Goal: Task Accomplishment & Management: Manage account settings

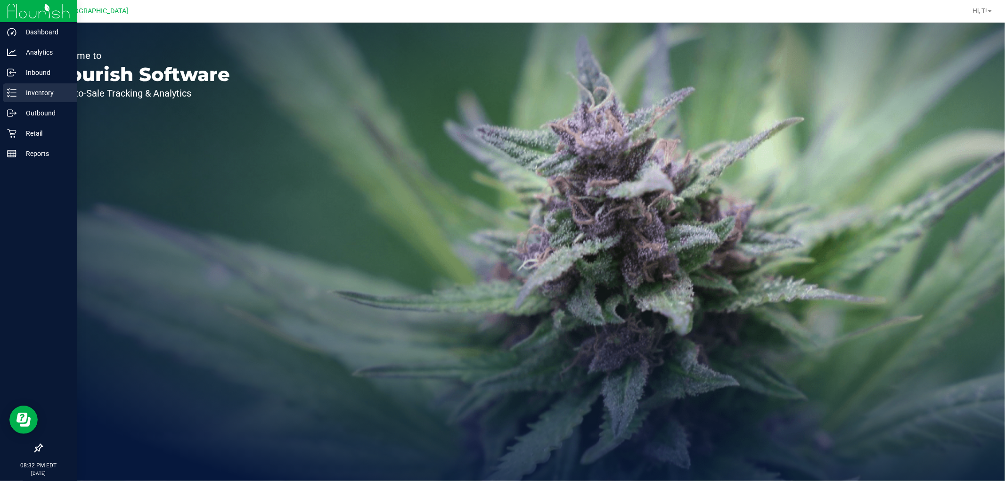
click at [27, 86] on div "Inventory" at bounding box center [40, 92] width 74 height 19
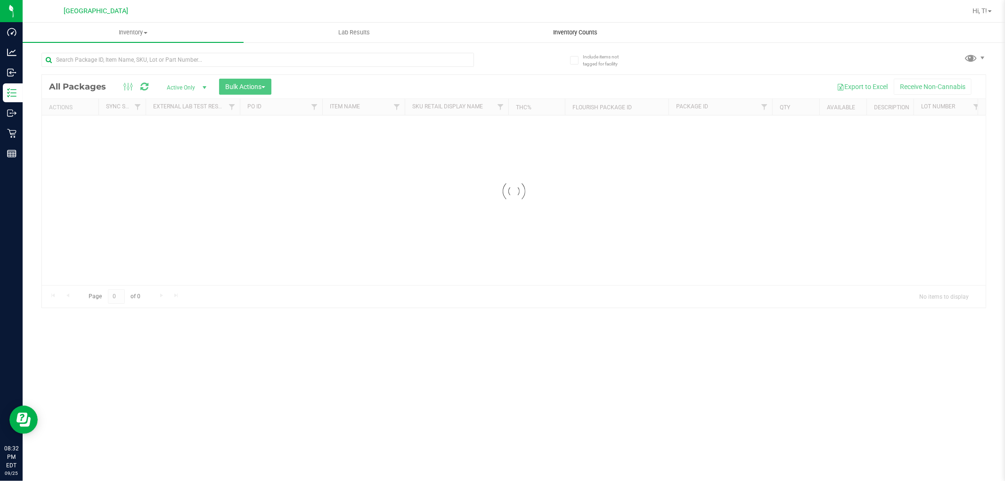
click at [579, 36] on span "Inventory Counts" at bounding box center [575, 32] width 70 height 8
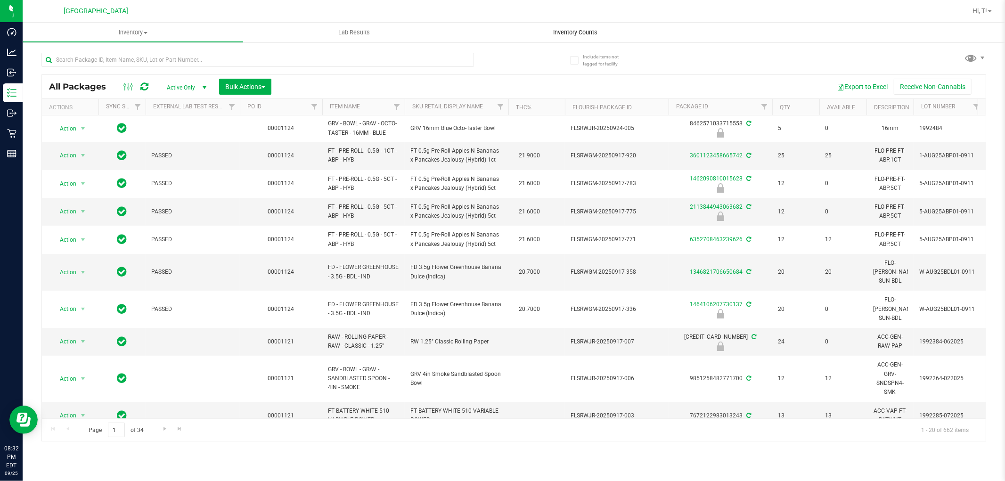
click at [580, 28] on span "Inventory Counts" at bounding box center [575, 32] width 70 height 8
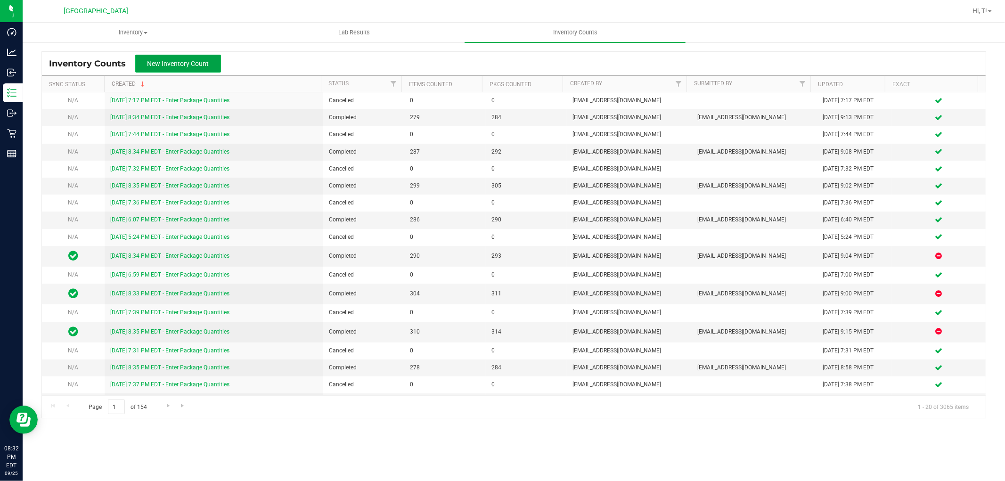
click at [198, 65] on span "New Inventory Count" at bounding box center [178, 64] width 62 height 8
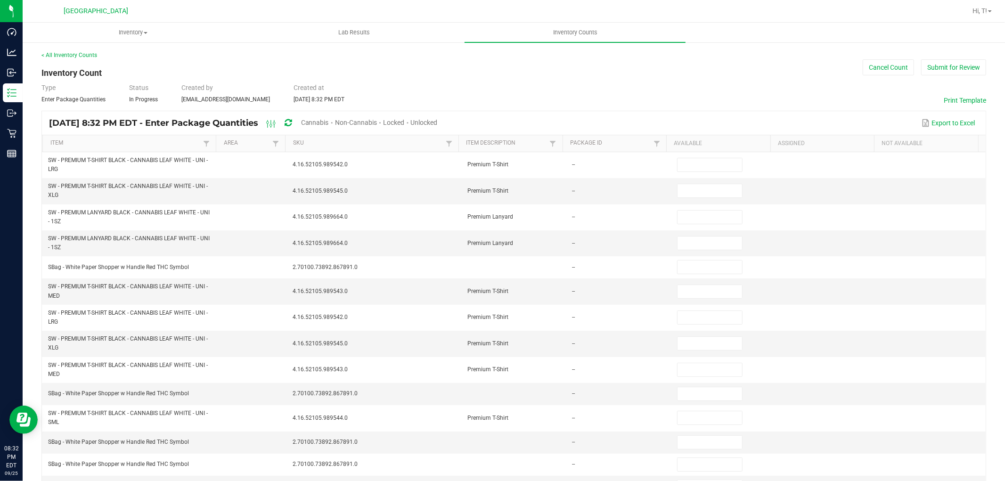
click at [329, 125] on span "Cannabis" at bounding box center [315, 123] width 28 height 8
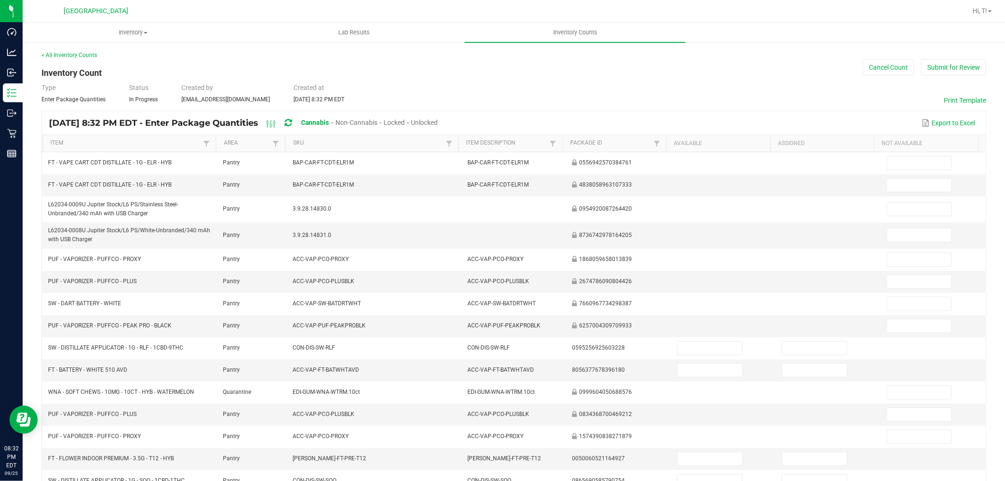
click at [438, 123] on span "Unlocked" at bounding box center [424, 123] width 27 height 8
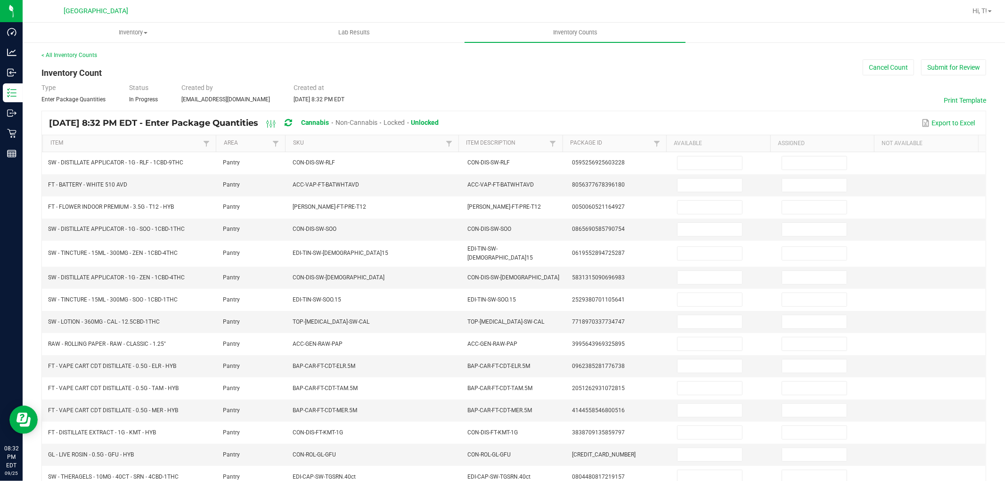
click at [167, 148] on th "Item" at bounding box center [128, 143] width 173 height 17
click at [178, 139] on link "Item" at bounding box center [125, 143] width 150 height 8
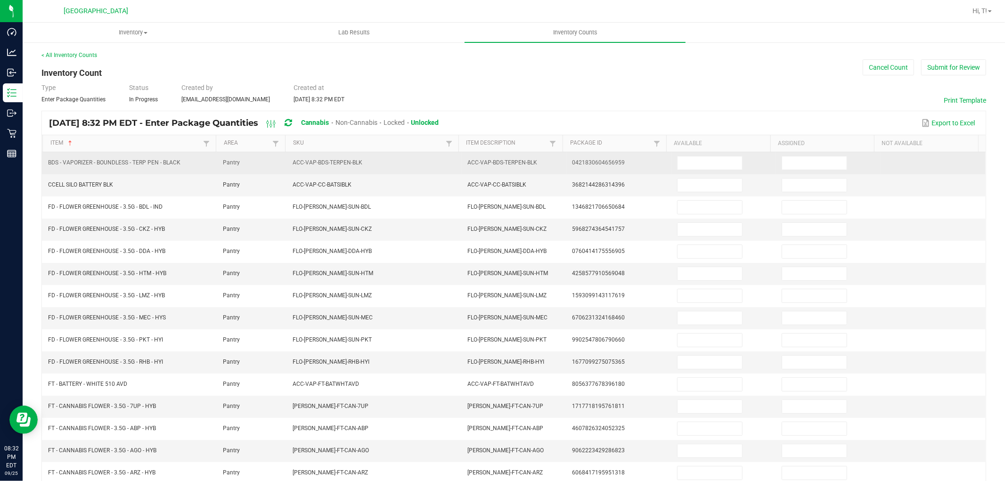
click at [705, 170] on td at bounding box center [723, 163] width 105 height 22
click at [704, 163] on input at bounding box center [709, 162] width 65 height 13
type input "1"
type input "5"
type input "20"
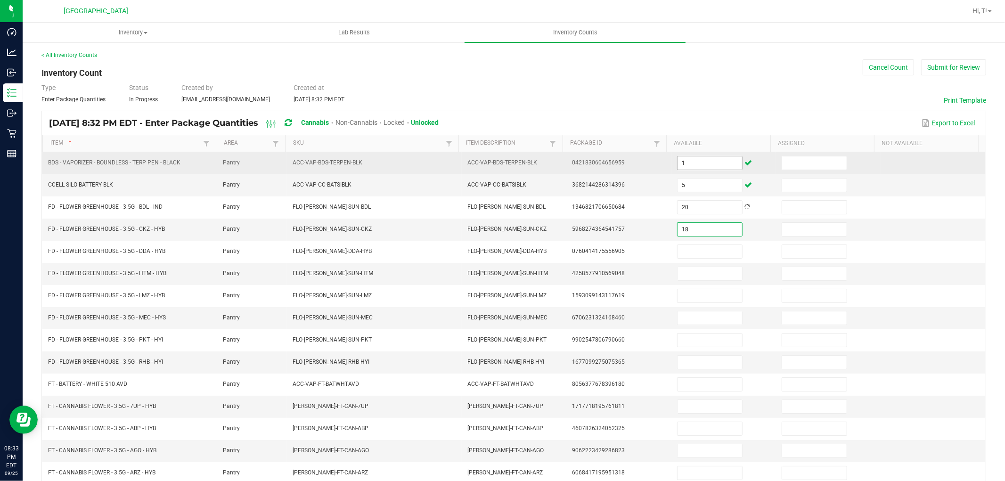
type input "18"
type input "20"
type input "17"
type input "8"
type input "12"
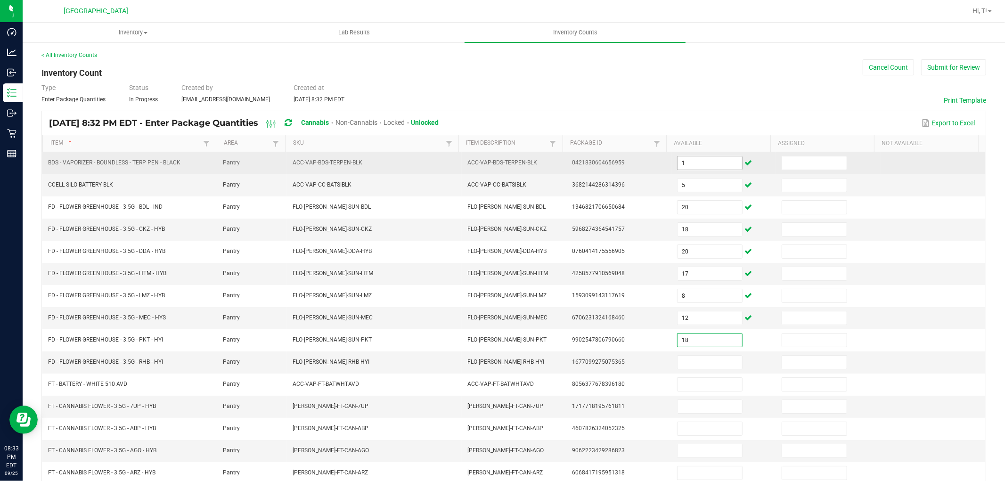
type input "18"
type input "17"
type input "6"
type input "19"
type input "6"
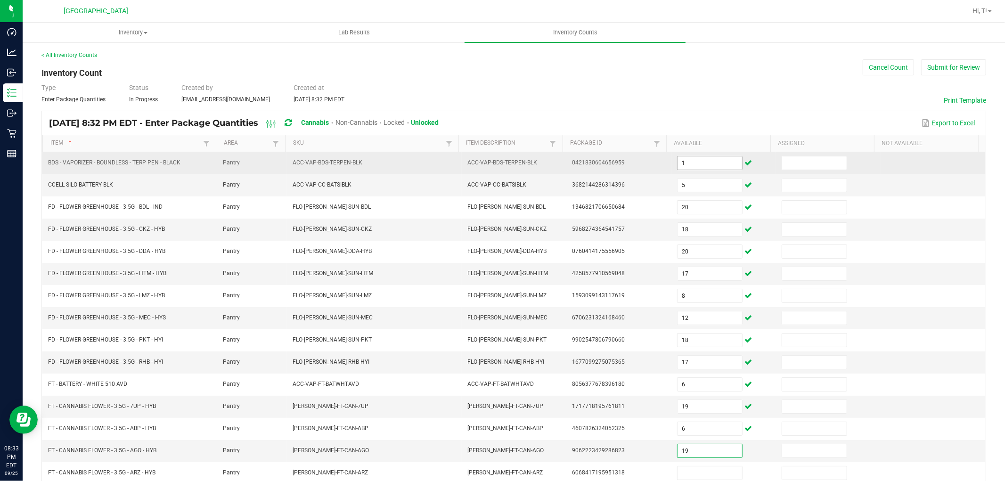
type input "19"
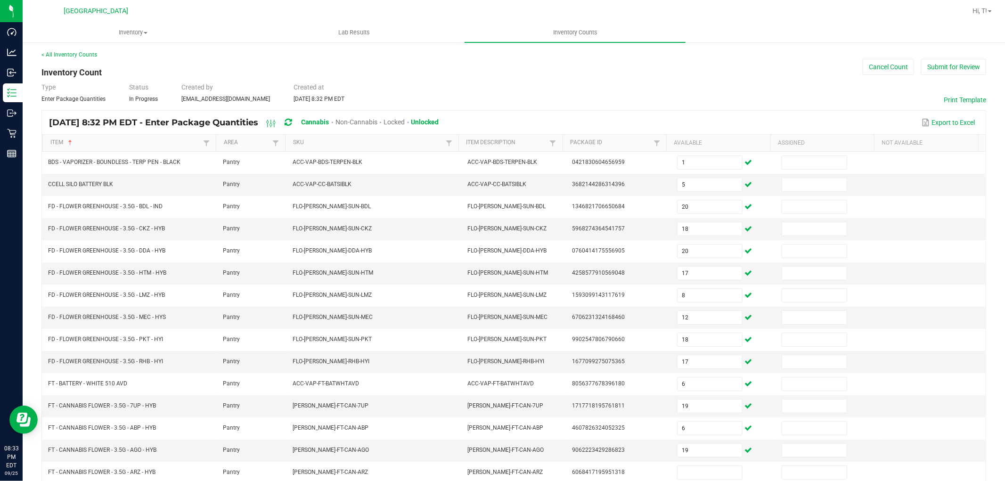
click at [792, 86] on div "Type Enter Package Quantities Status In Progress Created by [PERSON_NAME][EMAIL…" at bounding box center [513, 92] width 945 height 21
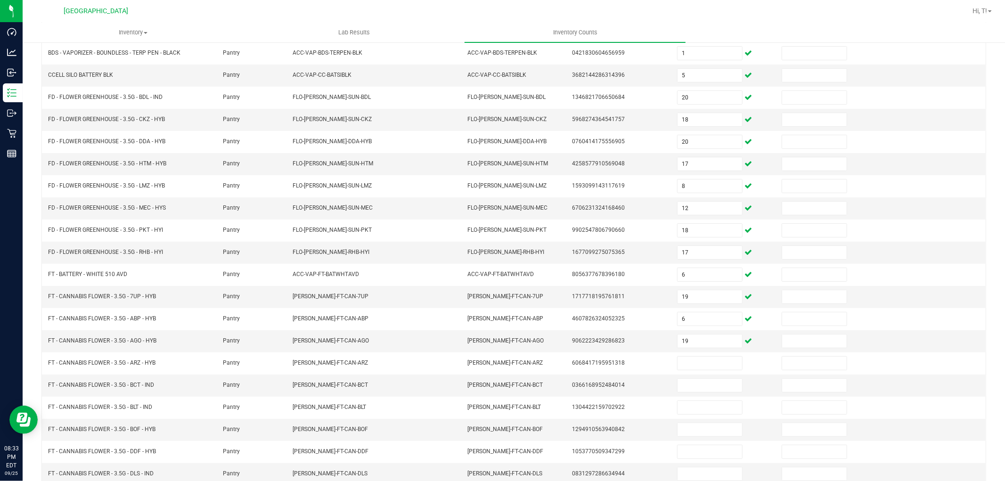
scroll to position [150, 0]
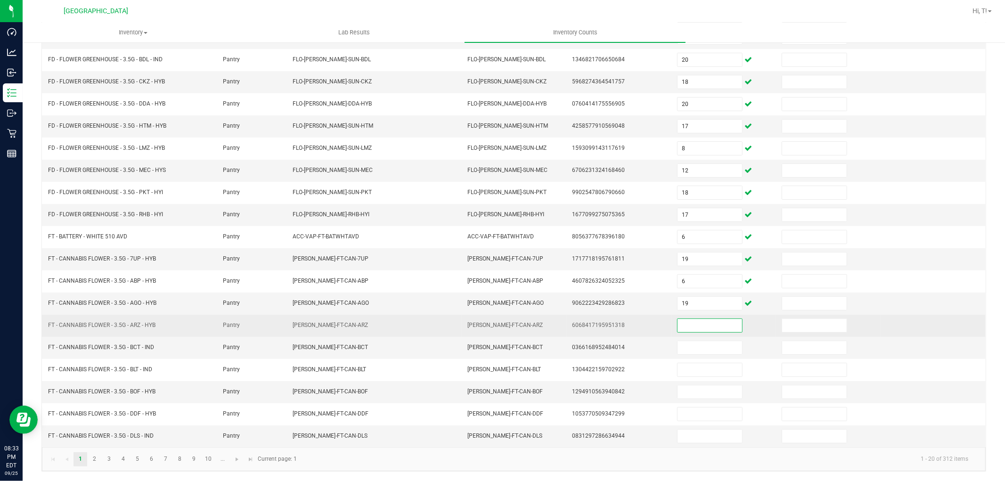
click at [691, 326] on input at bounding box center [709, 325] width 65 height 13
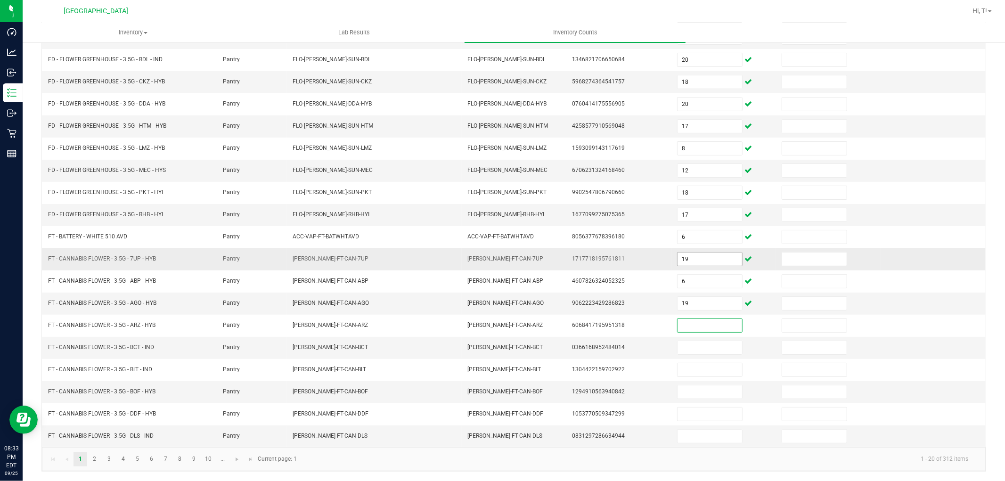
click at [703, 261] on input "19" at bounding box center [709, 259] width 65 height 13
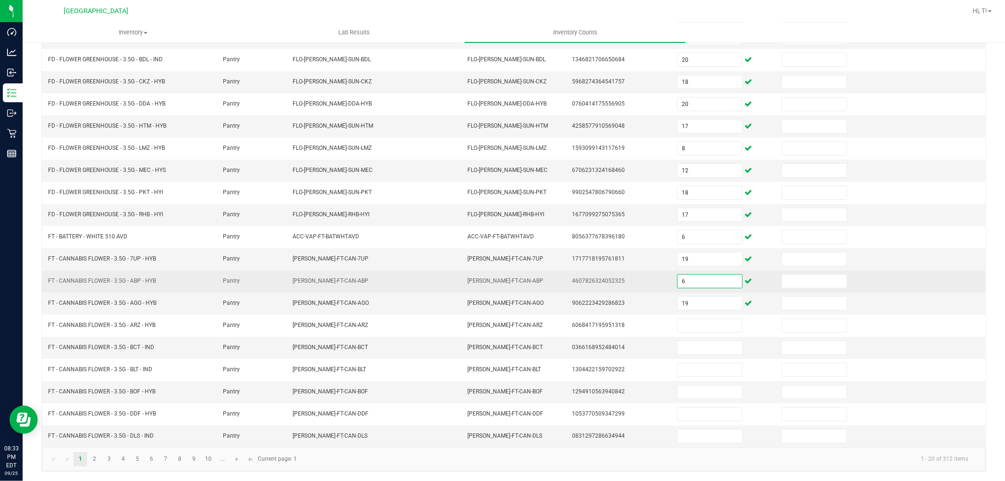
click at [698, 275] on input "6" at bounding box center [709, 281] width 65 height 13
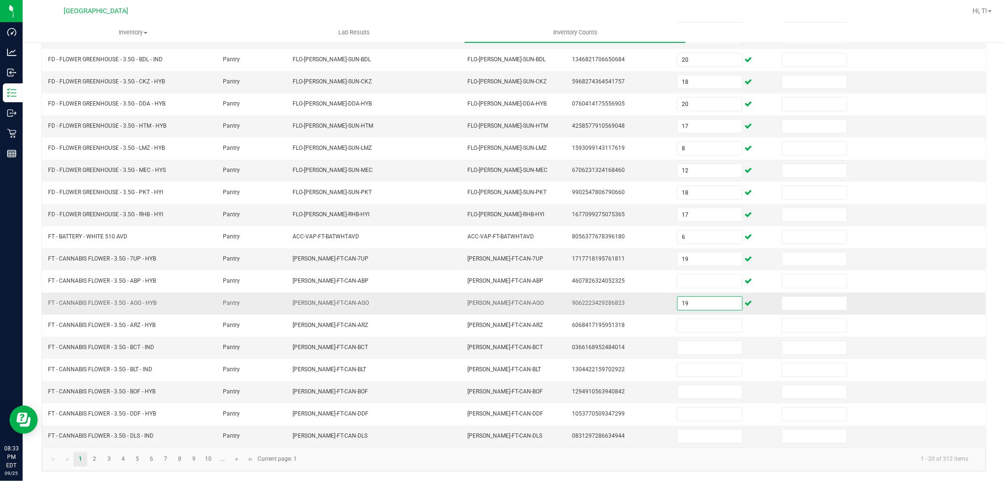
click at [702, 302] on input "19" at bounding box center [709, 303] width 65 height 13
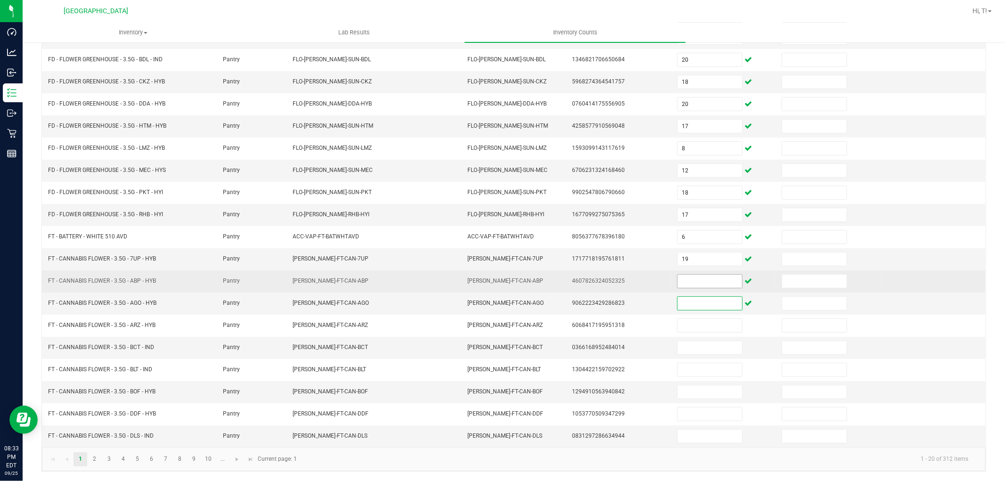
click at [698, 279] on input at bounding box center [709, 281] width 65 height 13
type input "6"
type input "20"
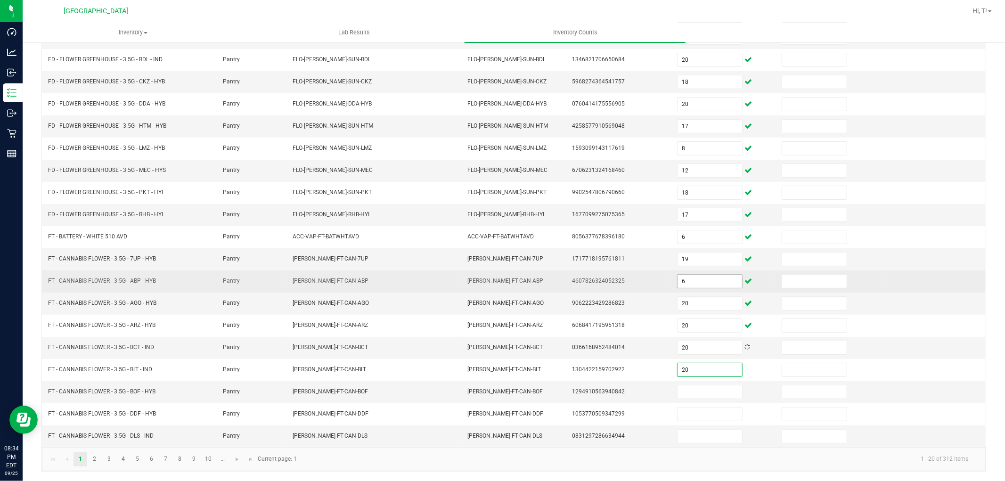
type input "20"
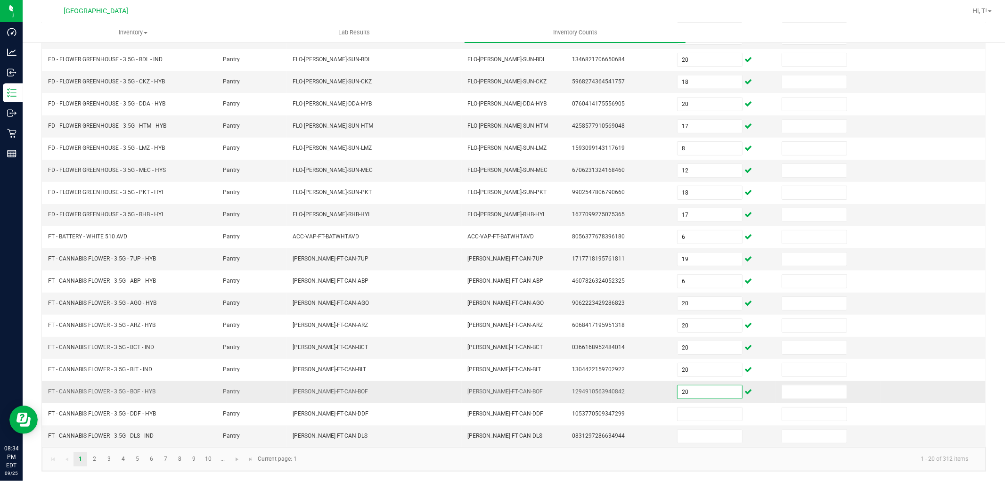
type input "20"
click at [676, 401] on td "20" at bounding box center [723, 392] width 105 height 22
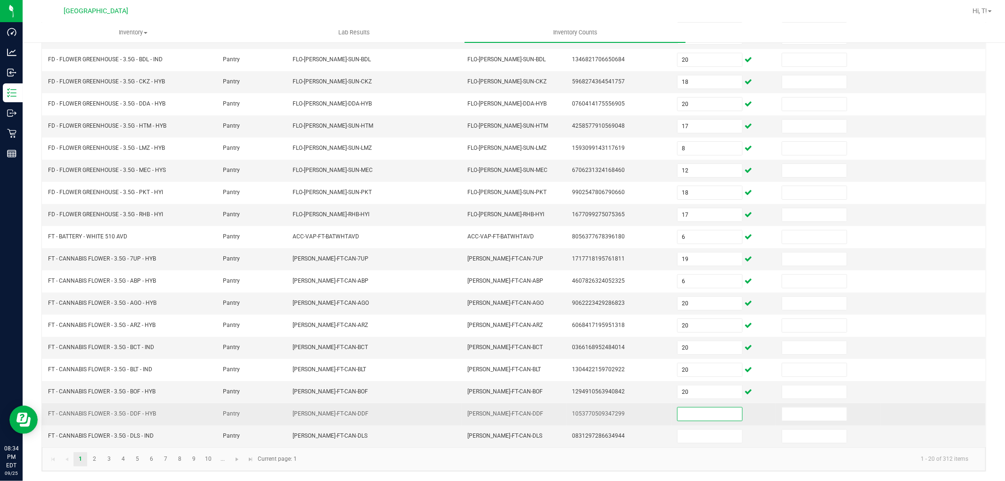
click at [684, 413] on input at bounding box center [709, 414] width 65 height 13
type input "5"
type input "16"
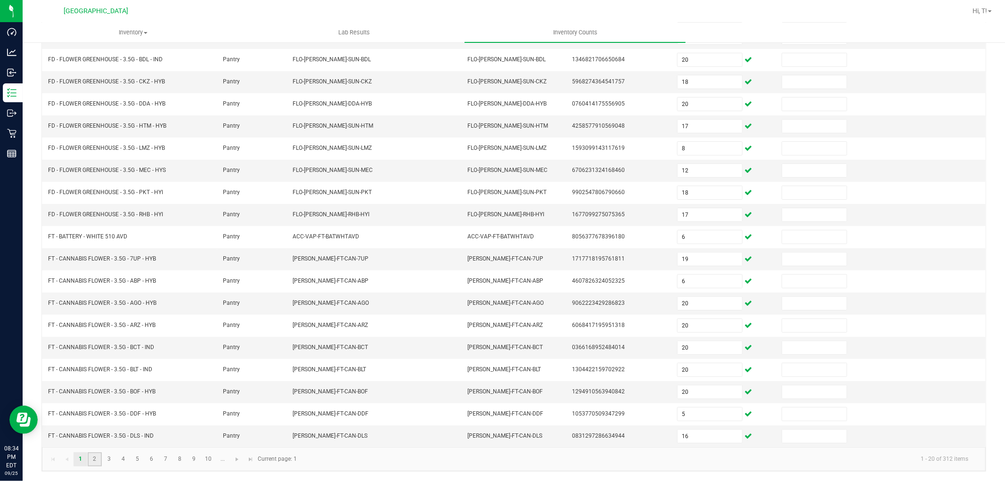
click at [96, 456] on link "2" at bounding box center [95, 459] width 14 height 14
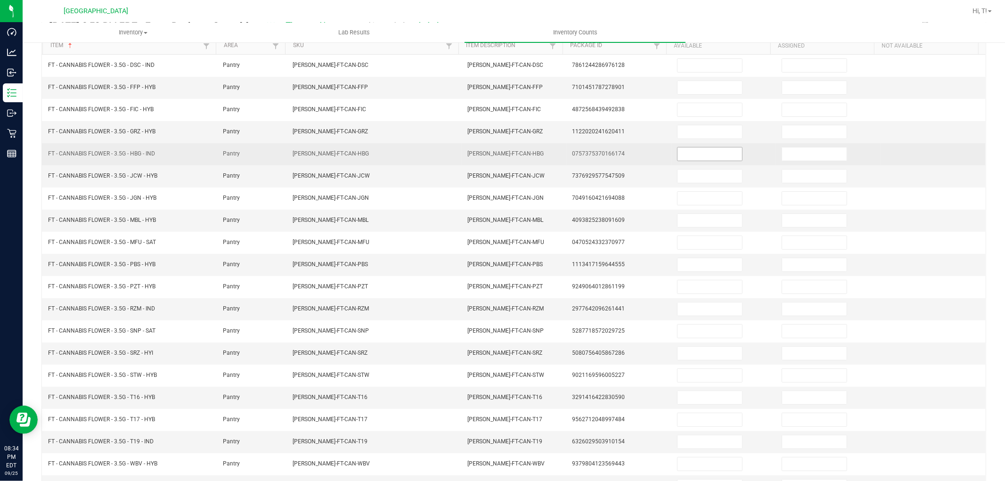
scroll to position [0, 0]
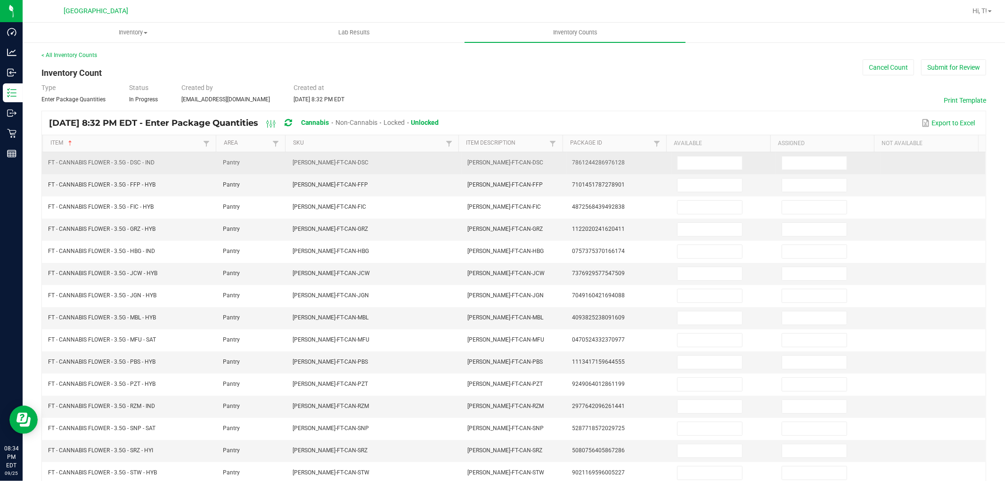
click at [696, 155] on td at bounding box center [723, 163] width 105 height 22
click at [696, 159] on input at bounding box center [709, 162] width 65 height 13
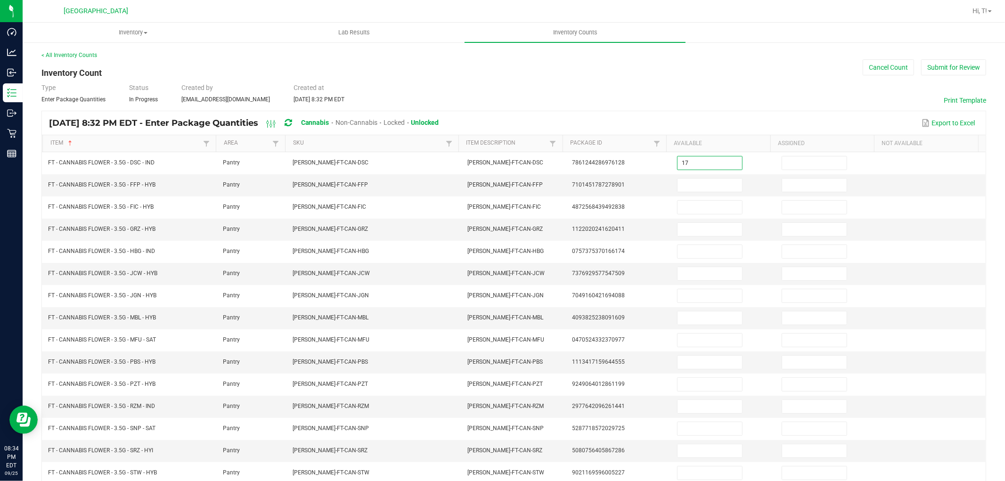
type input "17"
type input "3"
type input "20"
type input "3"
type input "14"
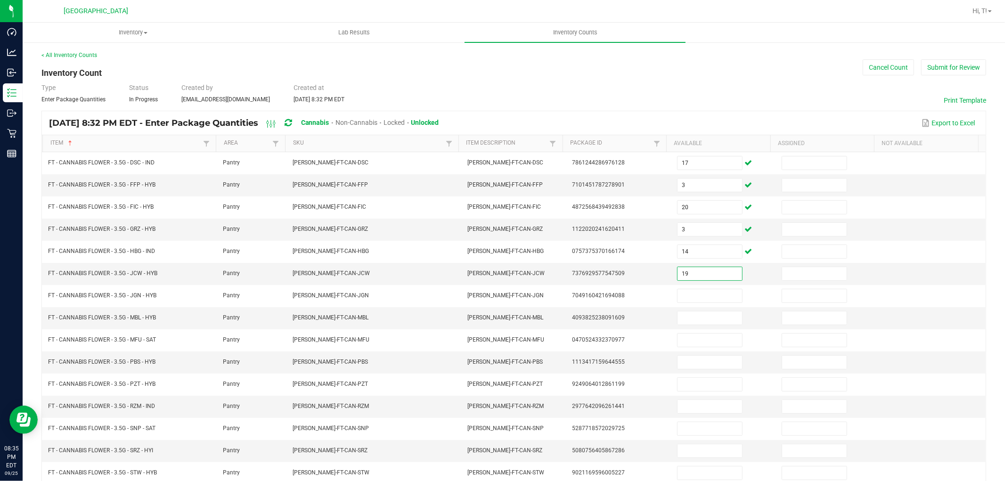
type input "19"
type input "17"
type input "8"
type input "14"
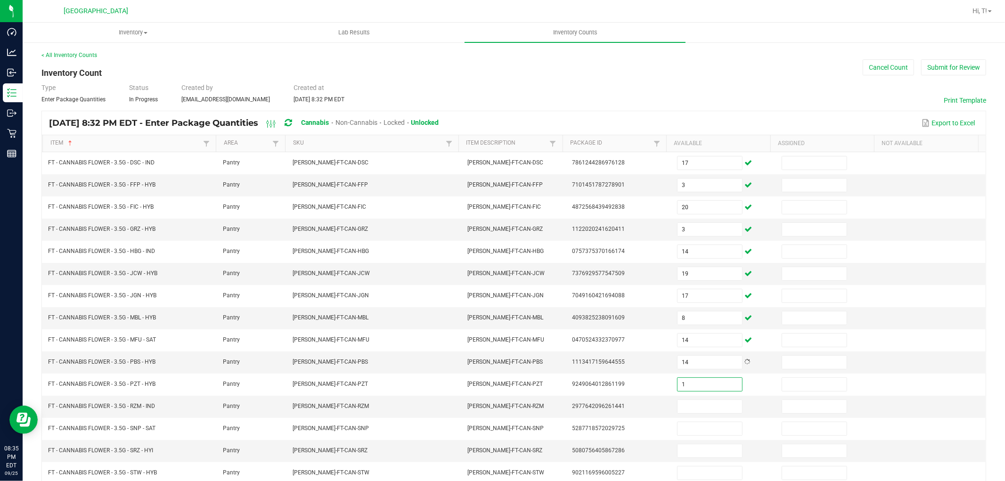
type input "1"
type input "15"
type input "19"
click at [785, 43] on div "< All Inventory Counts Inventory Count Cancel Count Submit for Review Type Ente…" at bounding box center [514, 334] width 982 height 587
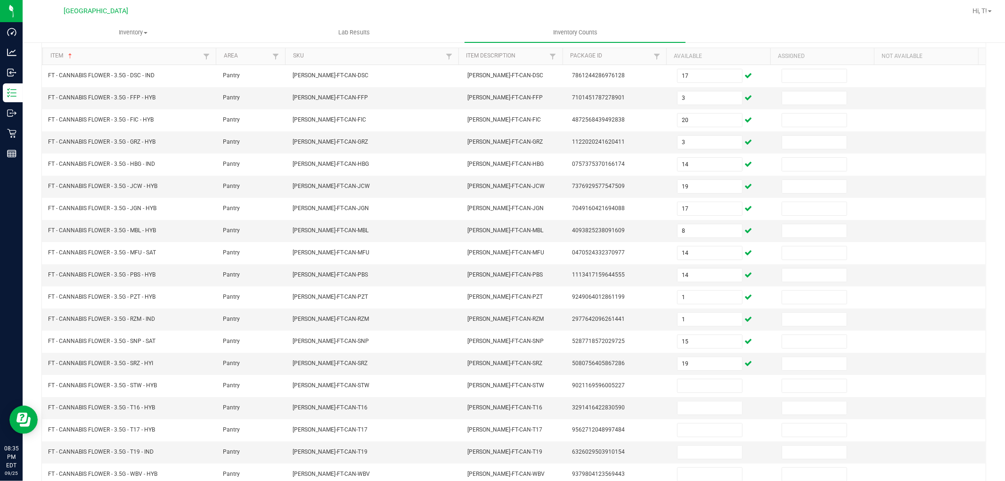
scroll to position [150, 0]
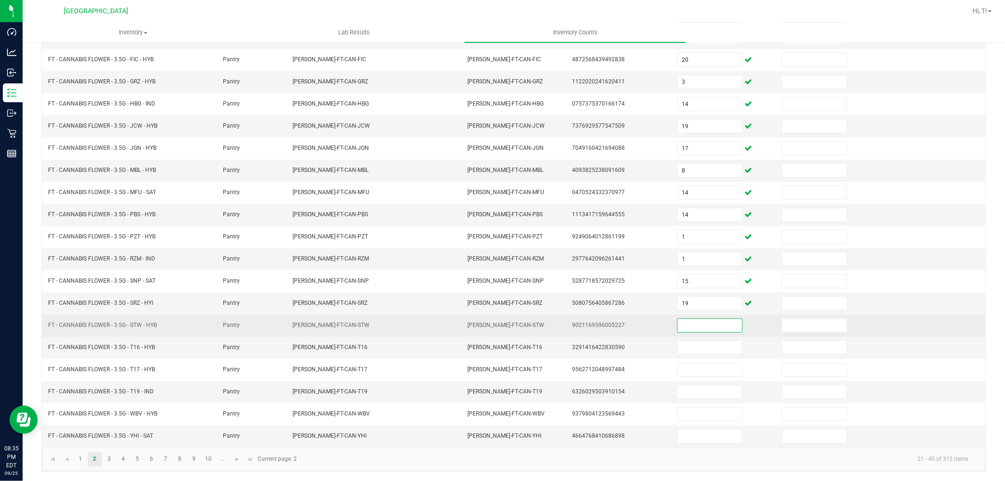
click at [686, 319] on input at bounding box center [709, 325] width 65 height 13
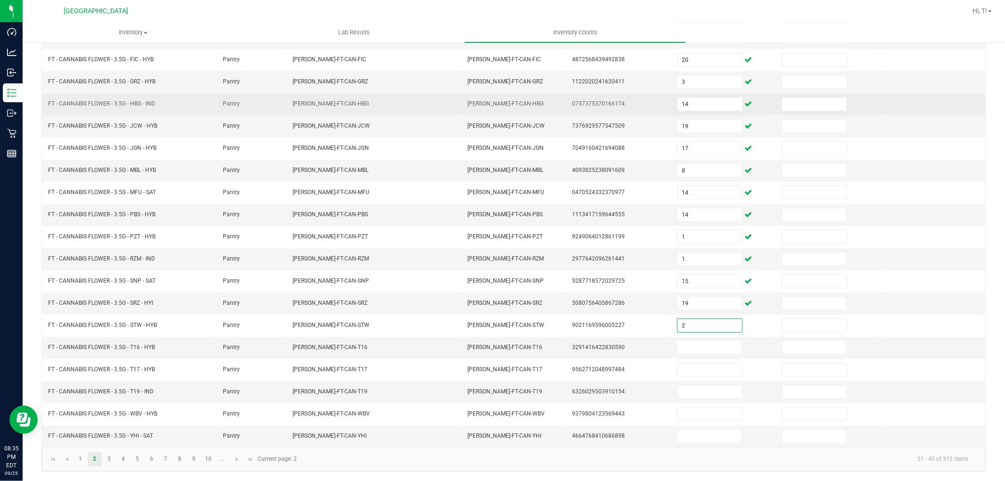
type input "2"
type input "16"
type input "19"
type input "15"
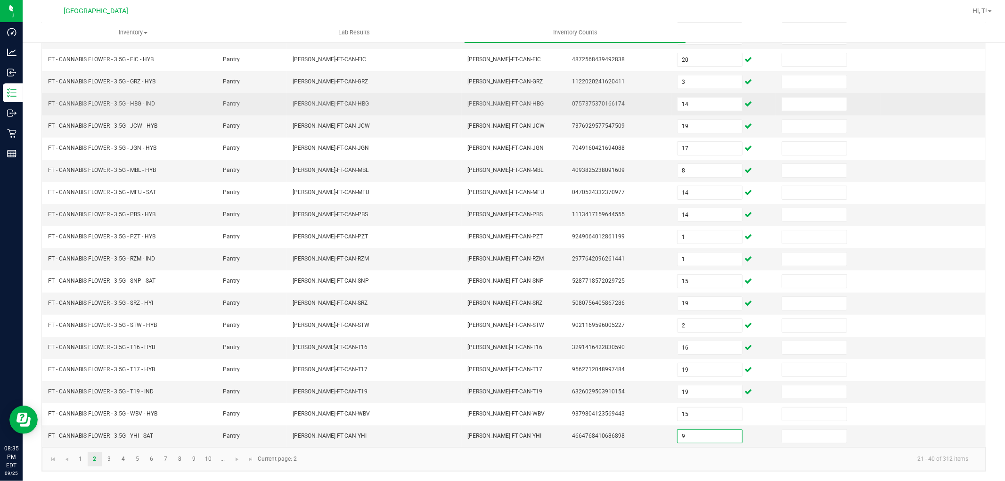
type input "9"
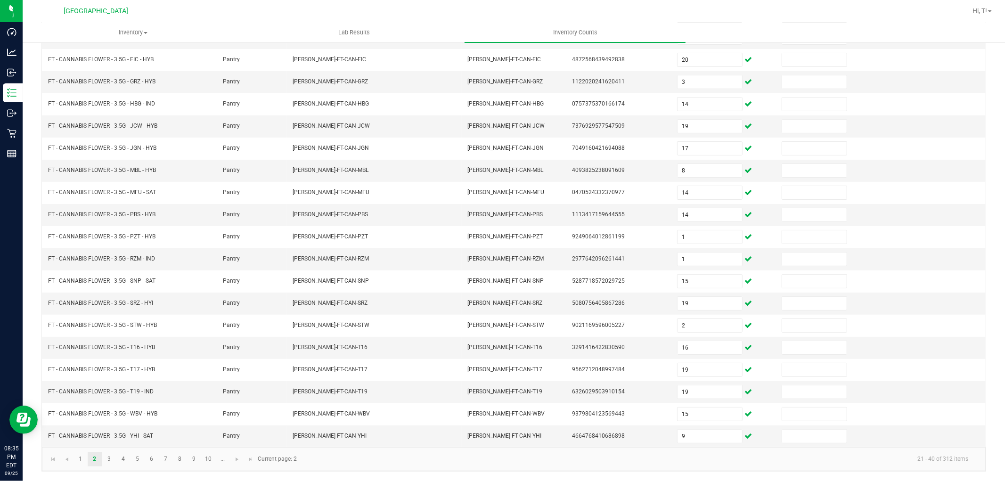
click at [984, 257] on div "< All Inventory Counts Inventory Count Cancel Count Submit for Review Type Ente…" at bounding box center [514, 187] width 982 height 587
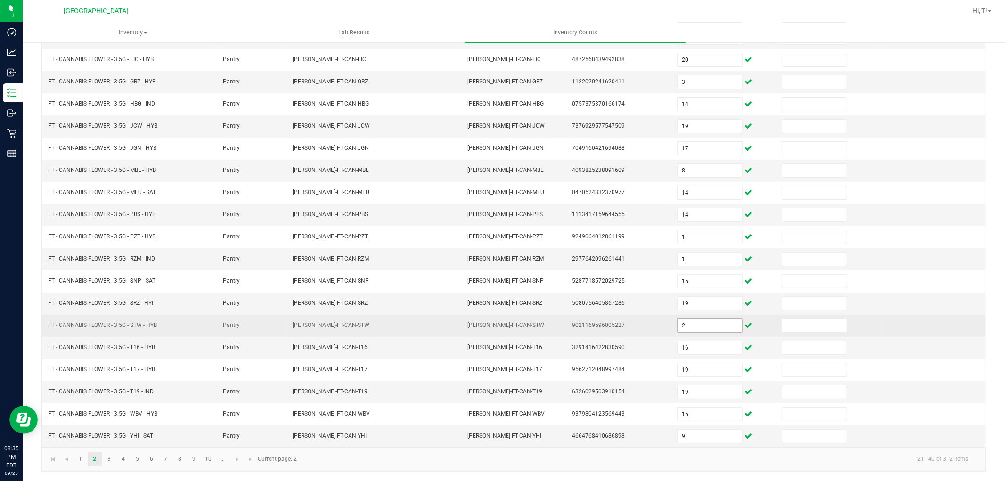
click at [703, 327] on input "2" at bounding box center [709, 325] width 65 height 13
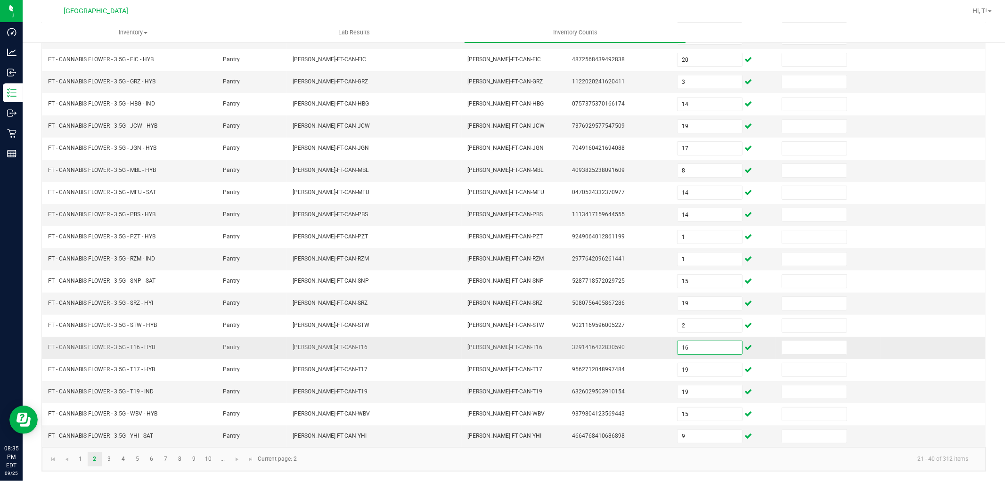
click at [693, 351] on input "16" at bounding box center [709, 347] width 65 height 13
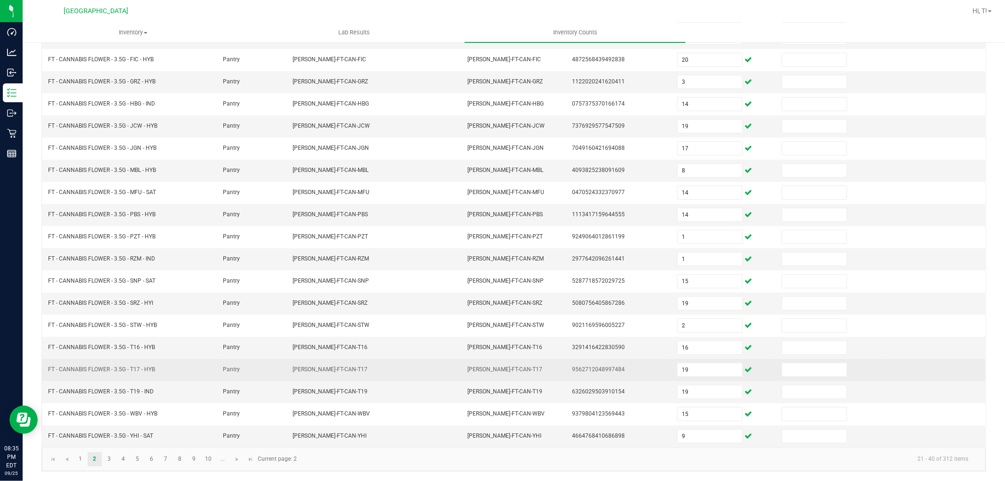
click at [693, 377] on td "19" at bounding box center [723, 370] width 105 height 22
click at [693, 368] on input "19" at bounding box center [709, 369] width 65 height 13
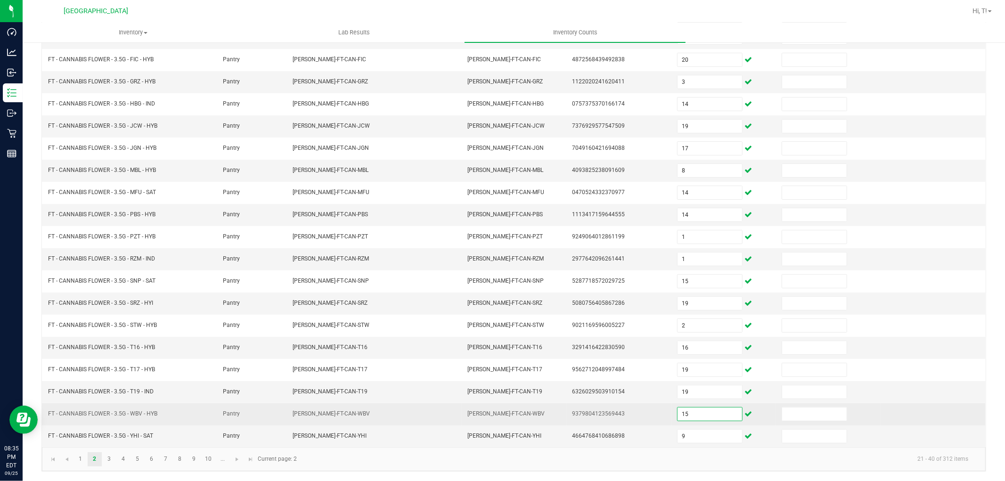
click at [683, 410] on input "15" at bounding box center [709, 414] width 65 height 13
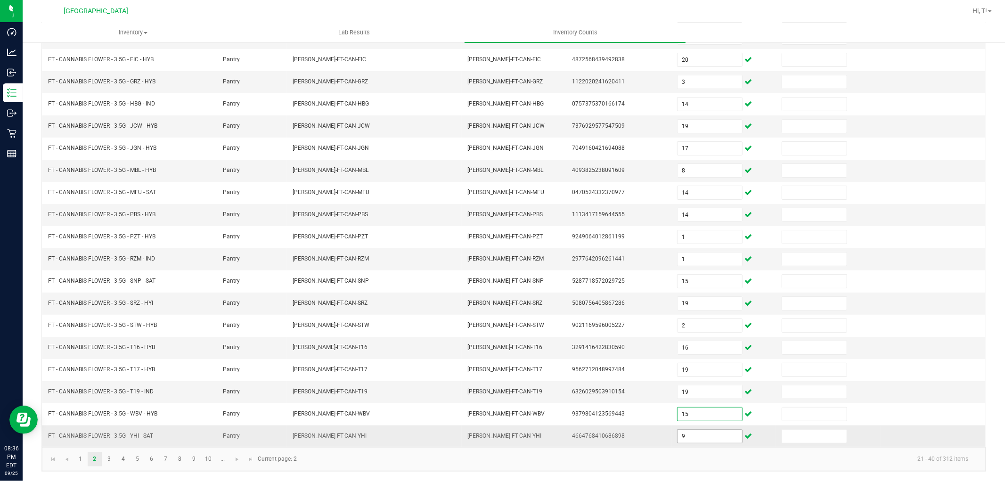
click at [686, 434] on input "9" at bounding box center [709, 436] width 65 height 13
click at [627, 445] on td "4664768410686898" at bounding box center [618, 436] width 105 height 22
click at [105, 462] on link "3" at bounding box center [109, 459] width 14 height 14
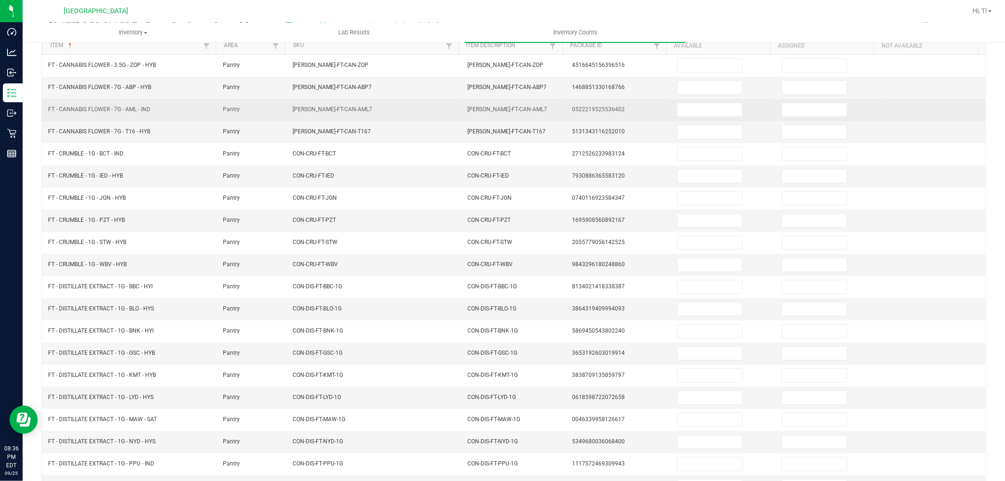
scroll to position [0, 0]
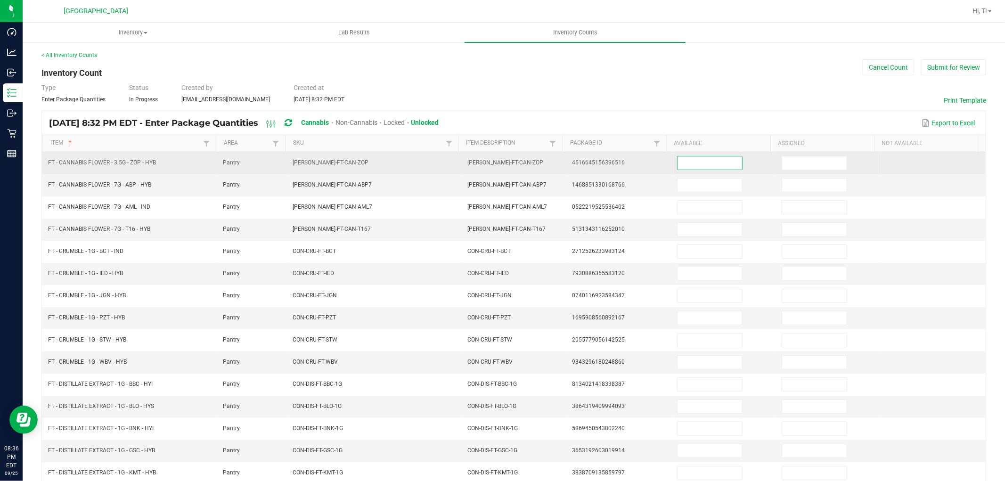
click at [707, 167] on input at bounding box center [709, 162] width 65 height 13
type input "14"
type input "9"
type input "8"
type input "19"
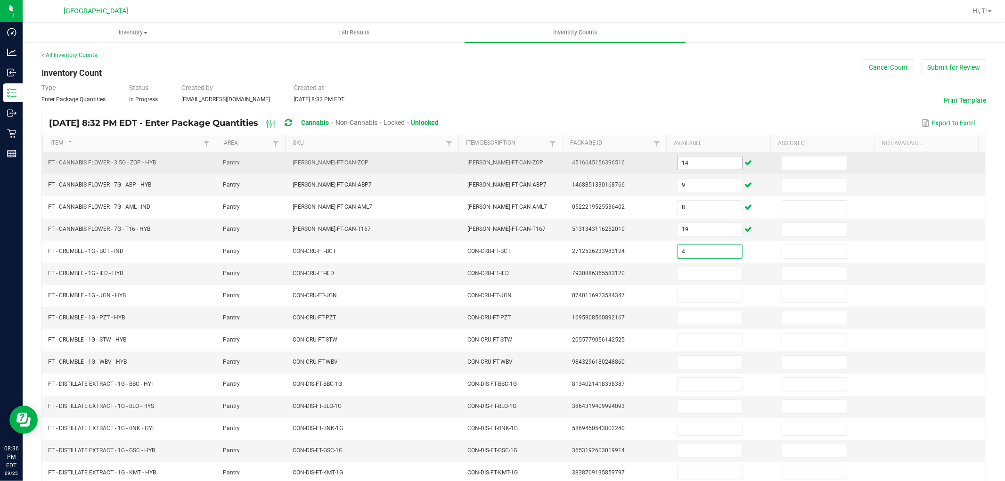
type input "4"
type input "5"
type input "4"
type input "7"
type input "3"
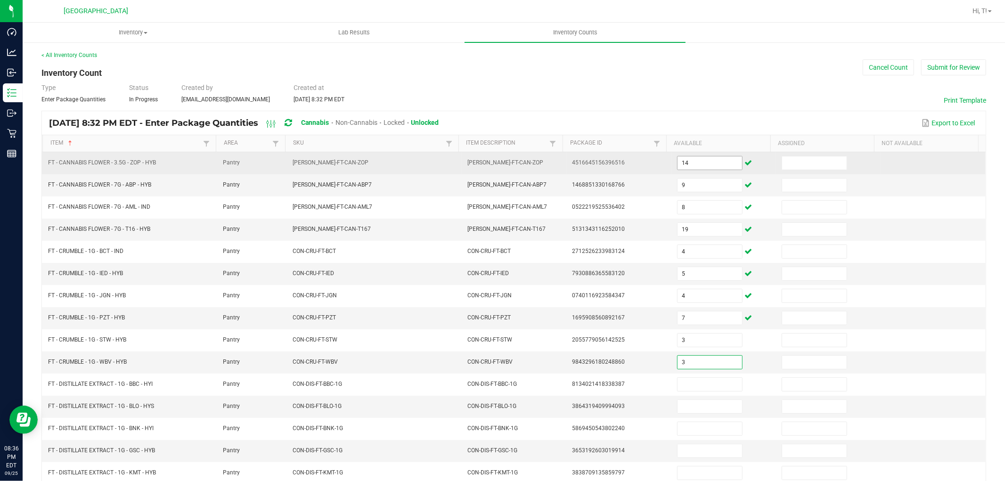
type input "3"
type input "11"
type input "7"
type input "3"
type input "6"
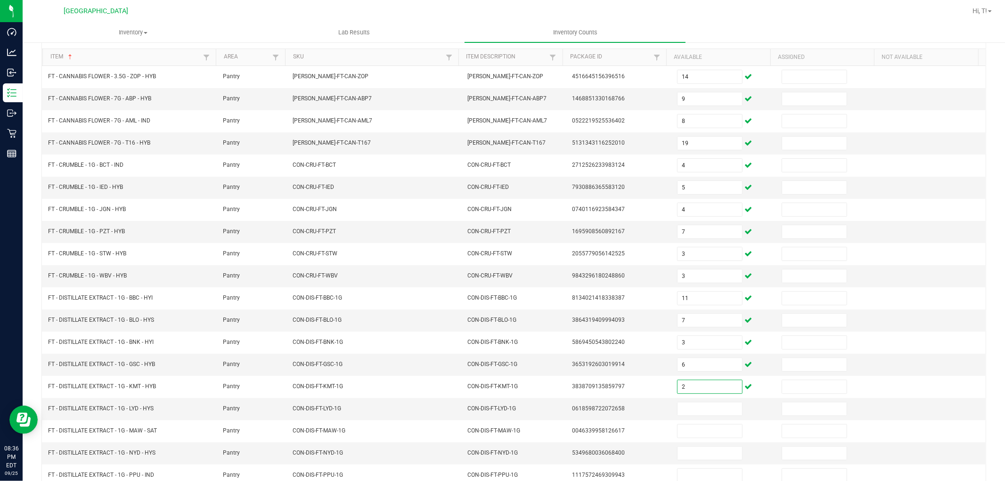
scroll to position [150, 0]
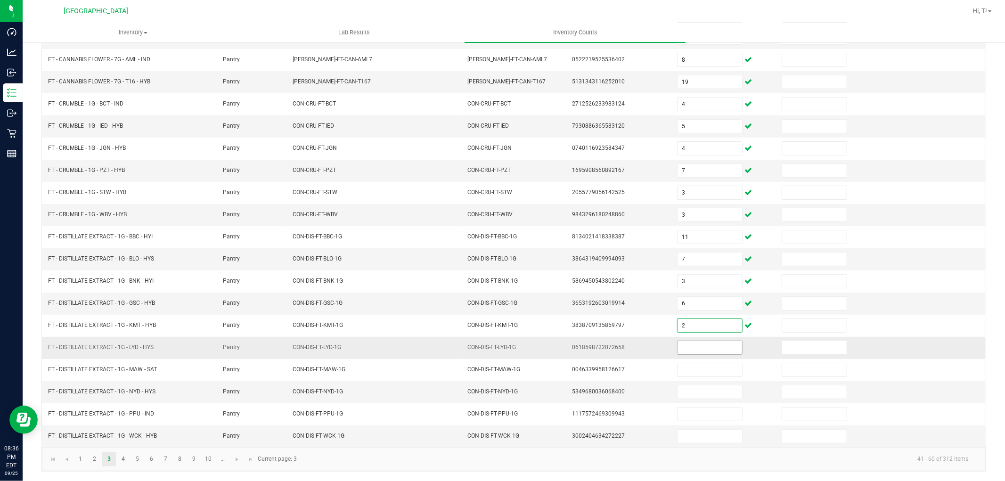
type input "2"
click at [690, 347] on input at bounding box center [709, 347] width 65 height 13
click at [686, 212] on input "3" at bounding box center [709, 214] width 65 height 13
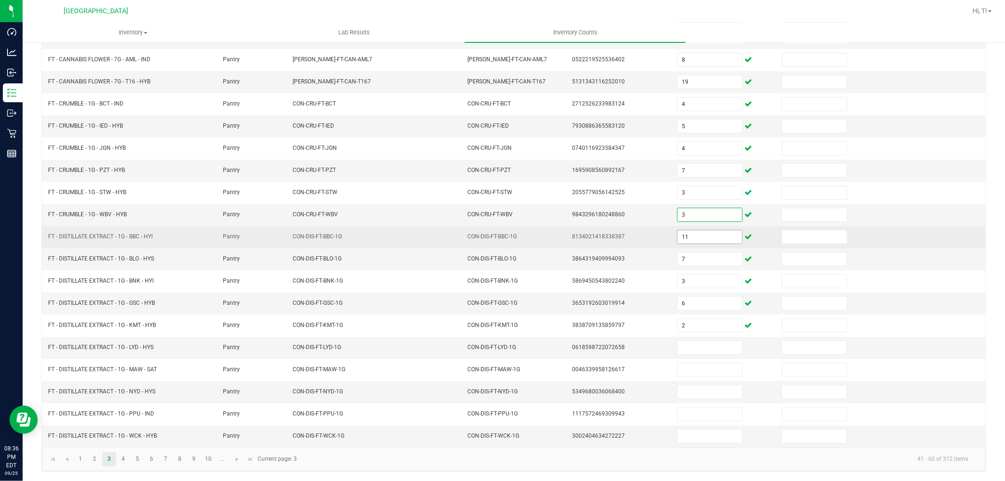
click at [693, 232] on input "11" at bounding box center [709, 236] width 65 height 13
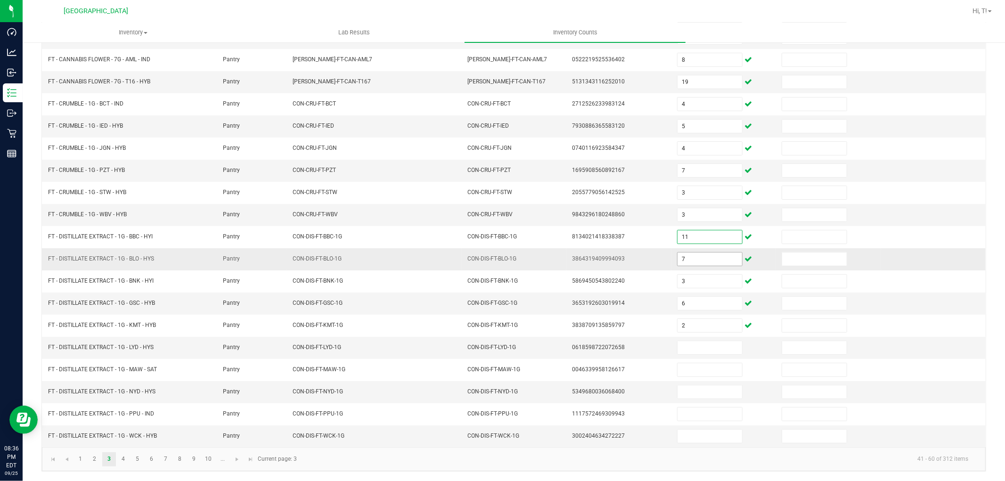
click at [694, 257] on input "7" at bounding box center [709, 259] width 65 height 13
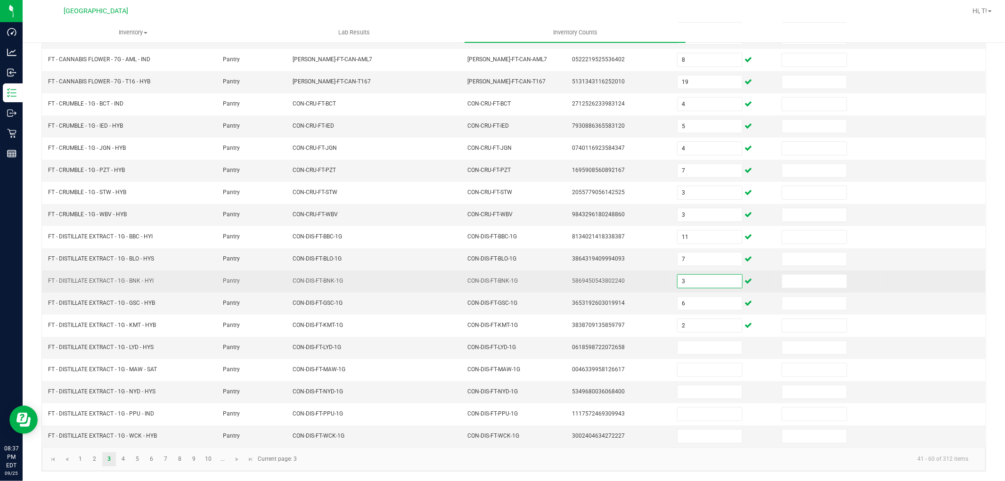
click at [694, 277] on input "3" at bounding box center [709, 281] width 65 height 13
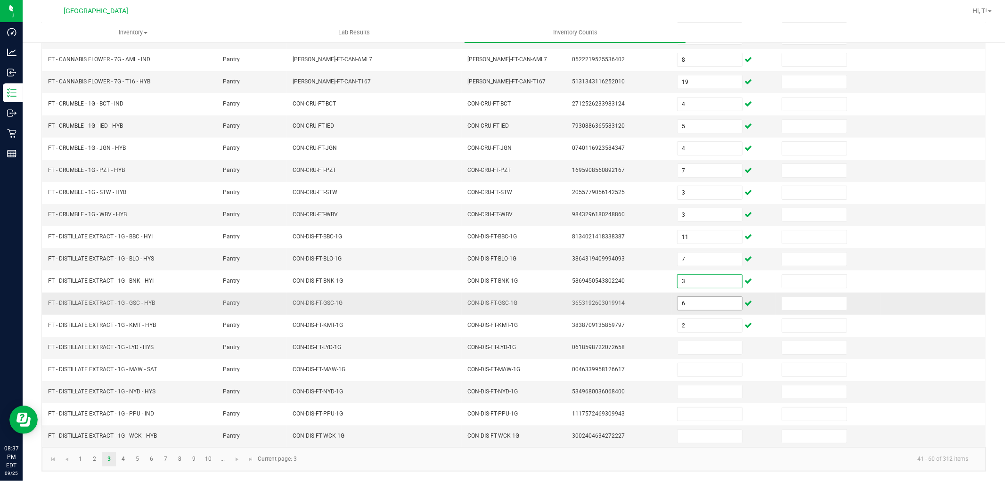
click at [692, 302] on input "6" at bounding box center [709, 303] width 65 height 13
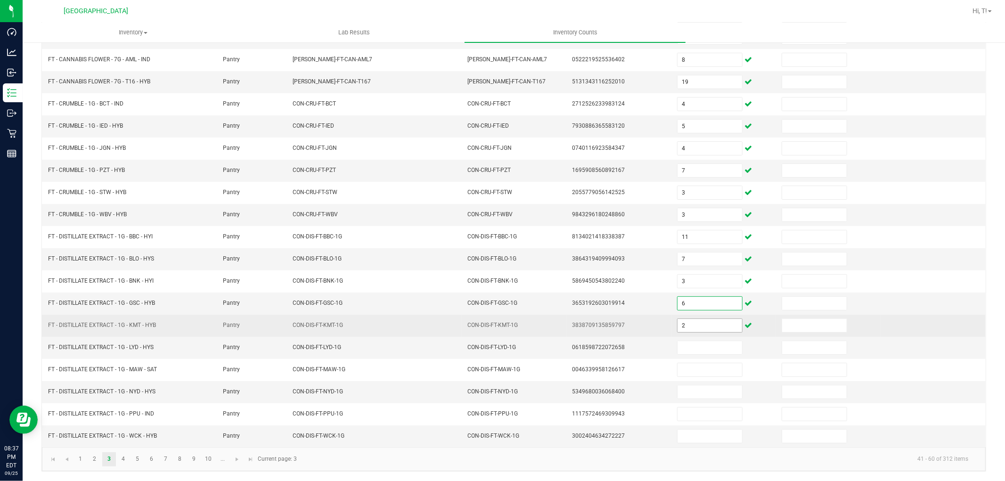
click at [683, 323] on input "2" at bounding box center [709, 325] width 65 height 13
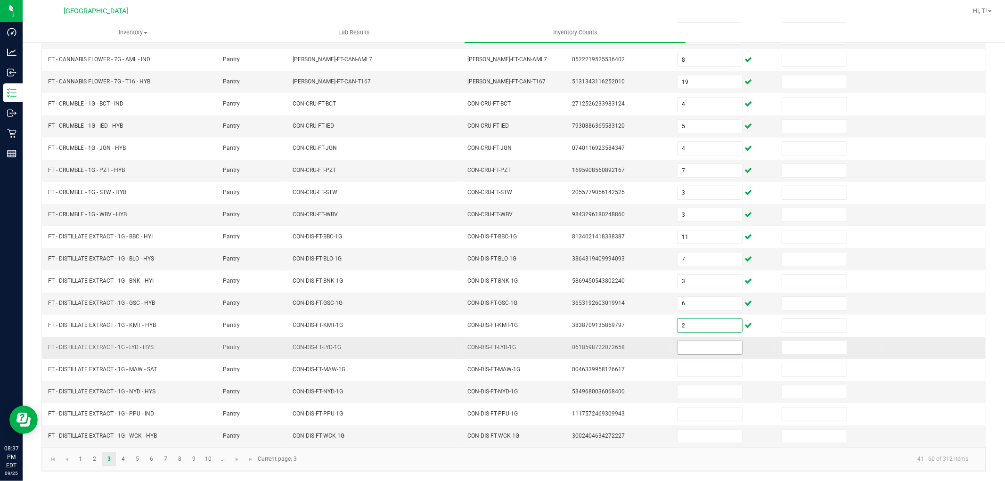
click at [694, 351] on input at bounding box center [709, 347] width 65 height 13
type input "8"
type input "2"
type input "3"
type input "11"
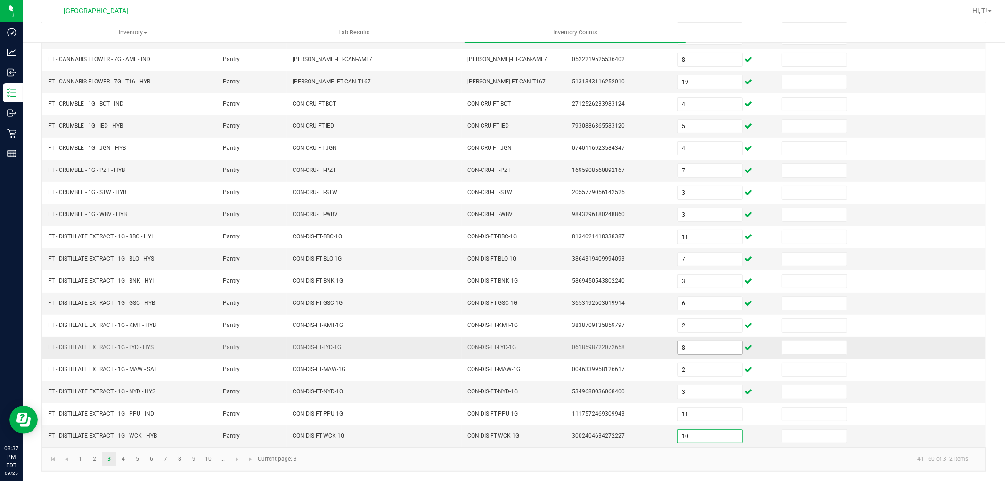
type input "10"
click at [502, 460] on kendo-pager-info "41 - 60 of 312 items" at bounding box center [638, 459] width 673 height 16
click at [126, 458] on link "4" at bounding box center [123, 459] width 14 height 14
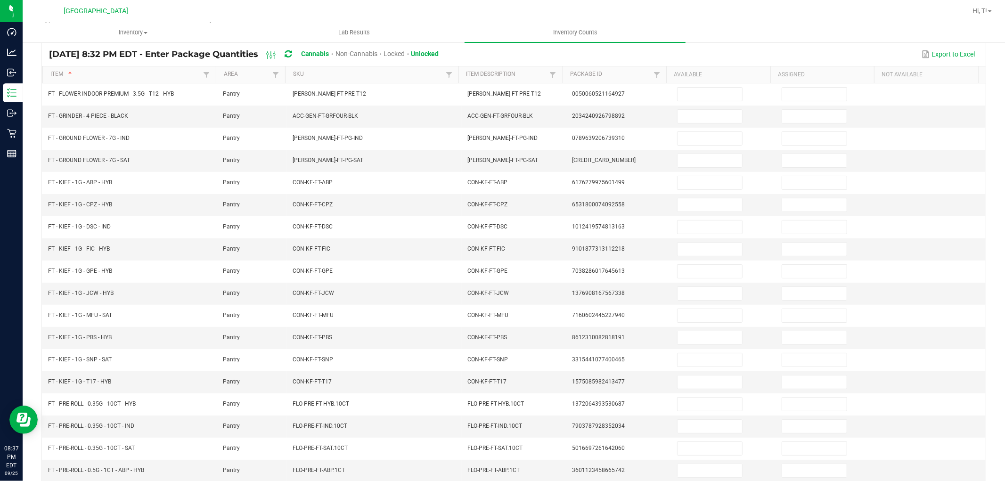
scroll to position [0, 0]
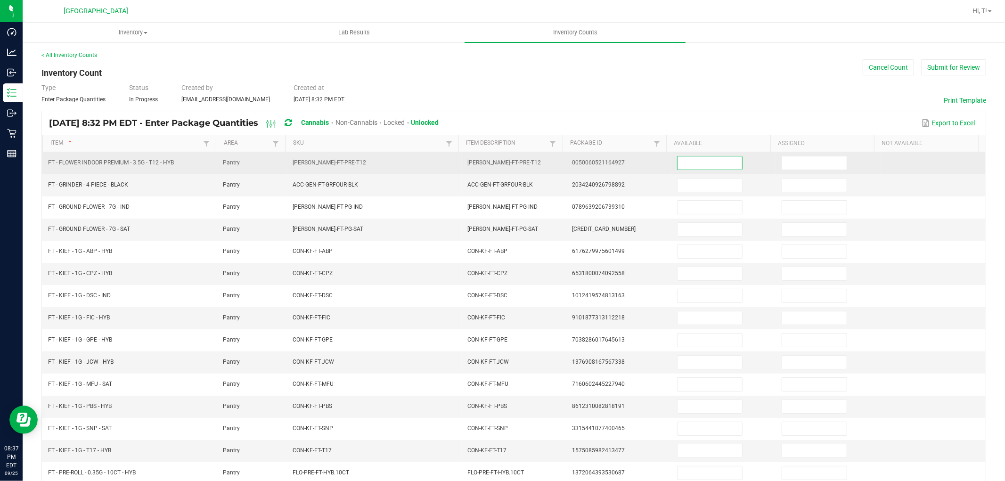
click at [698, 156] on input at bounding box center [709, 162] width 65 height 13
type input "28"
type input "2"
type input "12"
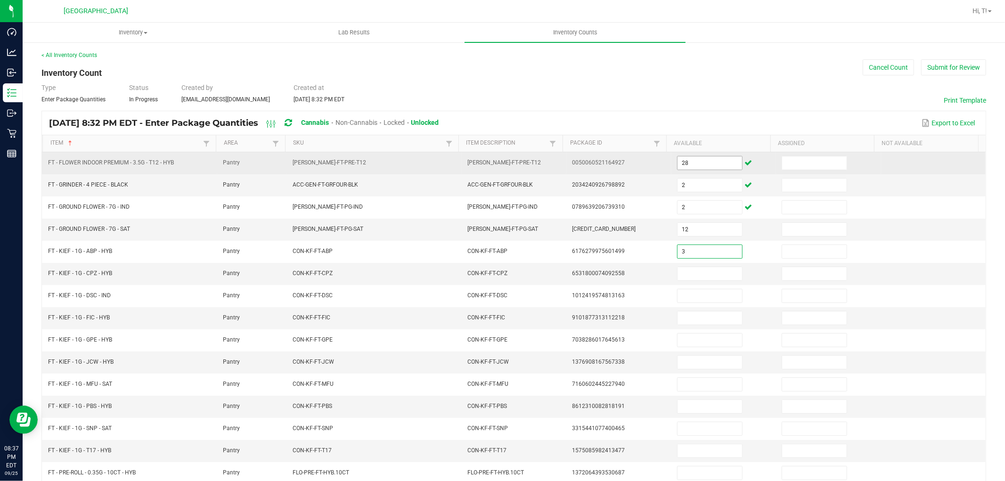
type input "3"
type input "6"
type input "1"
type input "3"
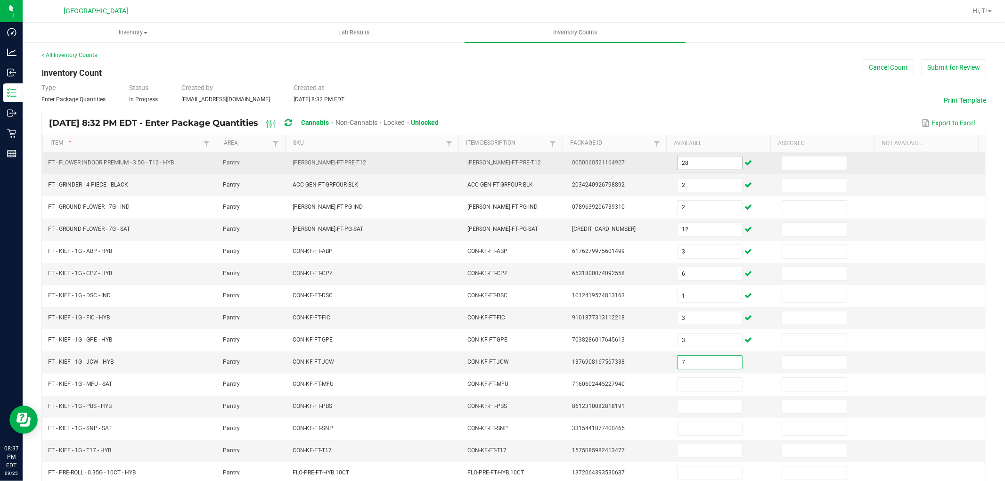
type input "7"
type input "4"
type input "2"
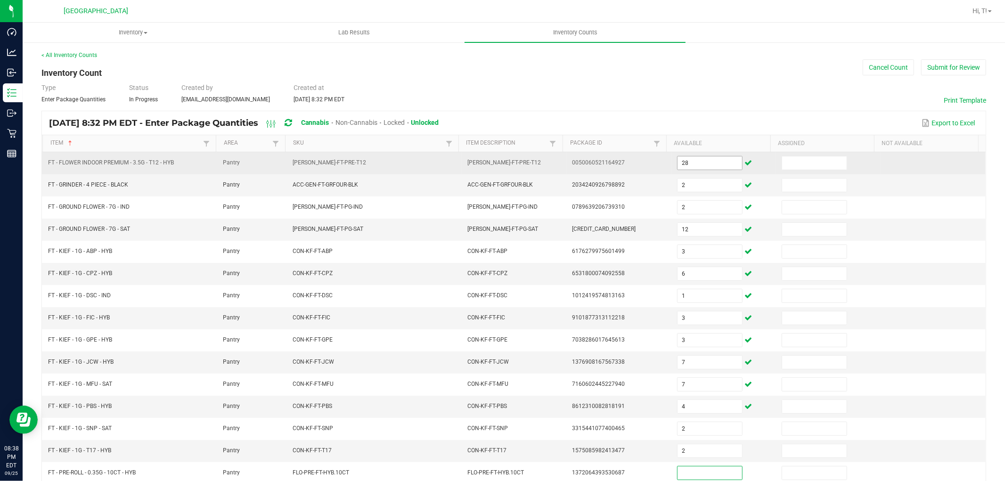
scroll to position [0, 0]
type input "4"
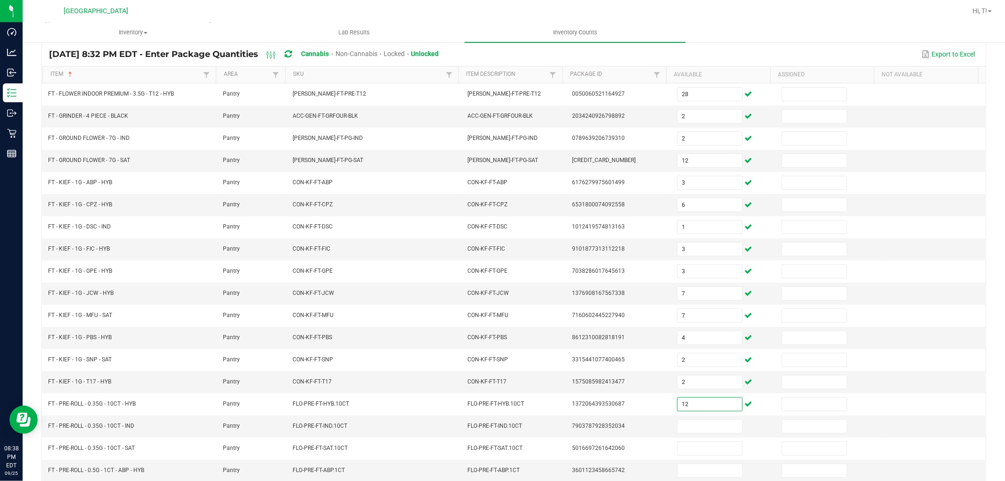
scroll to position [150, 0]
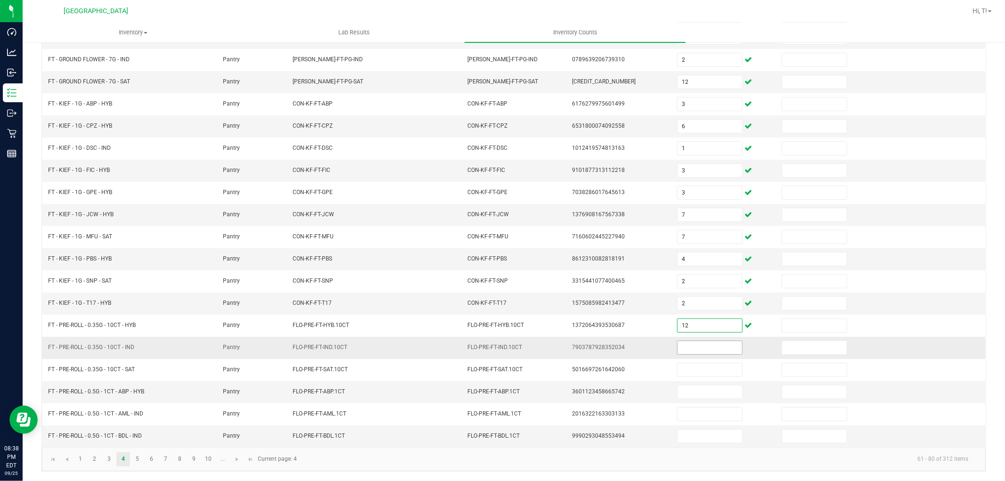
type input "12"
click at [700, 341] on input at bounding box center [709, 347] width 65 height 13
type input "7"
type input "13"
type input "25"
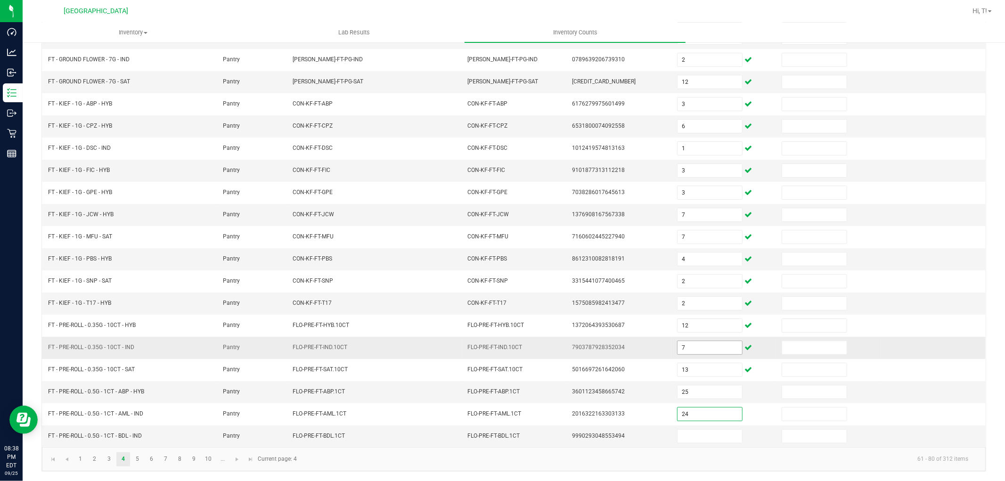
type input "24"
type input "17"
click at [582, 465] on kendo-pager-info "61 - 80 of 312 items" at bounding box center [638, 459] width 673 height 16
click at [139, 461] on link "5" at bounding box center [138, 459] width 14 height 14
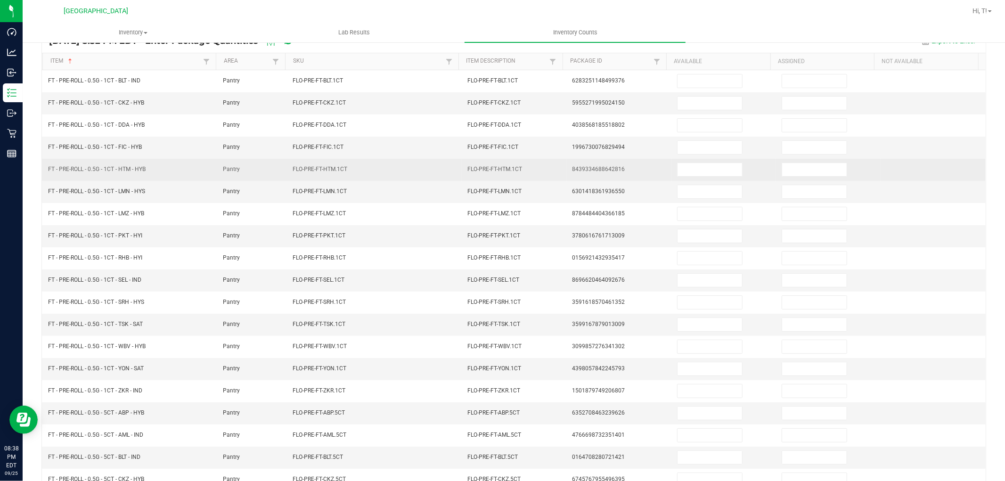
scroll to position [0, 0]
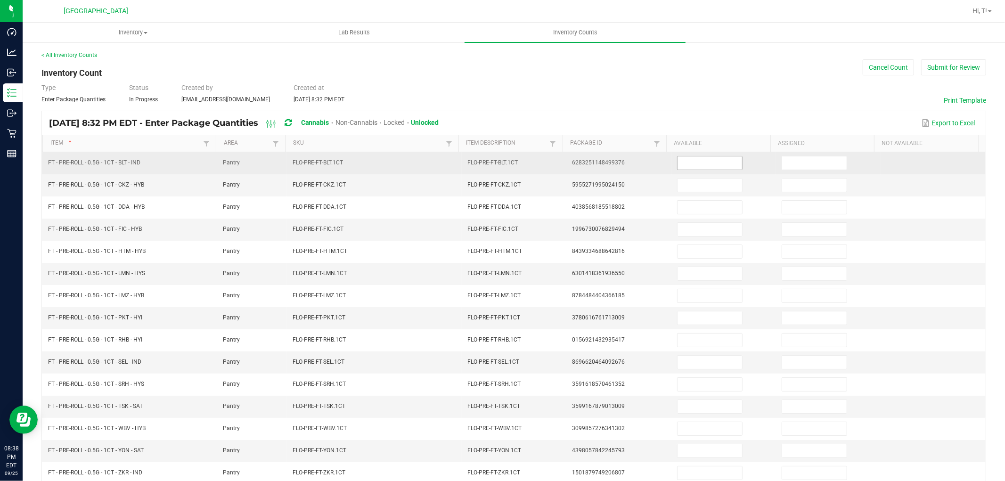
click at [710, 162] on input at bounding box center [709, 162] width 65 height 13
type input "19"
type input "8"
type input "20"
type input "23"
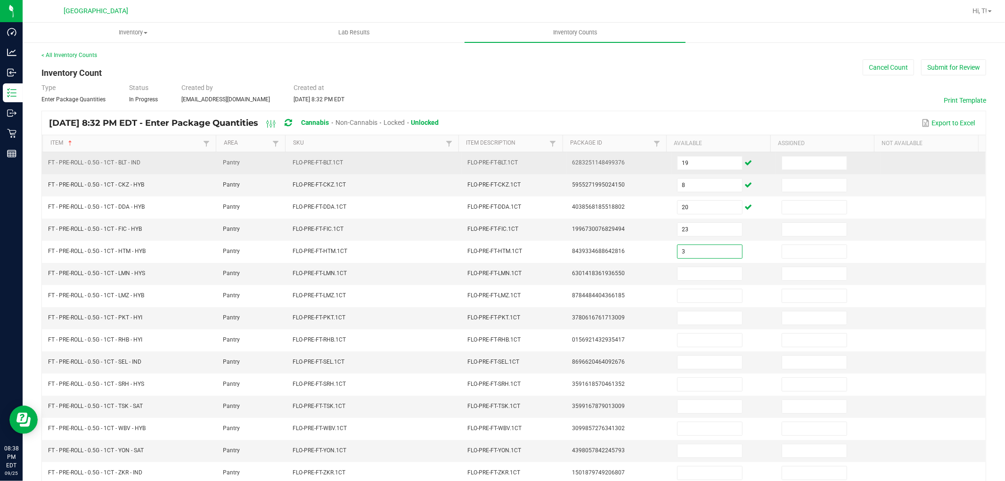
type input "3"
type input "4"
type input "12"
type input "13"
type input "22"
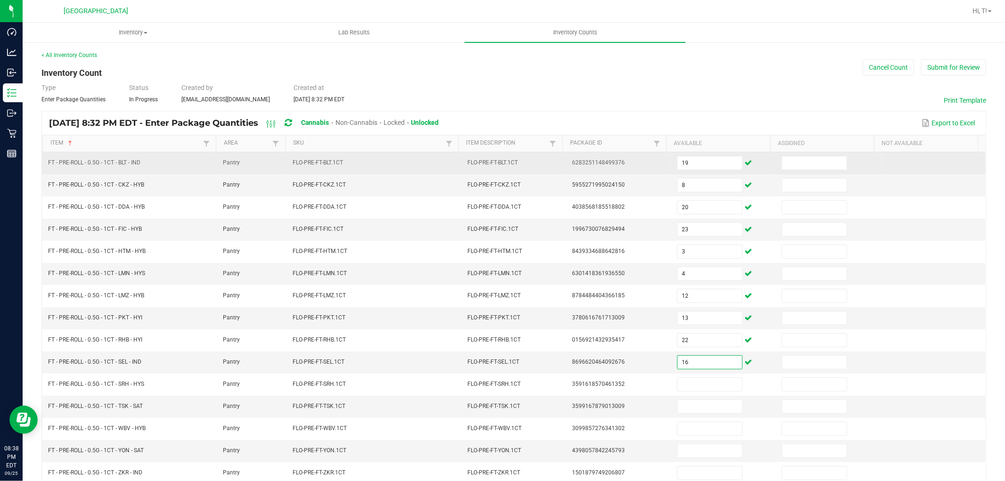
type input "16"
type input "2"
type input "6"
type input "4"
type input "10"
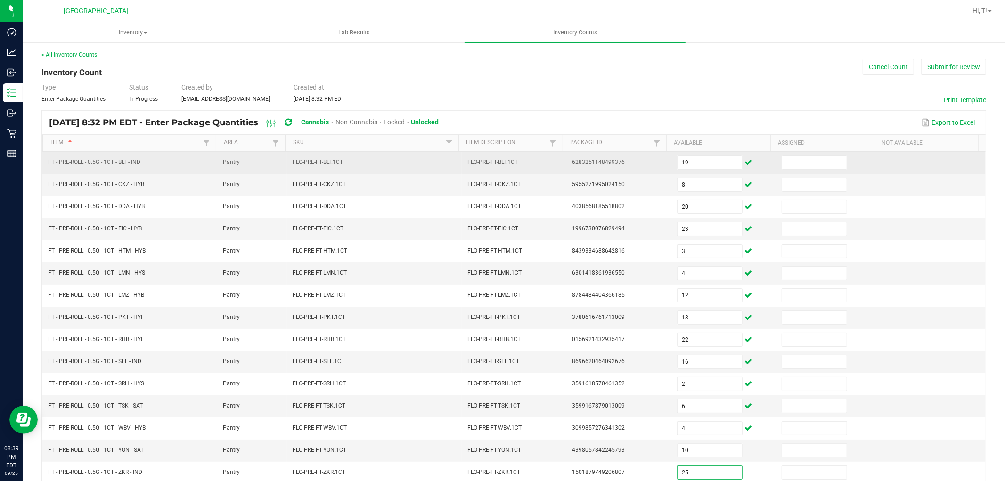
type input "25"
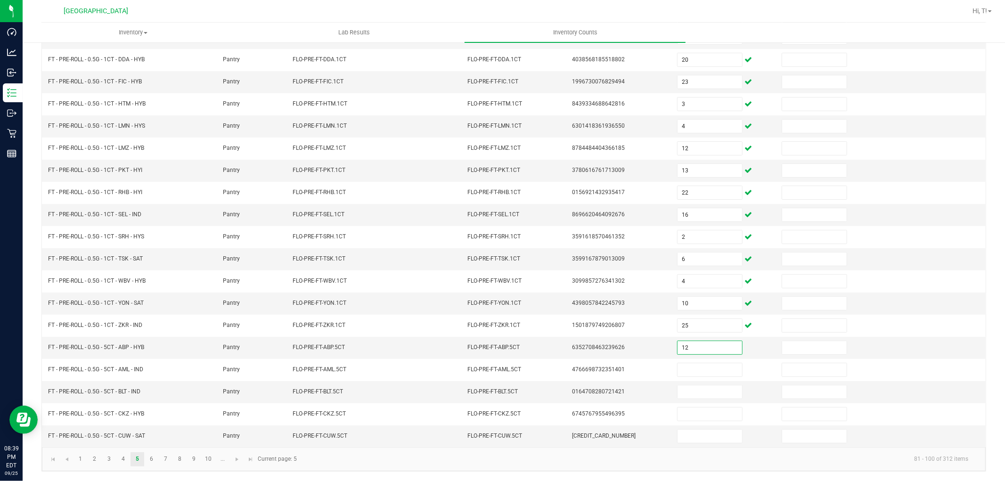
type input "12"
type input "5"
type input "4"
type input "3"
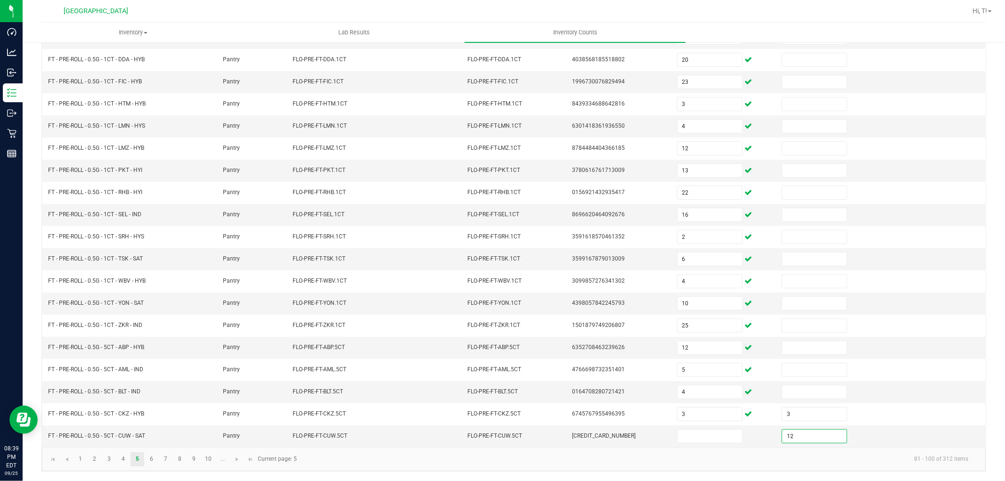
type input "12"
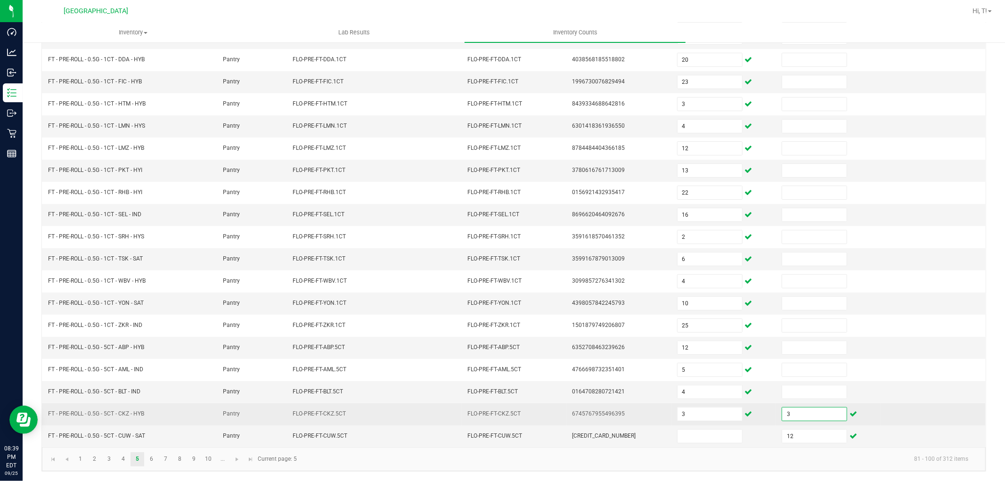
drag, startPoint x: 779, startPoint y: 408, endPoint x: 783, endPoint y: 408, distance: 4.7
click at [782, 408] on input "3" at bounding box center [814, 414] width 65 height 13
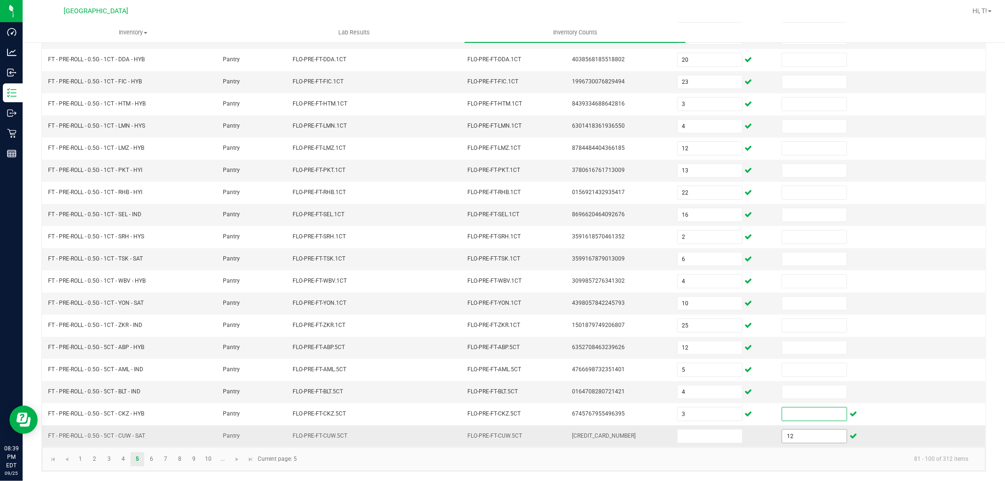
click at [802, 435] on input "12" at bounding box center [814, 436] width 65 height 13
click at [677, 439] on input at bounding box center [709, 436] width 65 height 13
type input "3"
click at [153, 459] on link "6" at bounding box center [152, 459] width 14 height 14
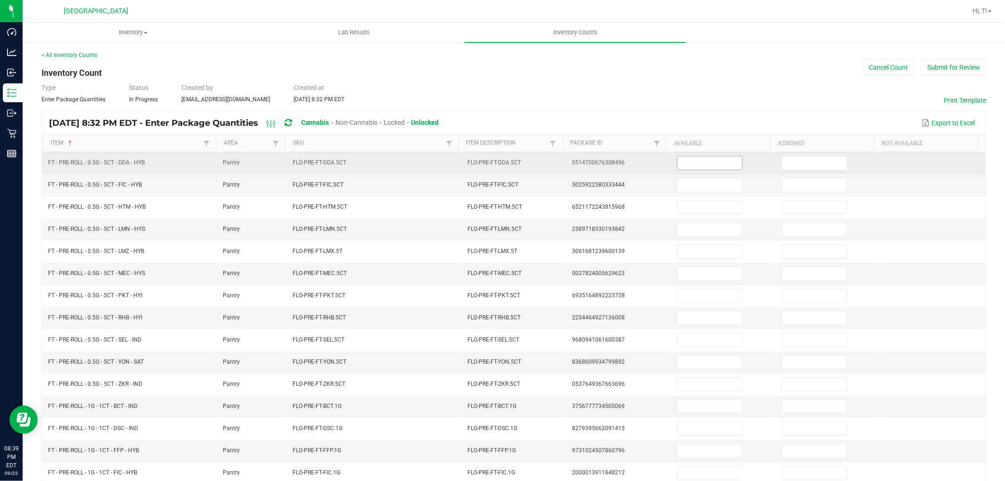
click at [712, 168] on input at bounding box center [709, 162] width 65 height 13
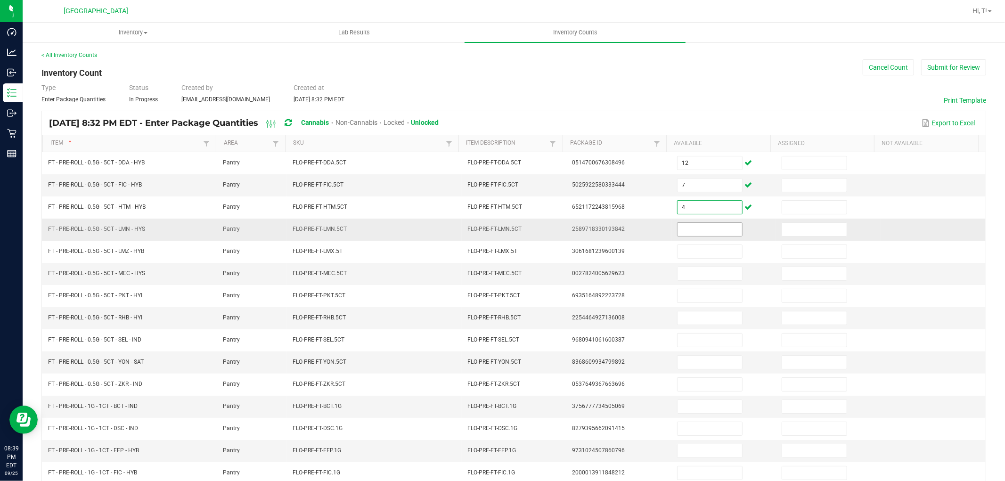
click at [689, 229] on input at bounding box center [709, 229] width 65 height 13
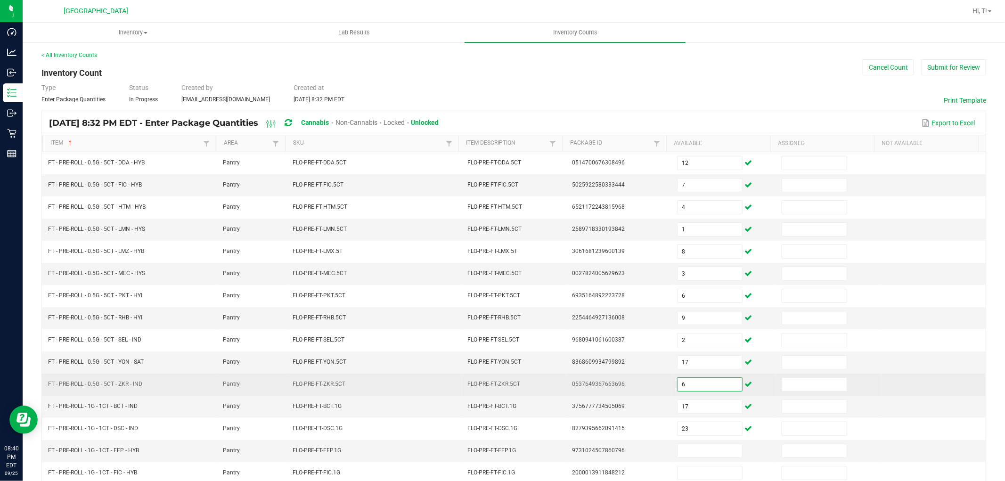
click at [698, 385] on input "6" at bounding box center [709, 384] width 65 height 13
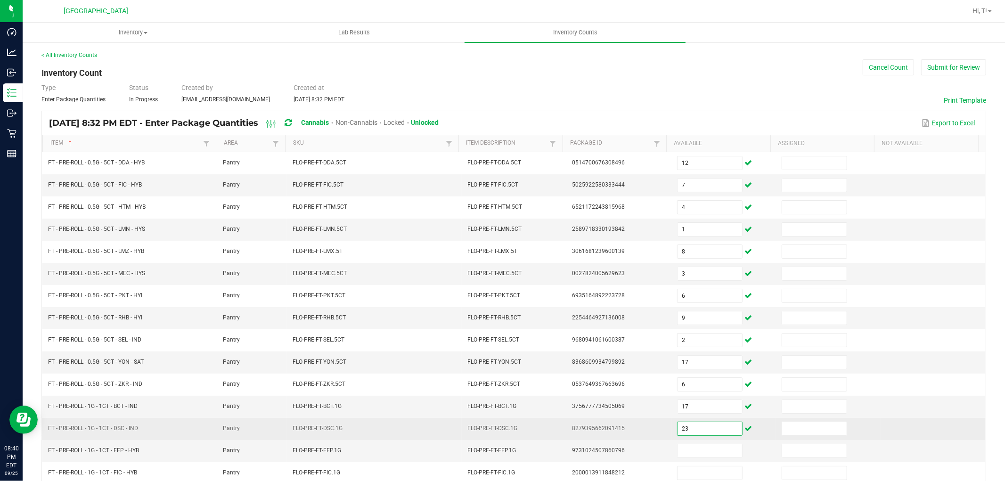
click at [698, 428] on input "23" at bounding box center [709, 428] width 65 height 13
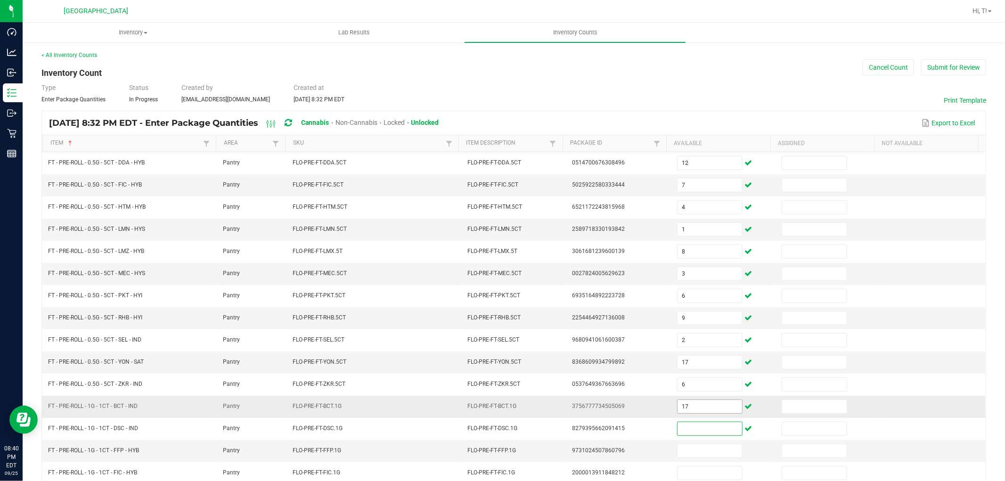
click at [694, 403] on input "17" at bounding box center [709, 406] width 65 height 13
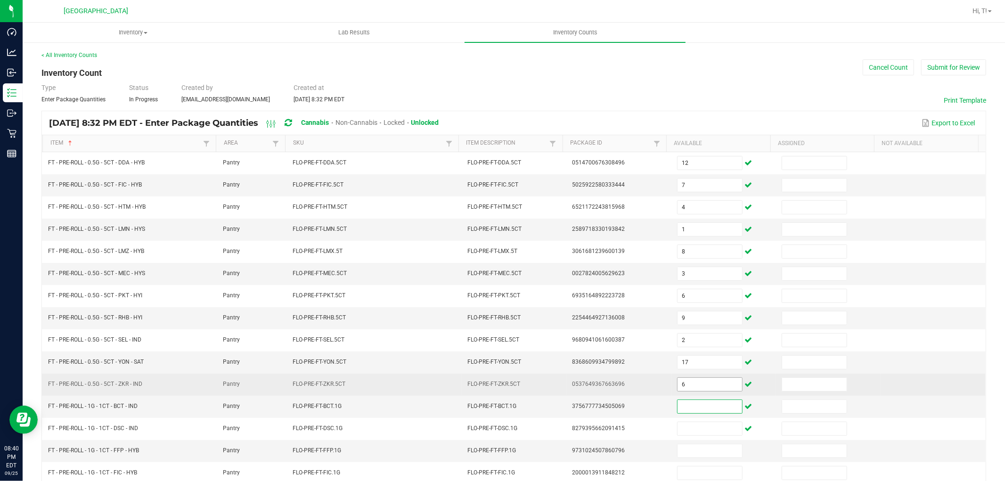
click at [694, 387] on input "6" at bounding box center [709, 384] width 65 height 13
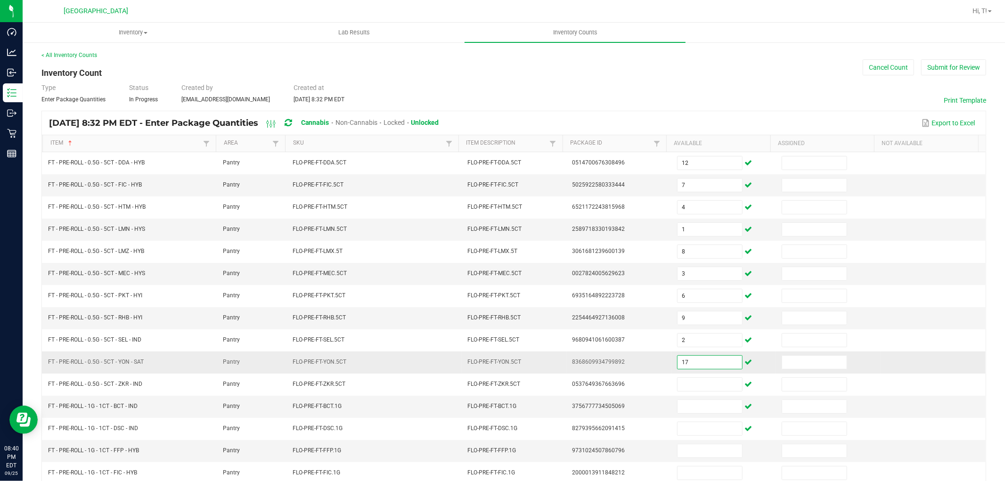
click at [688, 359] on input "17" at bounding box center [709, 362] width 65 height 13
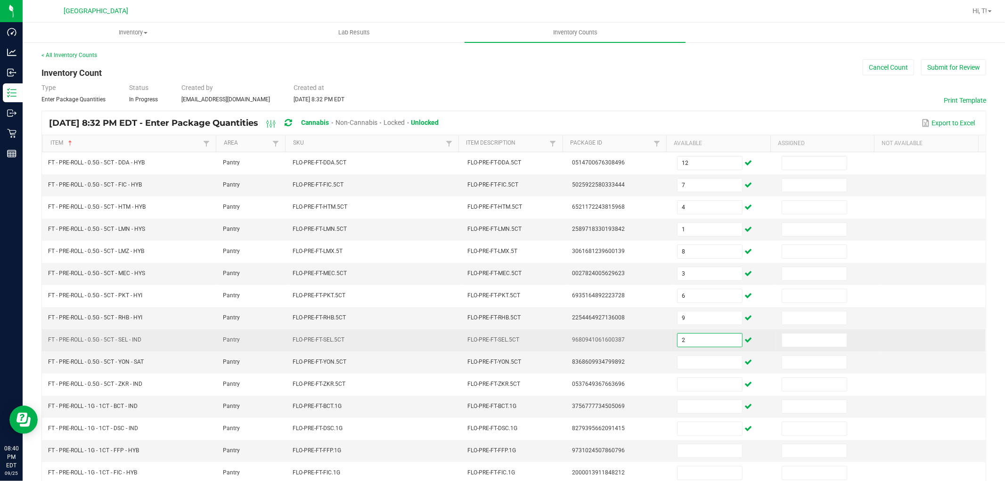
click at [688, 339] on input "2" at bounding box center [709, 340] width 65 height 13
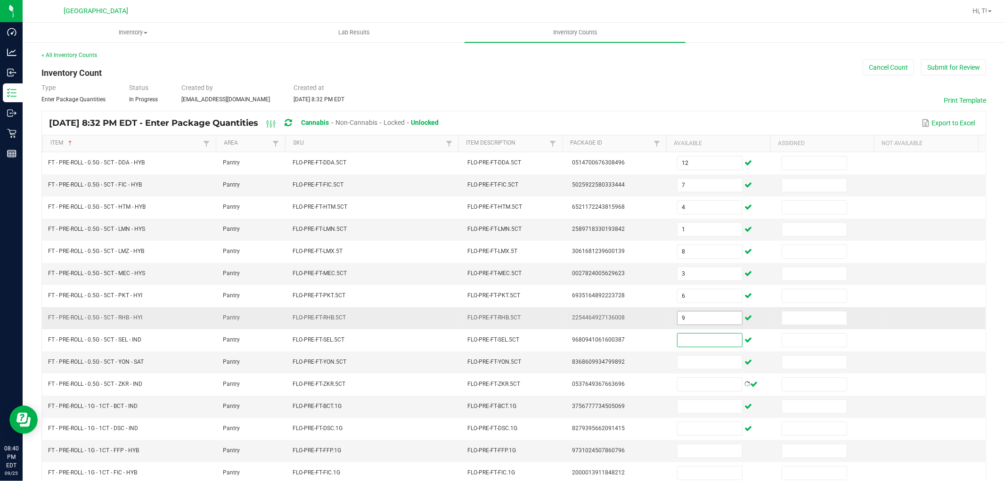
click at [689, 315] on input "9" at bounding box center [709, 317] width 65 height 13
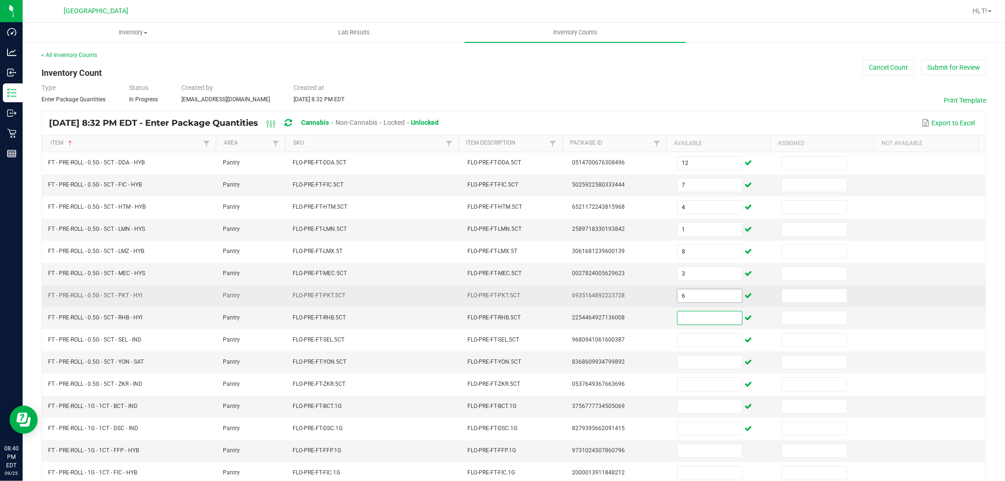
click at [692, 298] on input "6" at bounding box center [709, 295] width 65 height 13
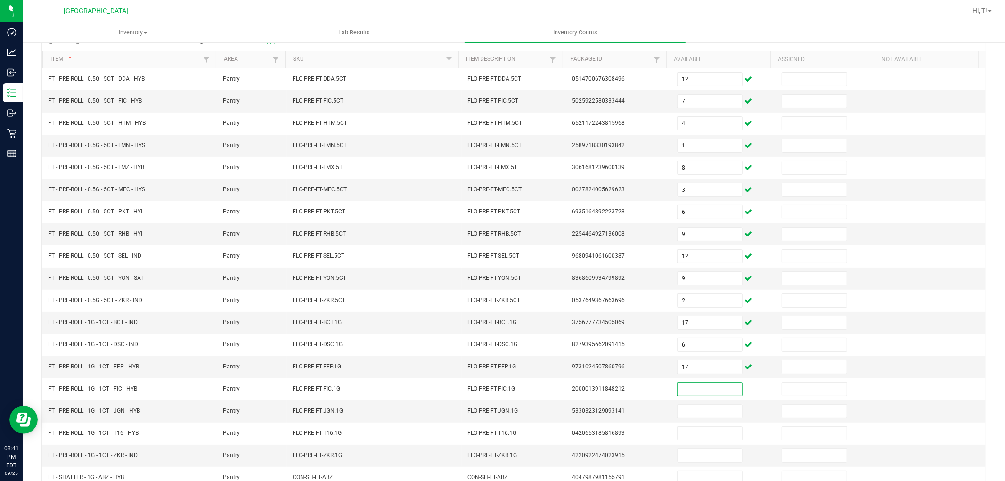
scroll to position [86, 0]
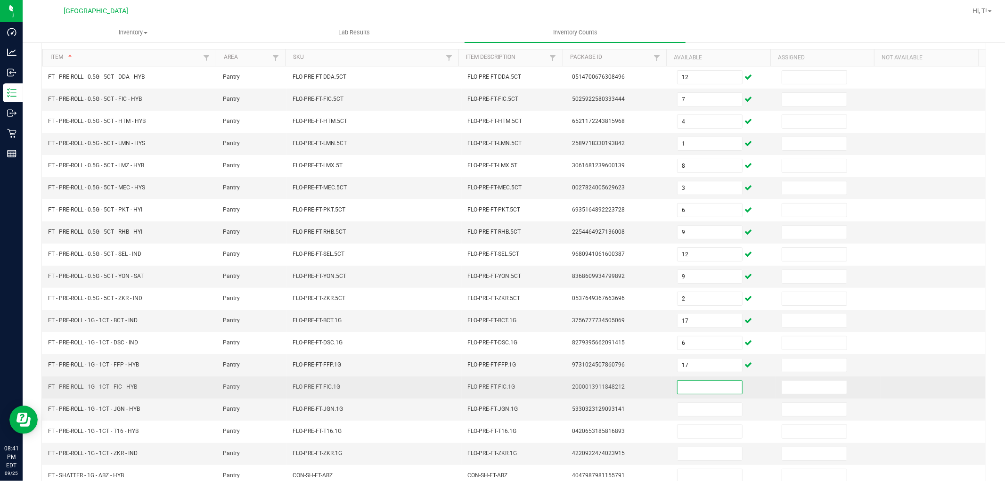
click at [678, 387] on input at bounding box center [709, 387] width 65 height 13
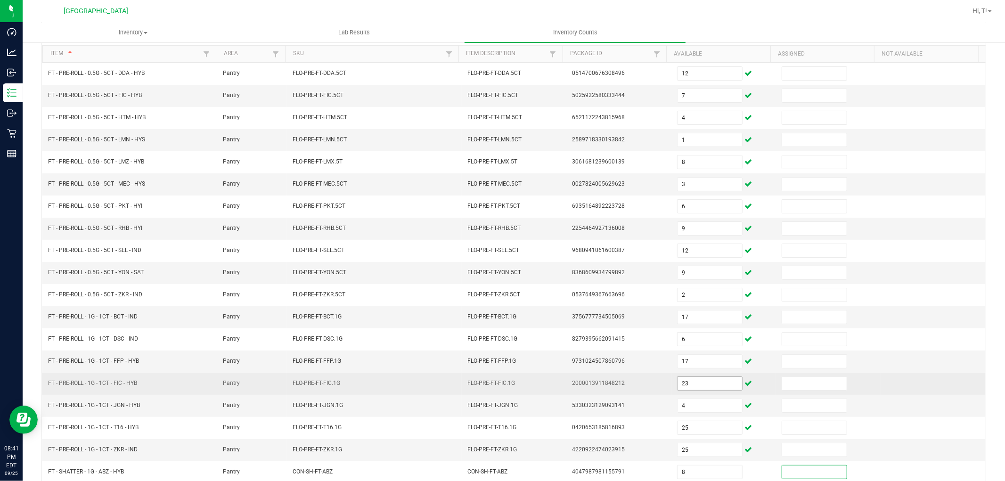
scroll to position [150, 0]
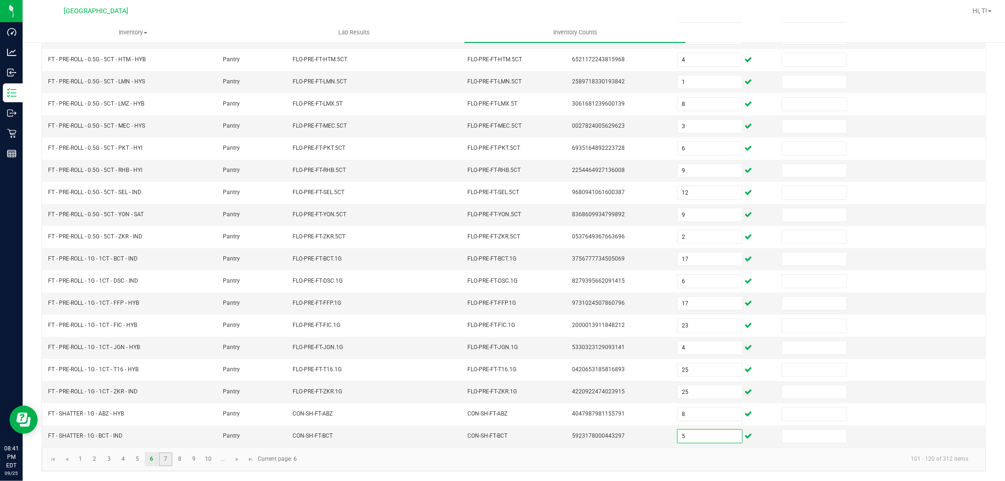
click at [166, 458] on link "7" at bounding box center [166, 459] width 14 height 14
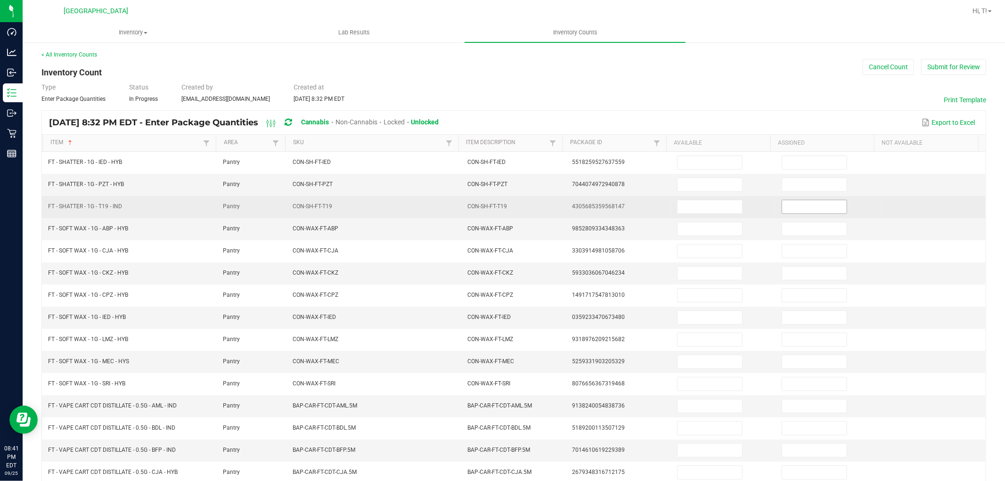
scroll to position [0, 0]
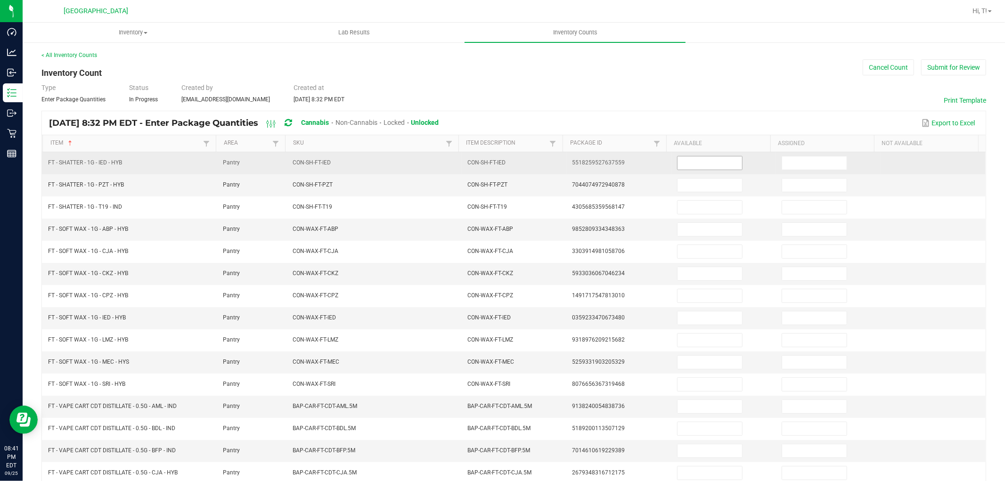
click at [725, 167] on input at bounding box center [709, 162] width 65 height 13
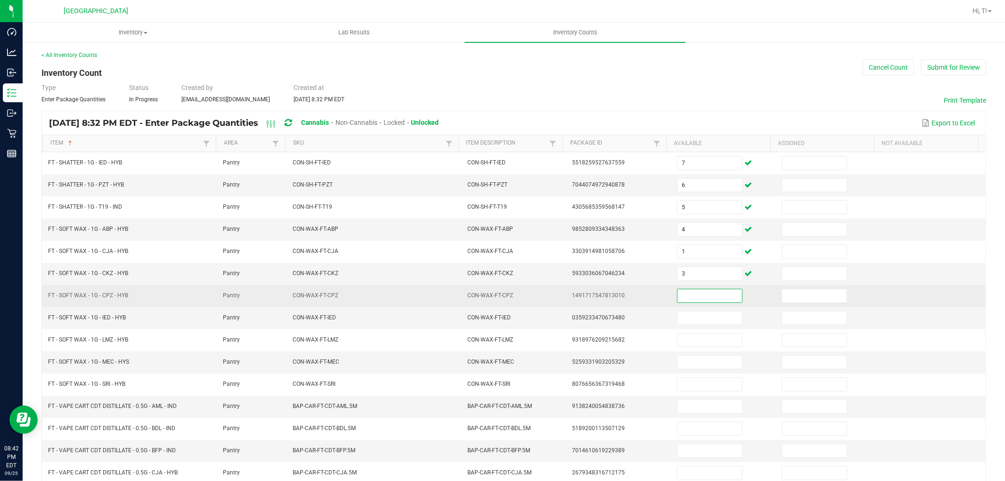
click at [679, 300] on input at bounding box center [709, 295] width 65 height 13
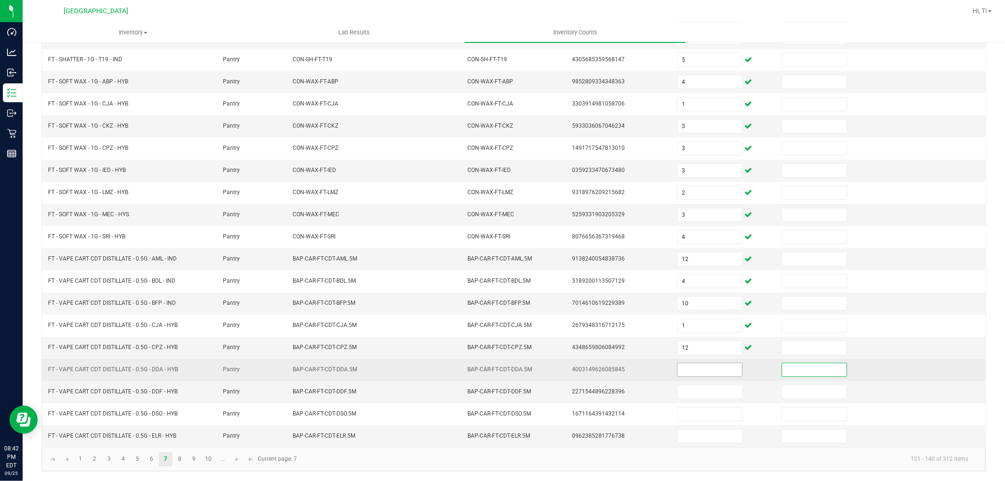
click at [691, 365] on input at bounding box center [709, 369] width 65 height 13
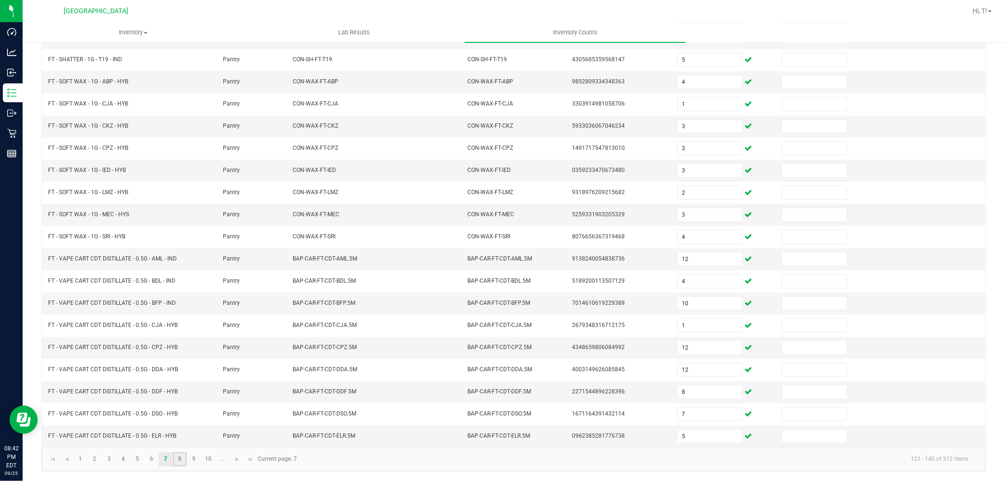
click at [183, 456] on link "8" at bounding box center [180, 459] width 14 height 14
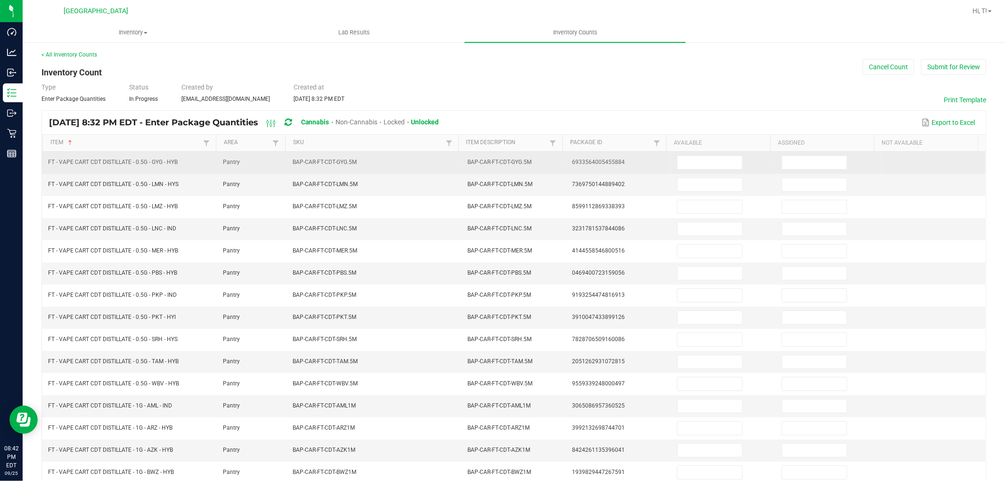
scroll to position [0, 0]
click at [688, 164] on input at bounding box center [709, 162] width 65 height 13
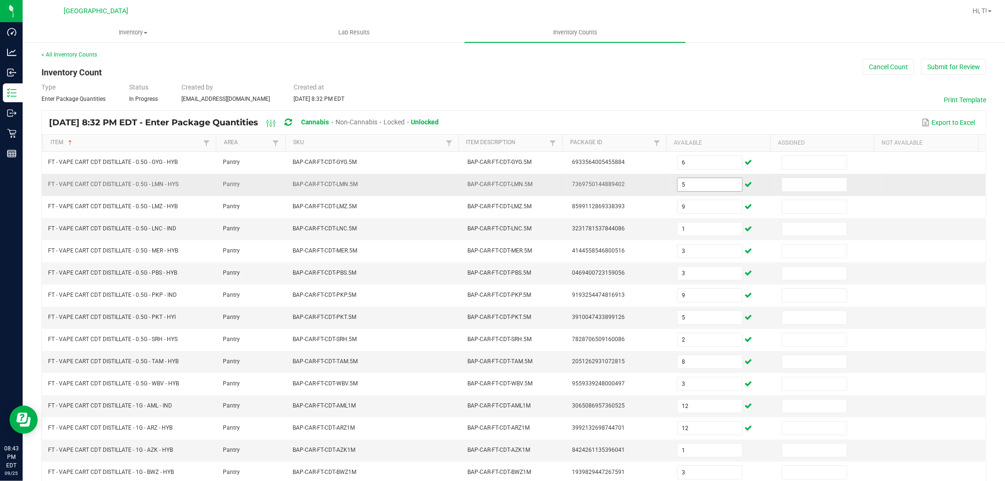
scroll to position [150, 0]
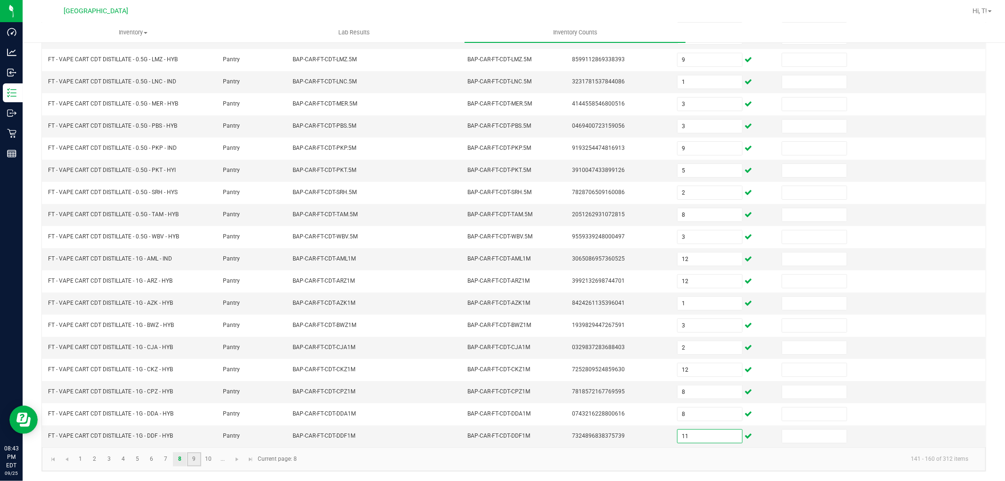
click at [196, 454] on link "9" at bounding box center [194, 459] width 14 height 14
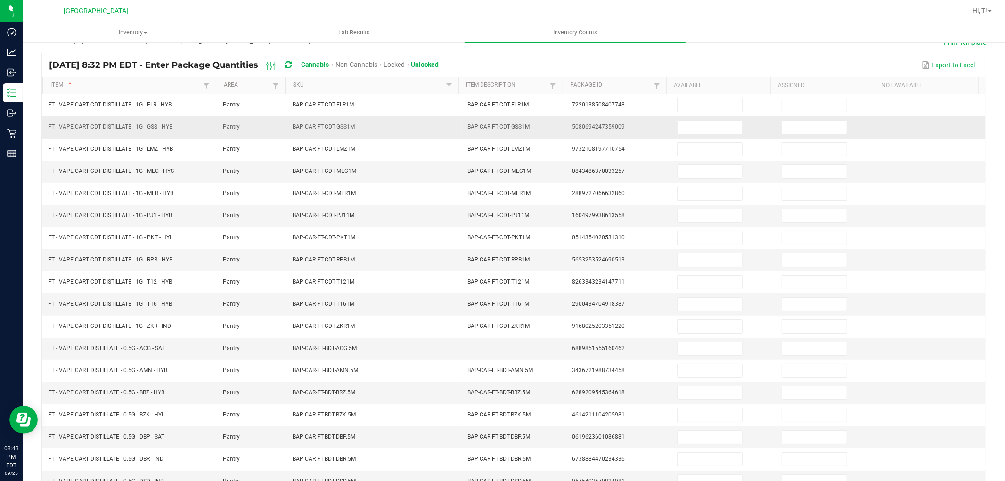
scroll to position [0, 0]
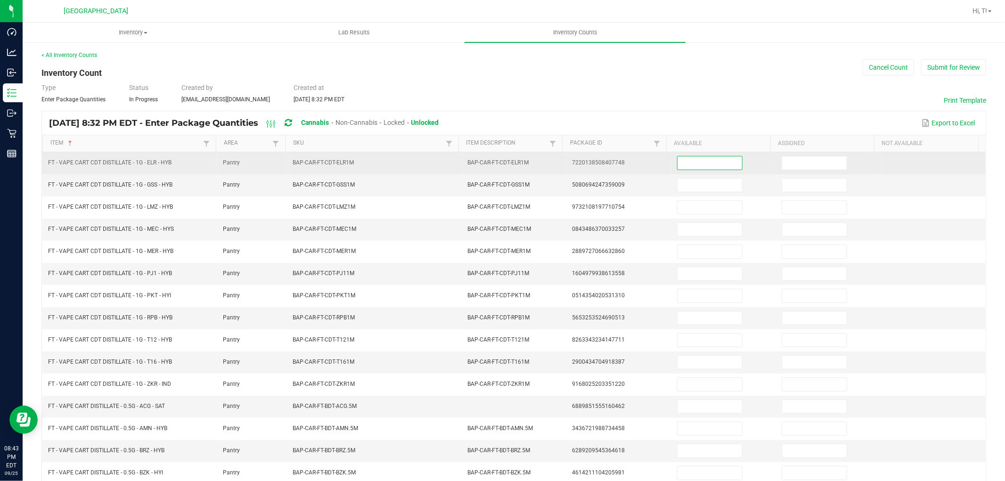
click at [723, 167] on input at bounding box center [709, 162] width 65 height 13
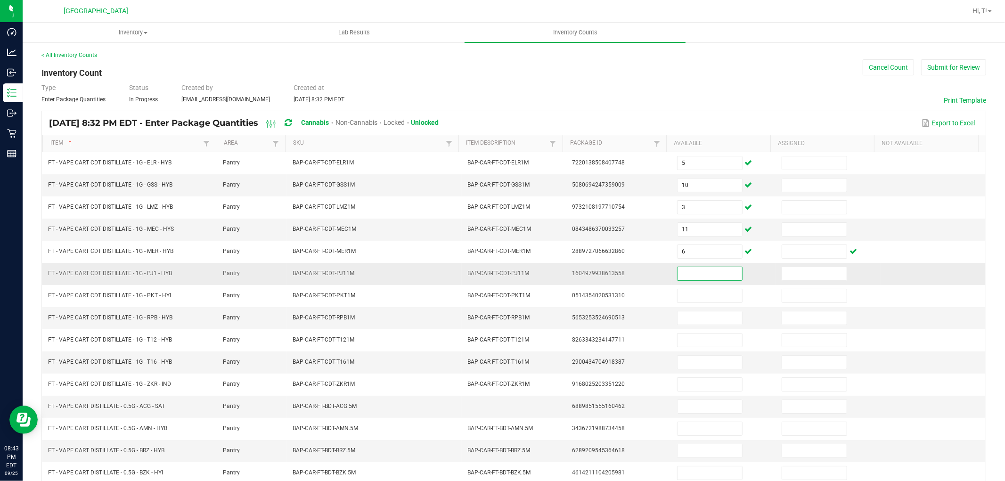
click at [693, 271] on input at bounding box center [709, 273] width 65 height 13
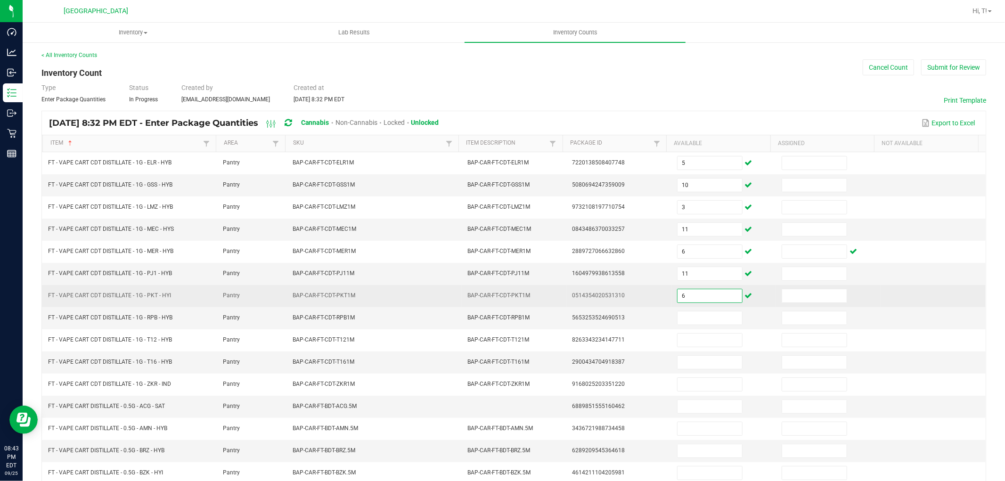
click at [692, 299] on input "6" at bounding box center [709, 295] width 65 height 13
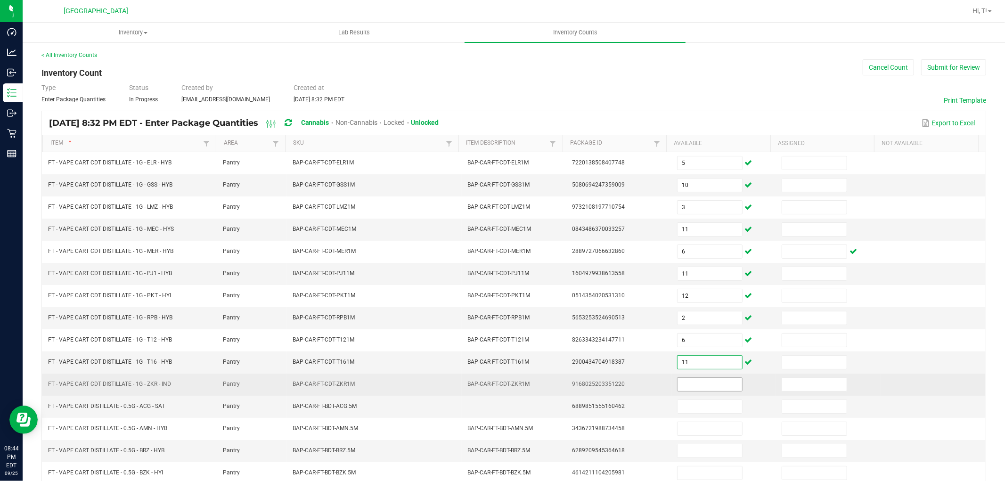
click at [694, 383] on input at bounding box center [709, 384] width 65 height 13
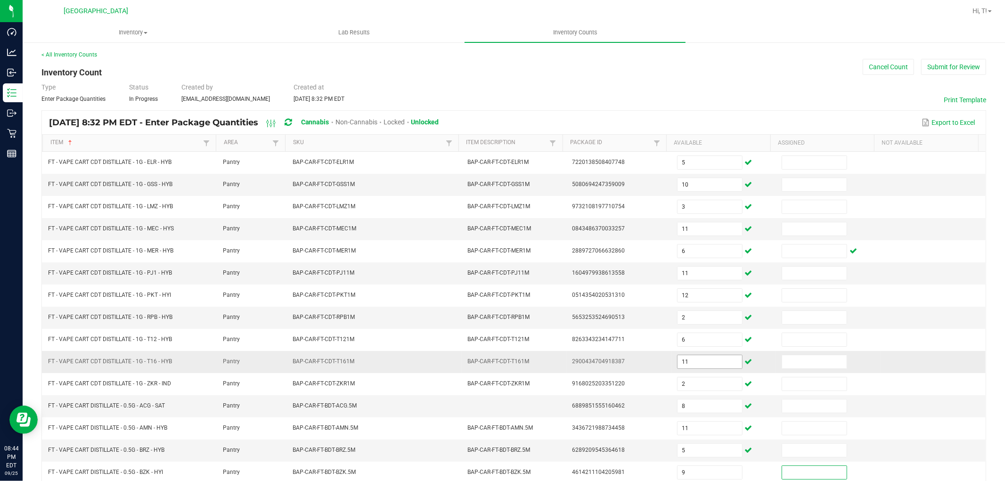
scroll to position [150, 0]
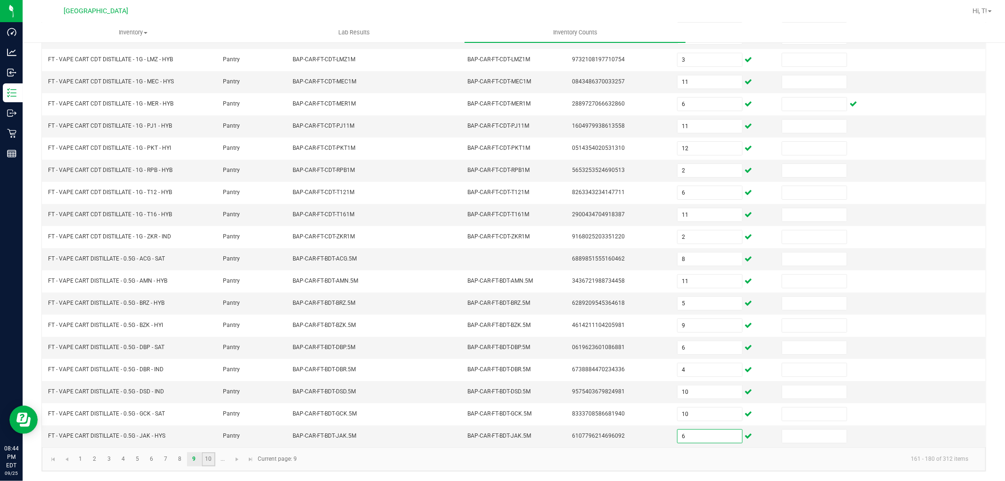
click at [211, 461] on link "10" at bounding box center [209, 459] width 14 height 14
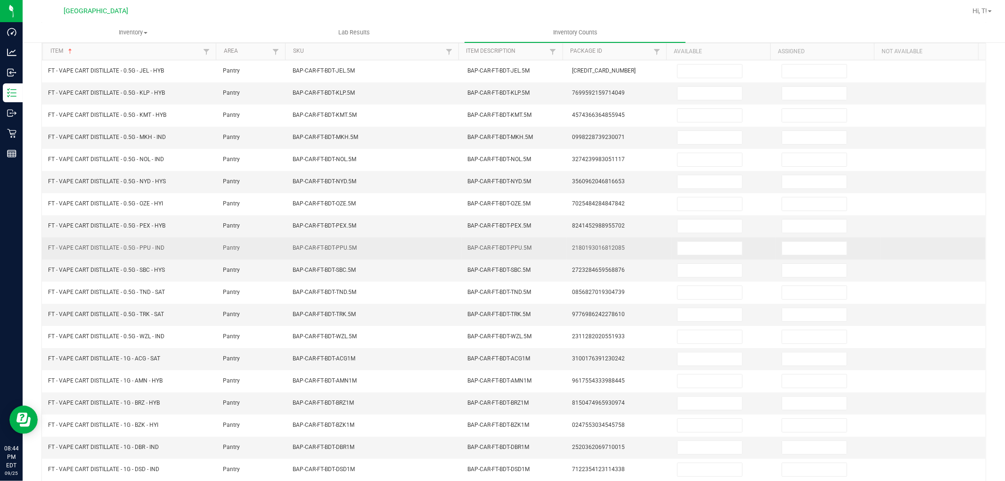
scroll to position [0, 0]
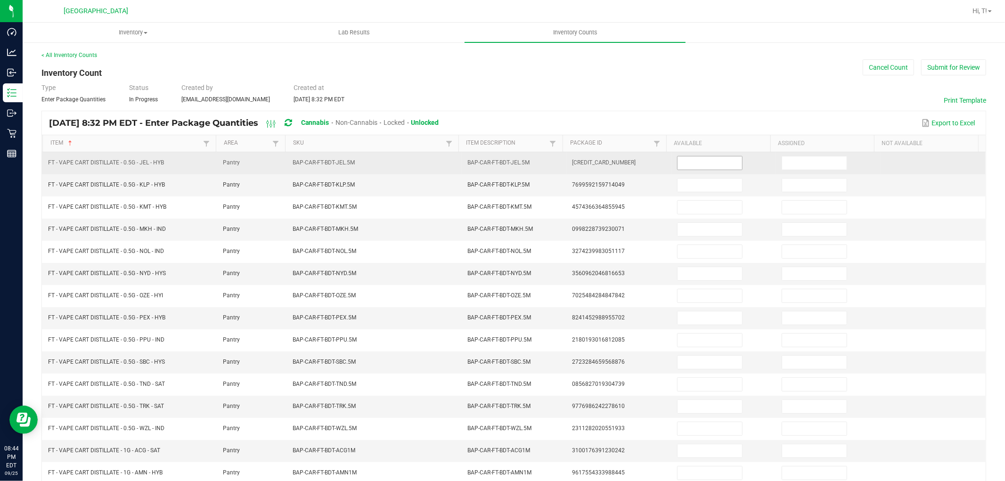
click at [696, 167] on input at bounding box center [709, 162] width 65 height 13
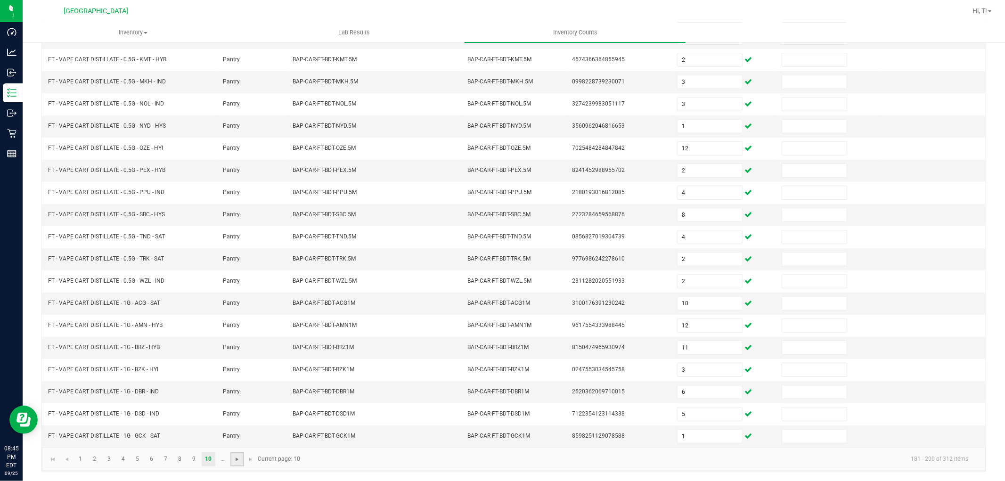
click at [238, 462] on span "Go to the next page" at bounding box center [237, 460] width 8 height 8
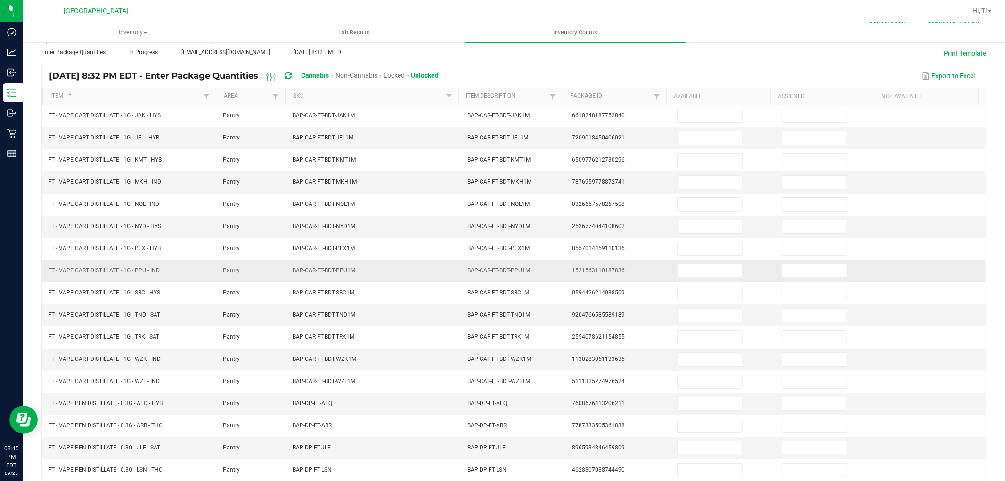
scroll to position [0, 0]
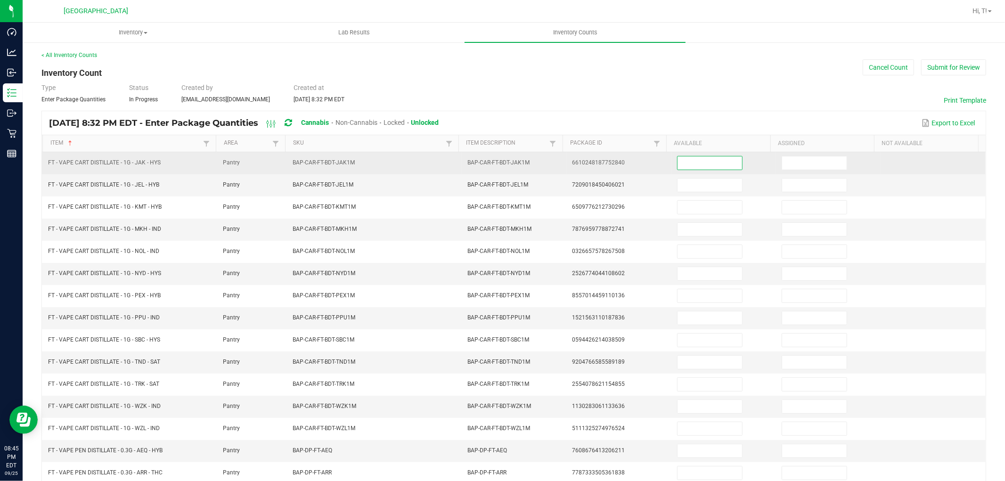
click at [717, 161] on input at bounding box center [709, 162] width 65 height 13
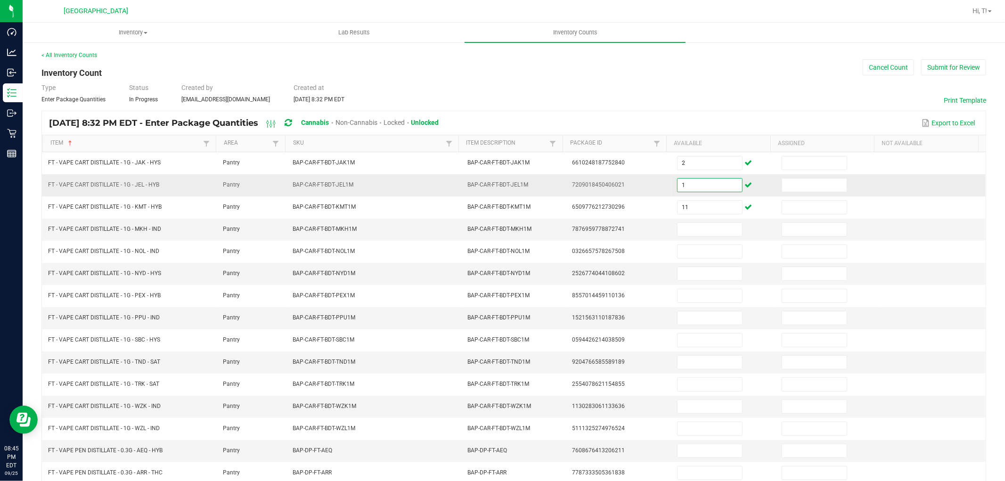
click at [699, 181] on input "1" at bounding box center [709, 185] width 65 height 13
click at [698, 236] on input at bounding box center [709, 229] width 65 height 13
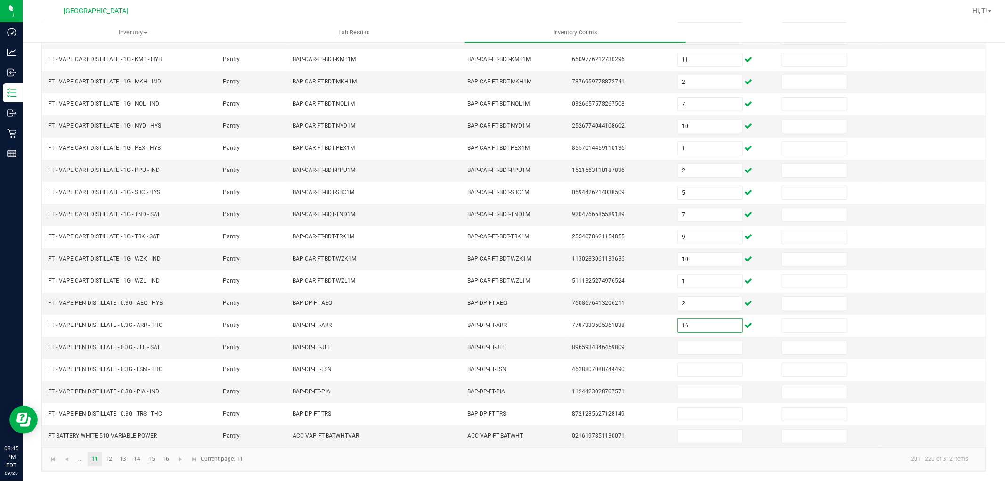
scroll to position [150, 0]
click at [699, 348] on input at bounding box center [709, 347] width 65 height 13
click at [110, 458] on link "12" at bounding box center [109, 459] width 14 height 14
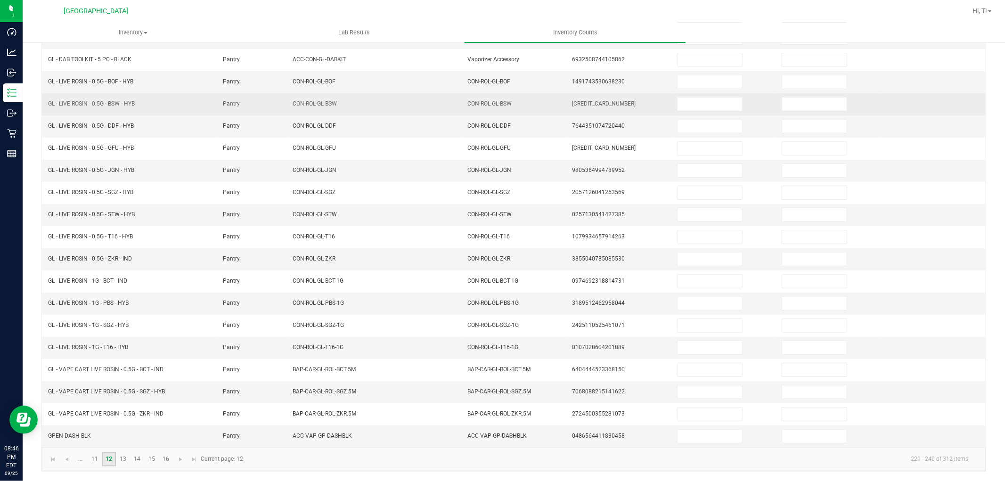
scroll to position [0, 0]
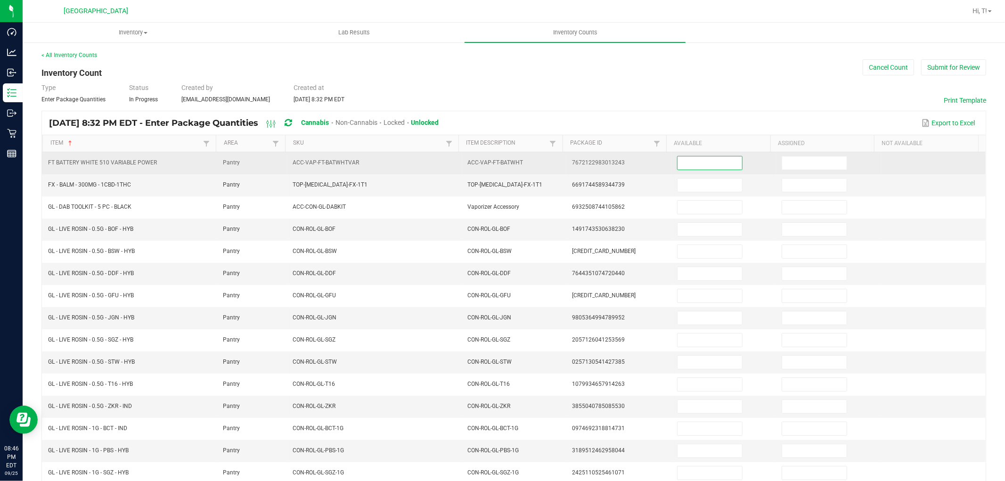
click at [718, 163] on input at bounding box center [709, 162] width 65 height 13
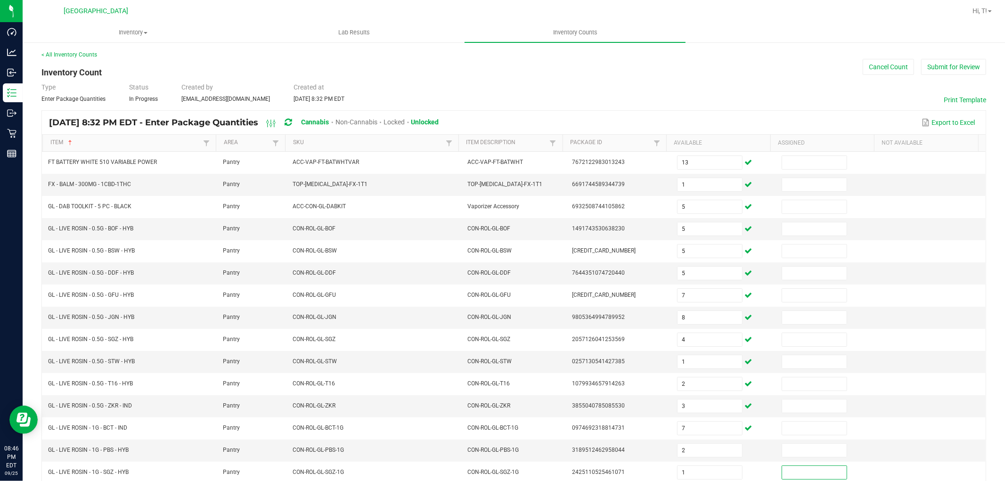
scroll to position [150, 0]
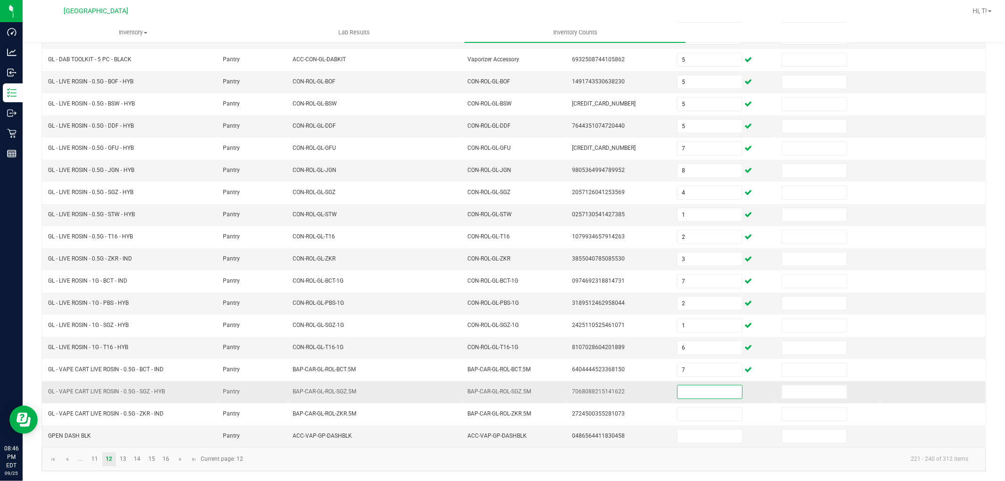
click at [709, 392] on input at bounding box center [709, 391] width 65 height 13
click at [120, 457] on link "13" at bounding box center [123, 459] width 14 height 14
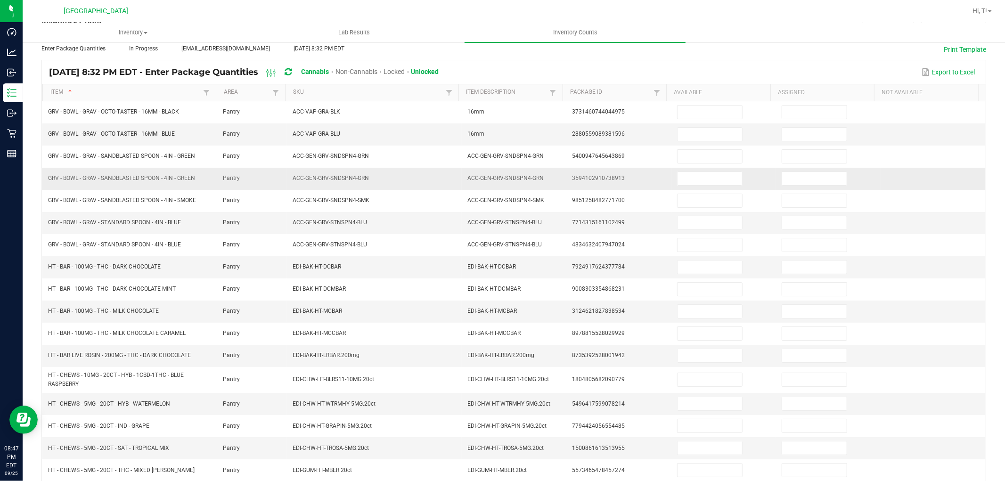
scroll to position [0, 0]
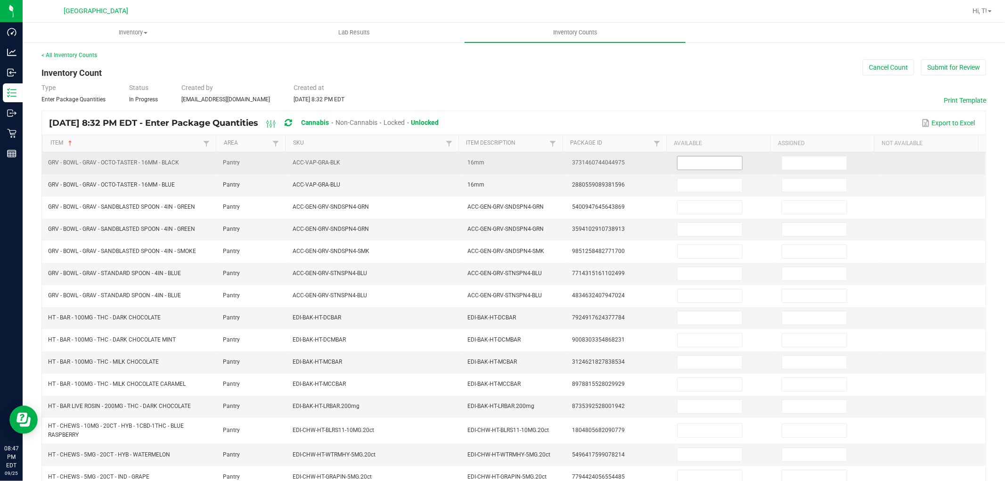
click at [714, 158] on input at bounding box center [709, 162] width 65 height 13
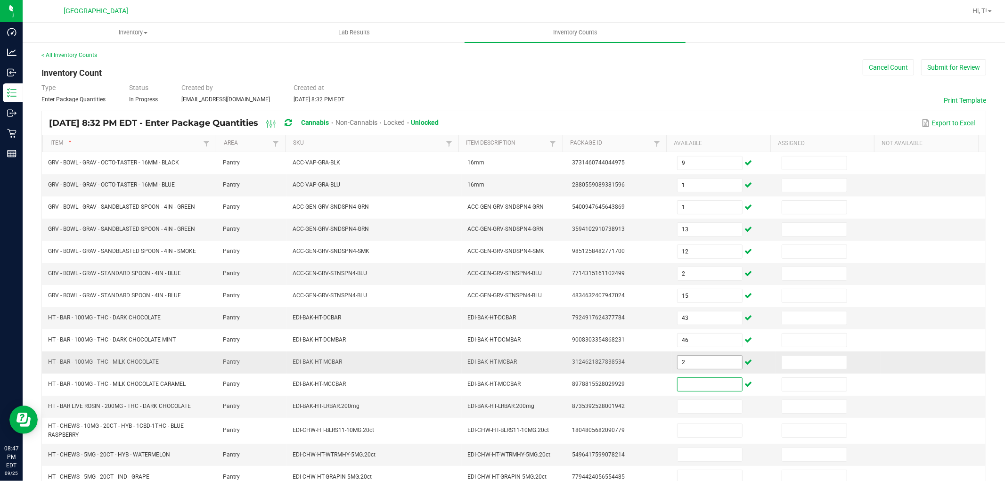
click at [700, 365] on input "2" at bounding box center [709, 362] width 65 height 13
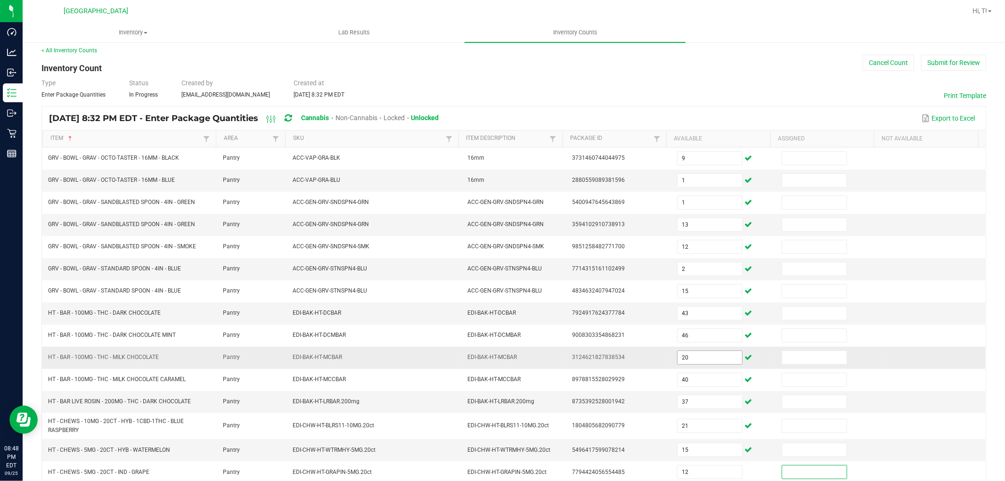
scroll to position [154, 0]
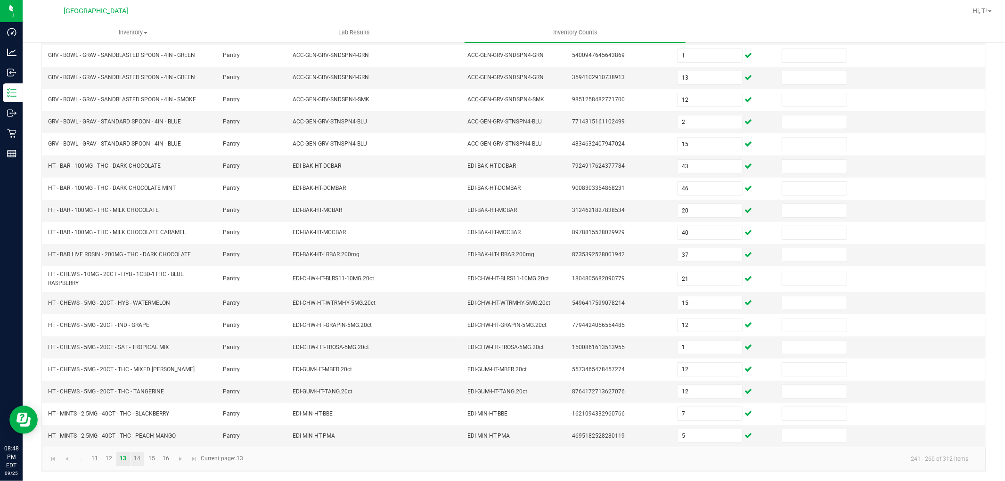
click at [135, 455] on link "14" at bounding box center [138, 459] width 14 height 14
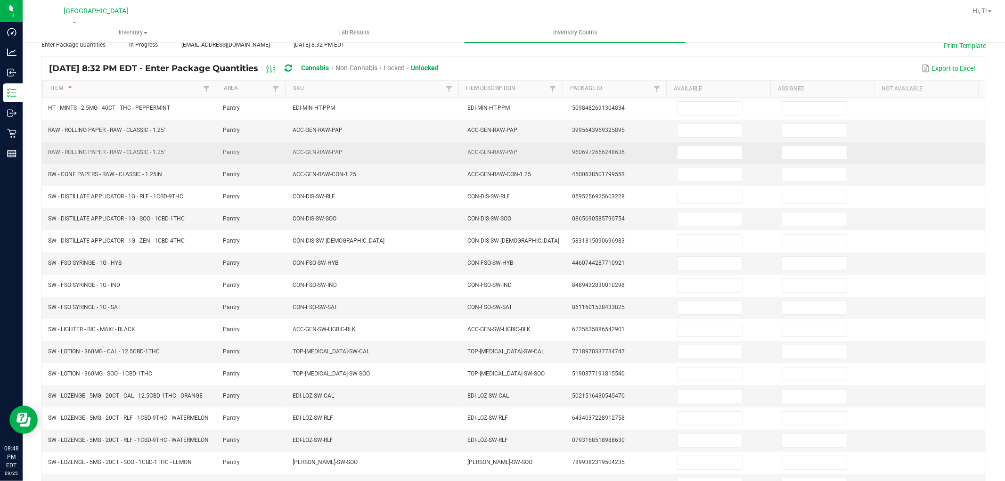
scroll to position [0, 0]
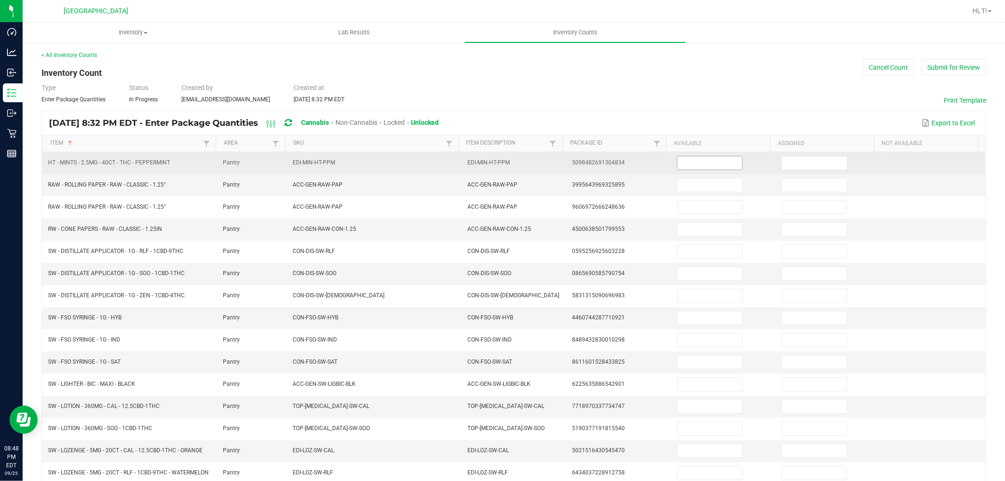
click at [695, 162] on input at bounding box center [709, 162] width 65 height 13
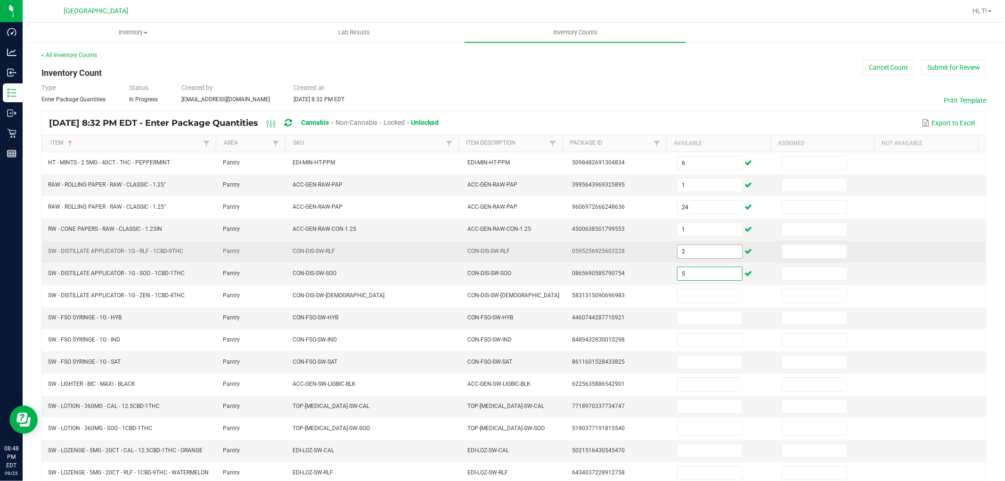
click at [685, 250] on input "2" at bounding box center [709, 251] width 65 height 13
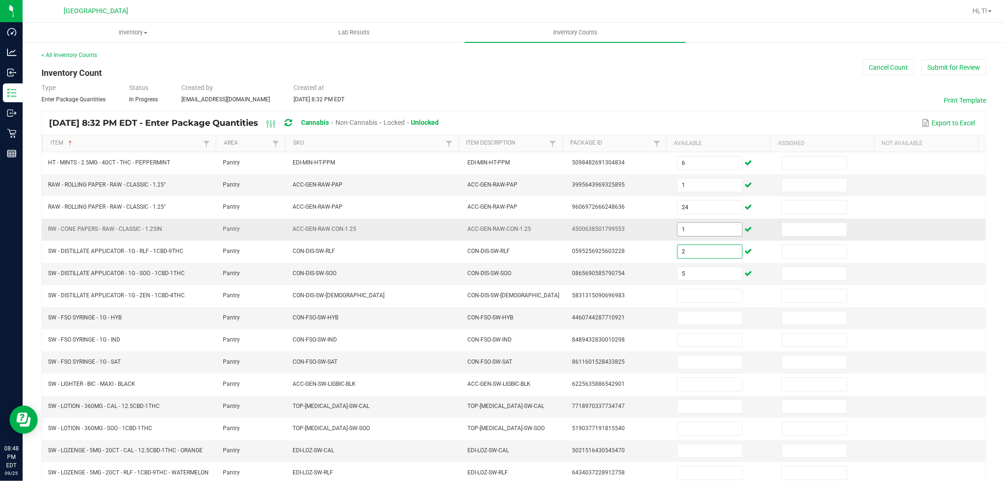
click at [685, 229] on input "1" at bounding box center [709, 229] width 65 height 13
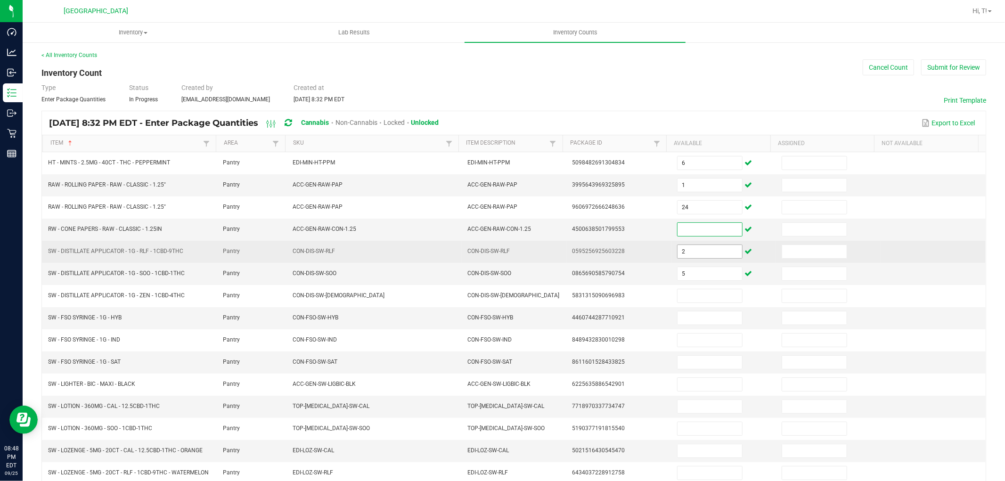
click at [695, 248] on input "2" at bounding box center [709, 251] width 65 height 13
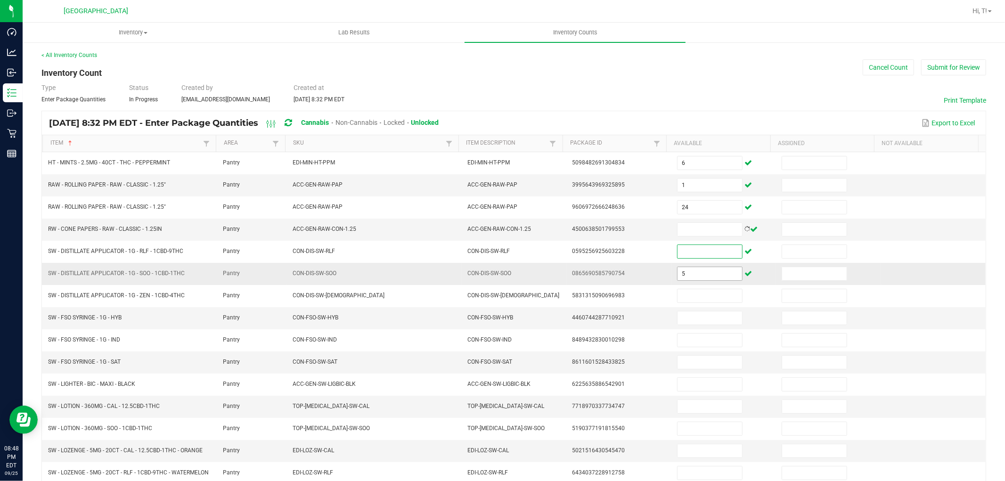
click at [691, 275] on input "5" at bounding box center [709, 273] width 65 height 13
click at [692, 223] on input at bounding box center [709, 229] width 65 height 13
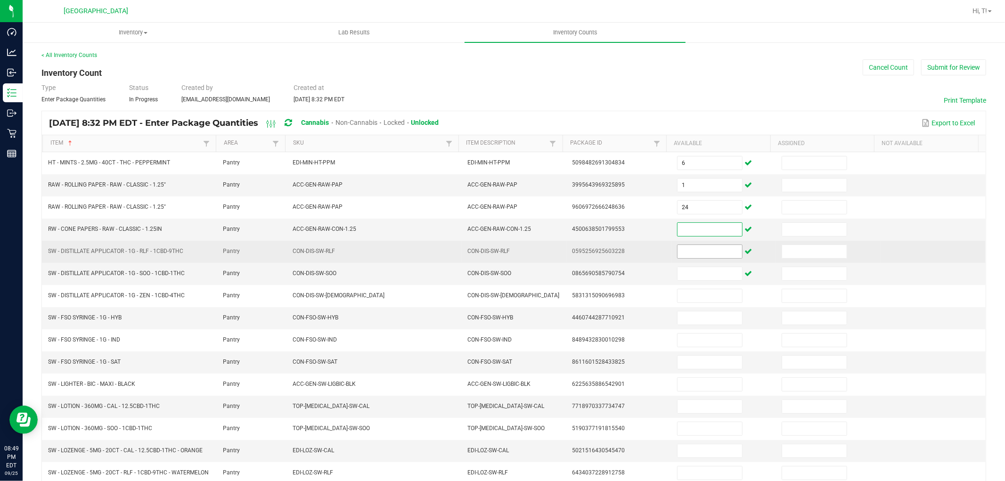
click at [684, 252] on input at bounding box center [709, 251] width 65 height 13
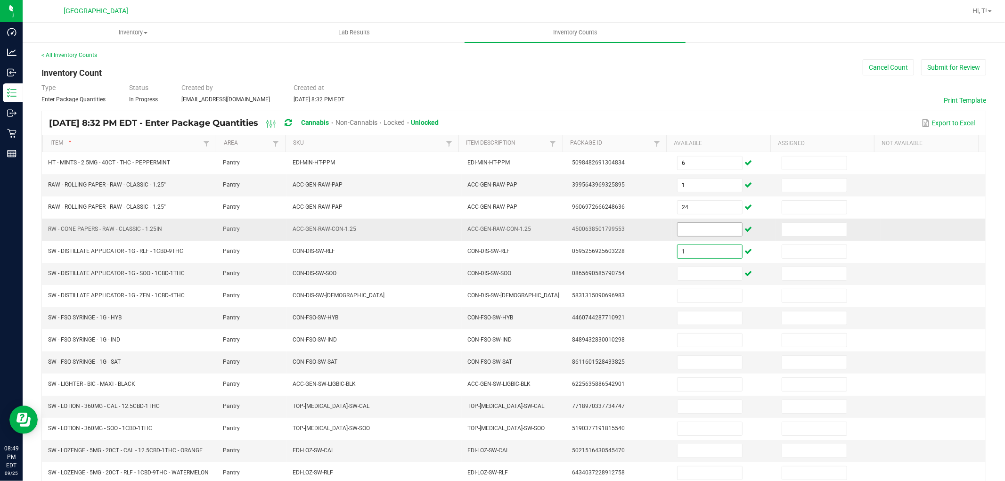
click at [691, 233] on input at bounding box center [709, 229] width 65 height 13
click at [693, 276] on input at bounding box center [709, 273] width 65 height 13
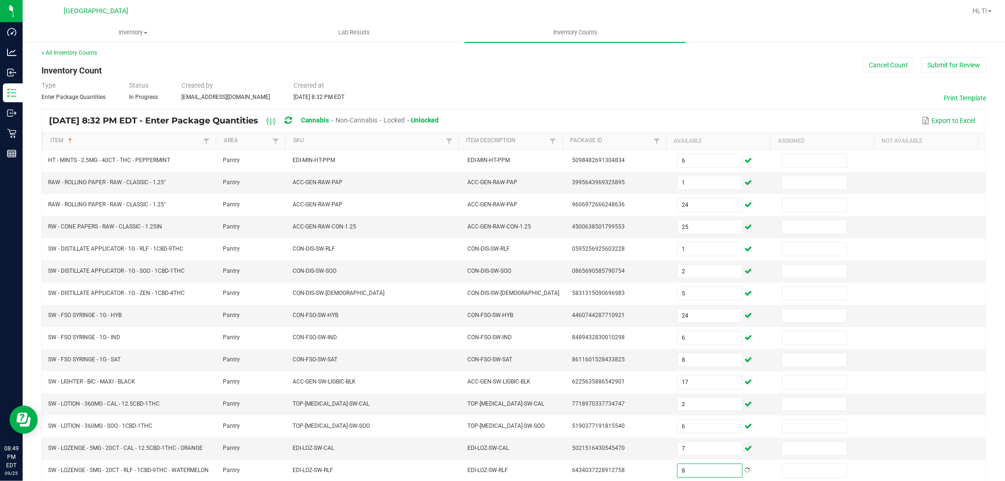
click at [787, 101] on div "< All Inventory Counts Inventory Count Cancel Count Submit for Review Type Ente…" at bounding box center [513, 333] width 945 height 568
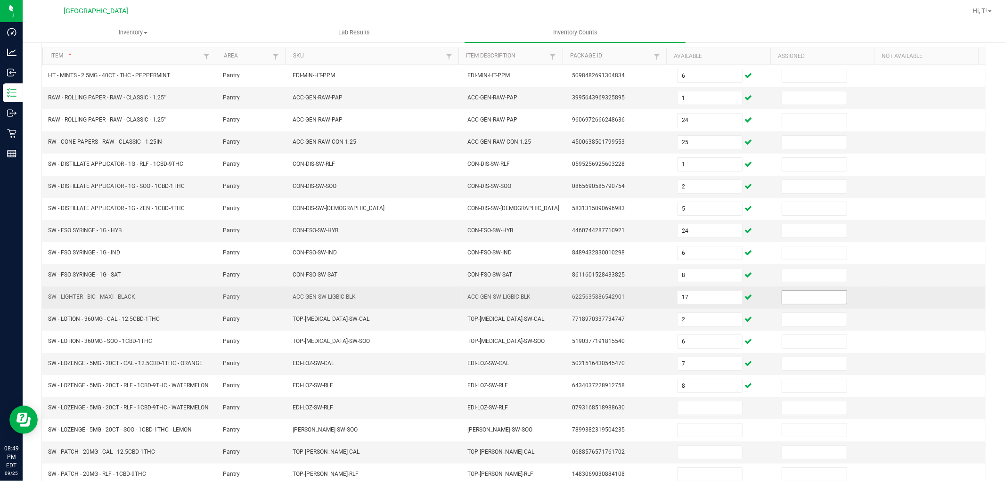
scroll to position [158, 0]
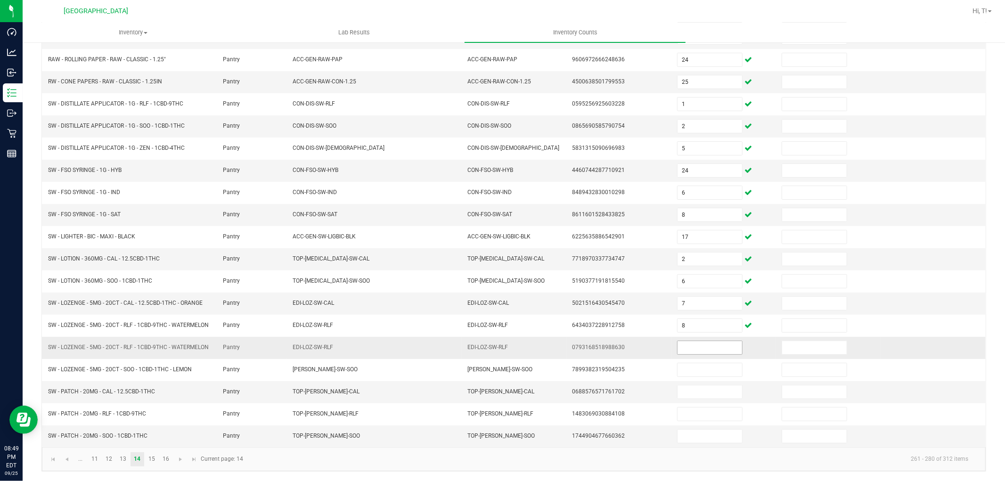
click at [695, 351] on span at bounding box center [709, 348] width 65 height 14
click at [698, 344] on input at bounding box center [709, 347] width 65 height 13
click at [699, 344] on input "1" at bounding box center [709, 347] width 65 height 13
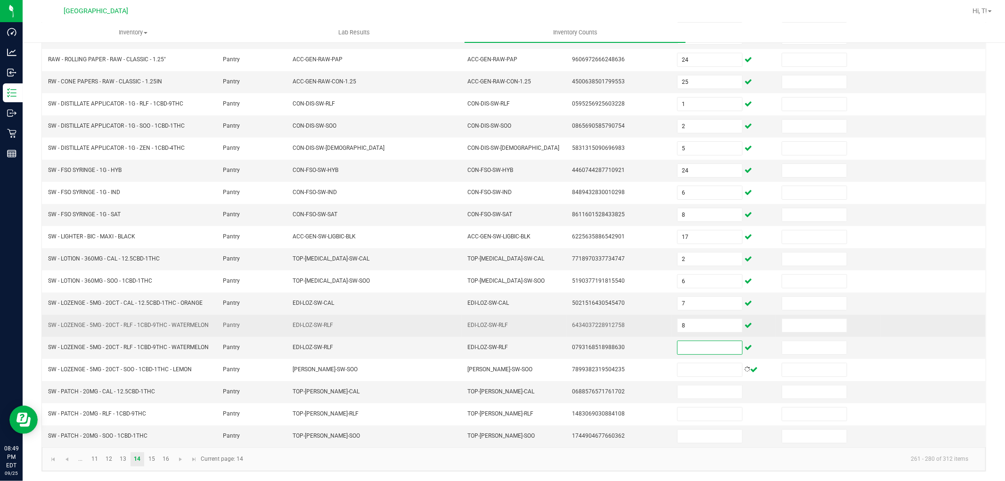
click at [700, 315] on td "8" at bounding box center [723, 326] width 105 height 22
click at [700, 319] on input "8" at bounding box center [709, 325] width 65 height 13
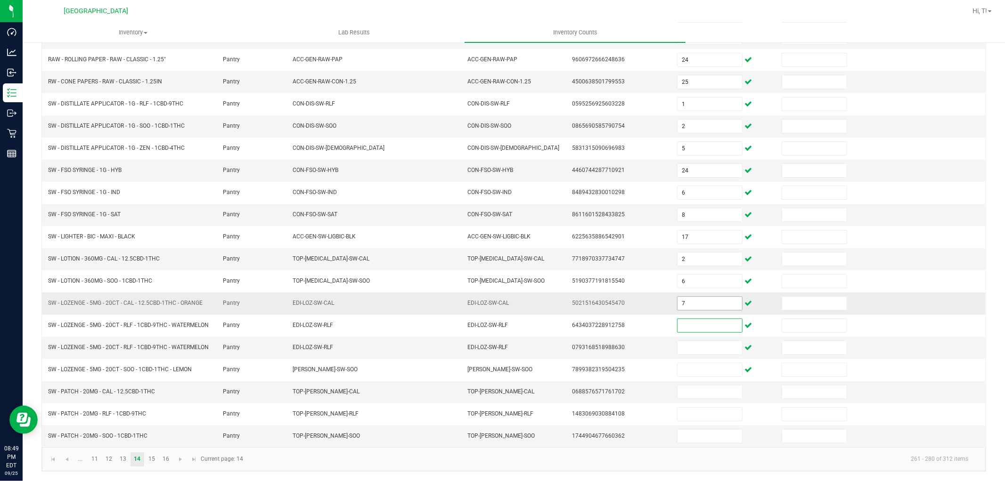
click at [699, 297] on input "7" at bounding box center [709, 303] width 65 height 13
click at [694, 259] on td "2" at bounding box center [723, 259] width 105 height 22
click at [694, 253] on input "2" at bounding box center [709, 259] width 65 height 13
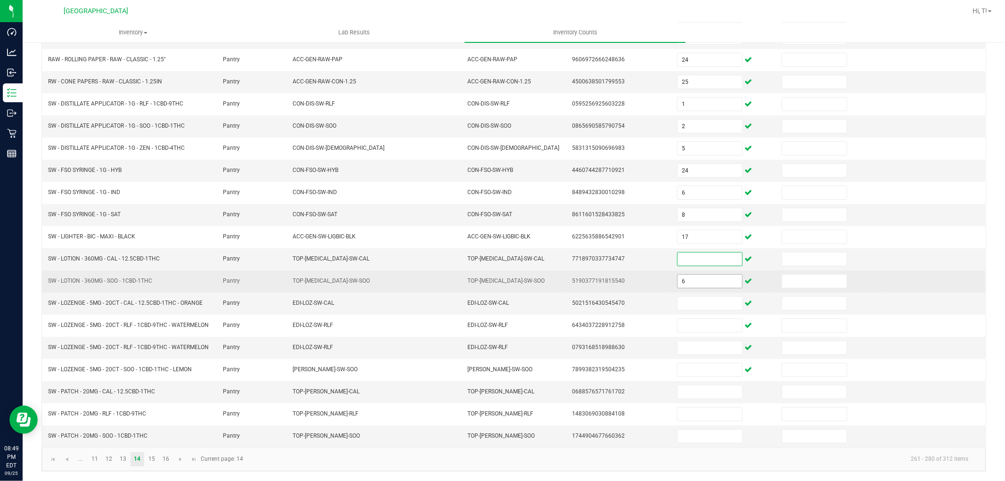
click at [689, 275] on input "6" at bounding box center [709, 281] width 65 height 13
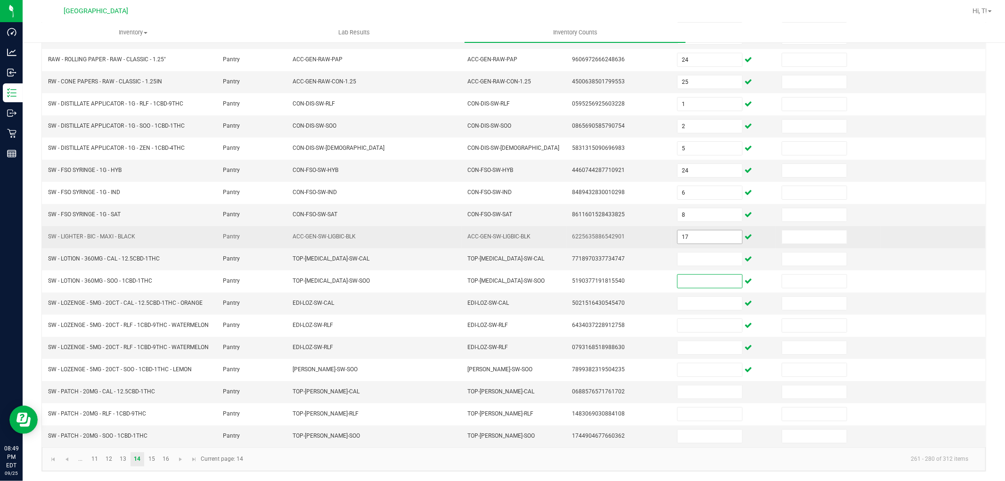
click at [688, 230] on input "17" at bounding box center [709, 236] width 65 height 13
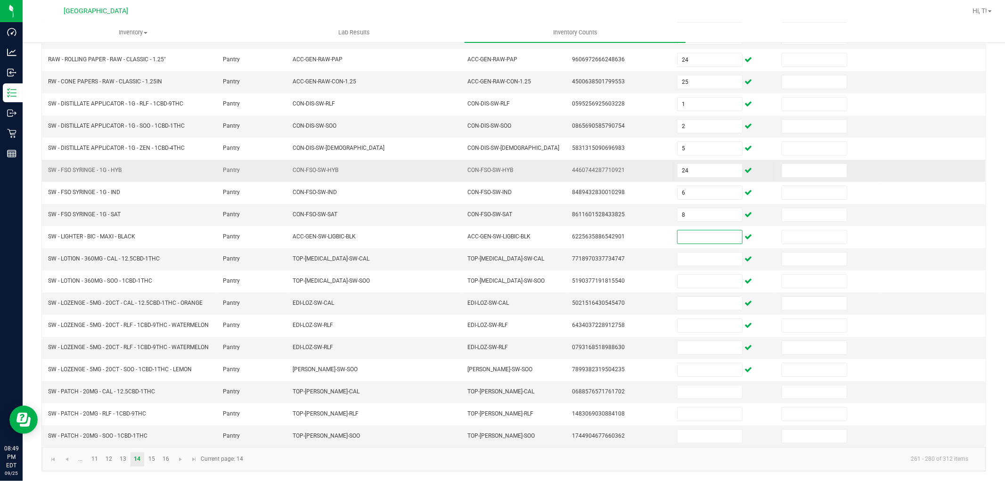
scroll to position [106, 0]
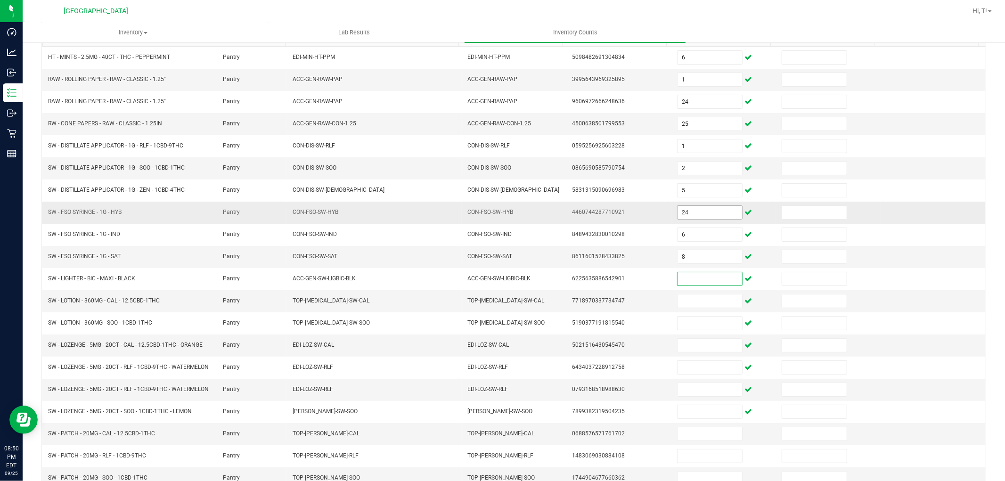
click at [688, 211] on input "24" at bounding box center [709, 212] width 65 height 13
click at [688, 253] on input "8" at bounding box center [709, 256] width 65 height 13
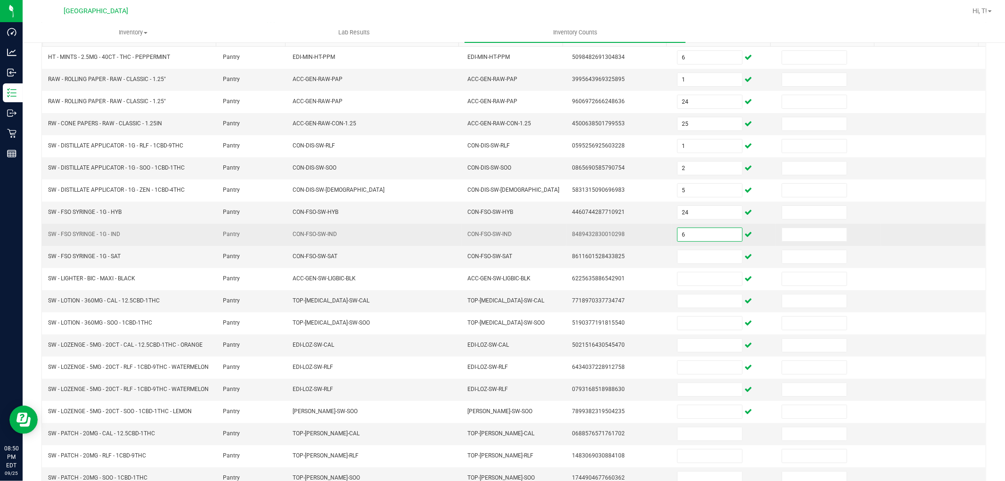
click at [684, 232] on input "6" at bounding box center [709, 234] width 65 height 13
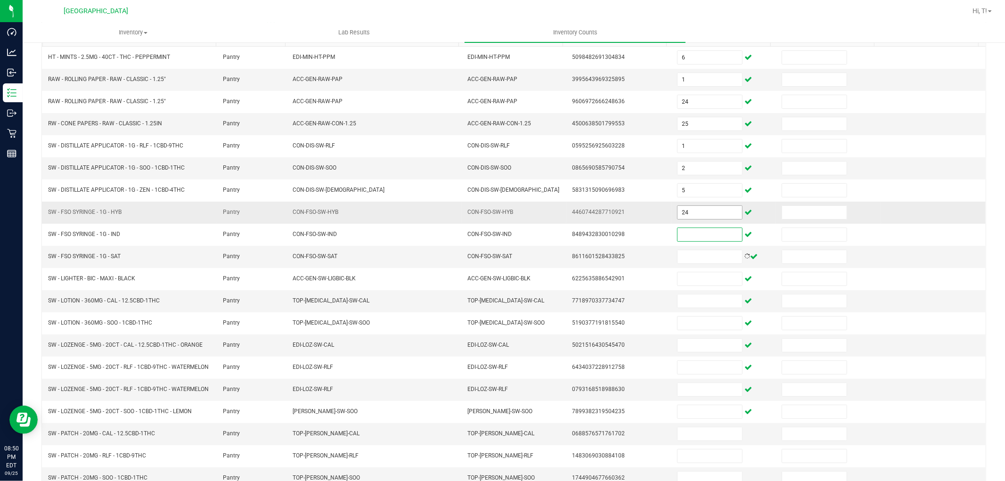
click at [684, 211] on input "24" at bounding box center [709, 212] width 65 height 13
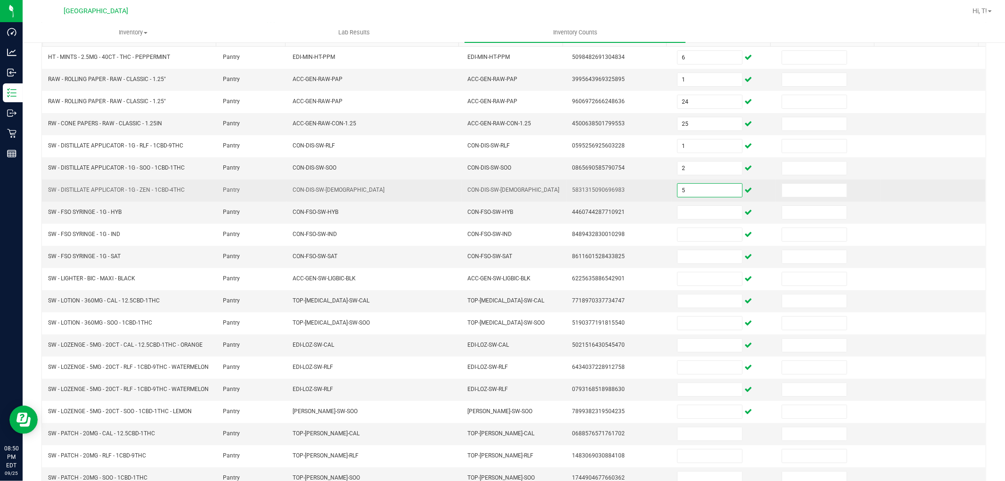
click at [685, 192] on input "5" at bounding box center [709, 190] width 65 height 13
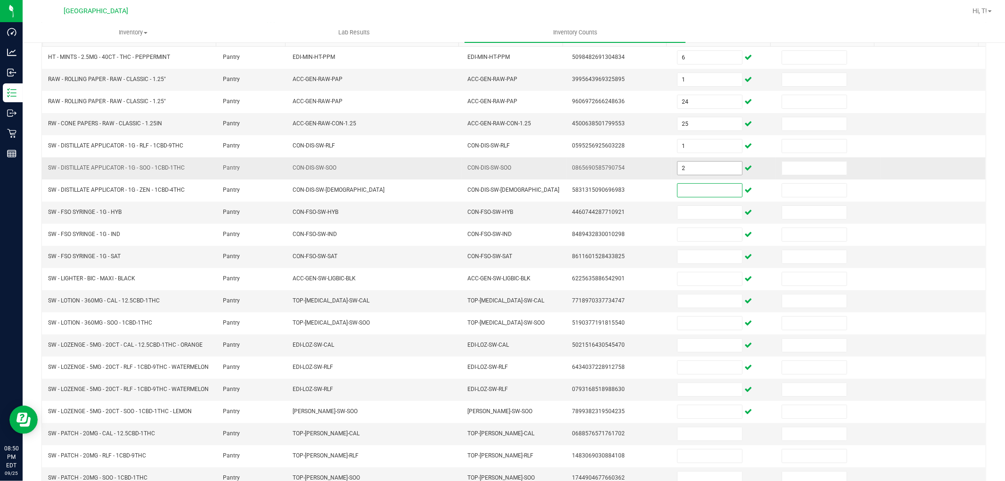
click at [685, 168] on input "2" at bounding box center [709, 168] width 65 height 13
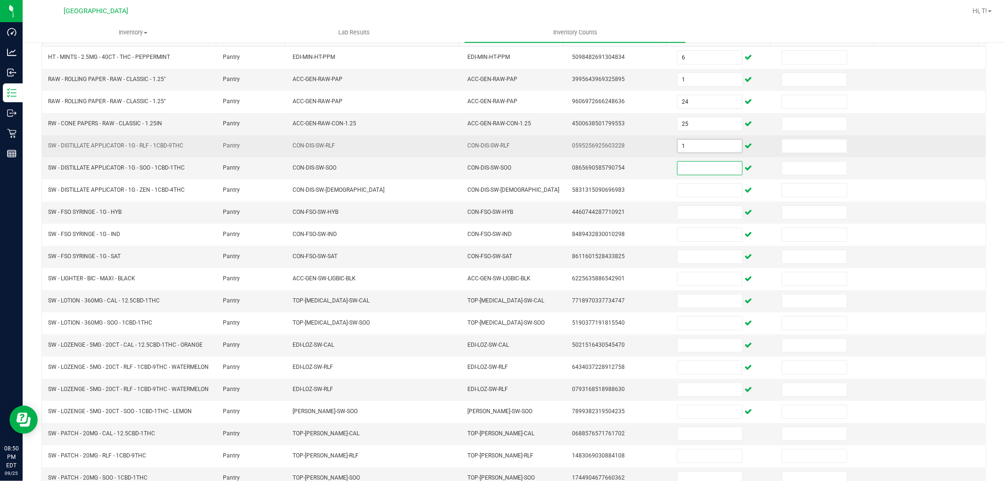
click at [684, 147] on input "1" at bounding box center [709, 145] width 65 height 13
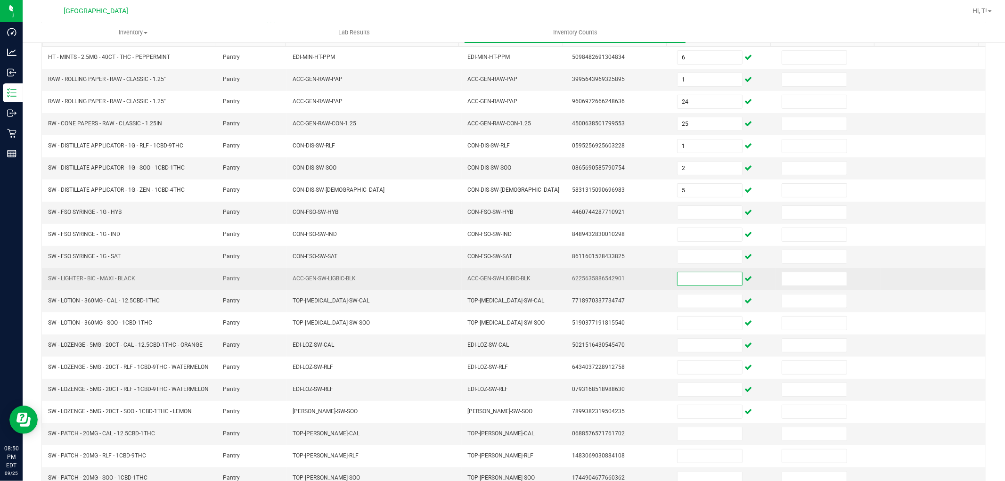
click at [702, 281] on input at bounding box center [709, 278] width 65 height 13
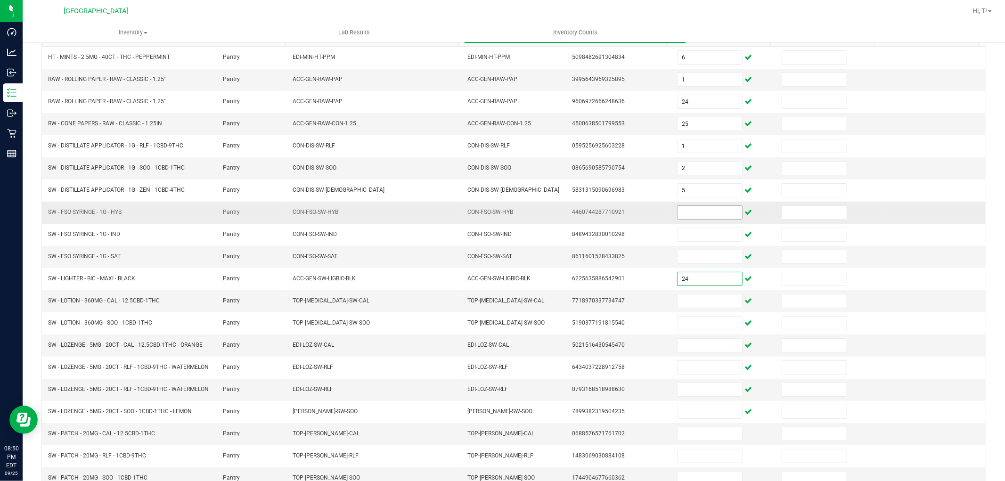
click at [694, 216] on input at bounding box center [709, 212] width 65 height 13
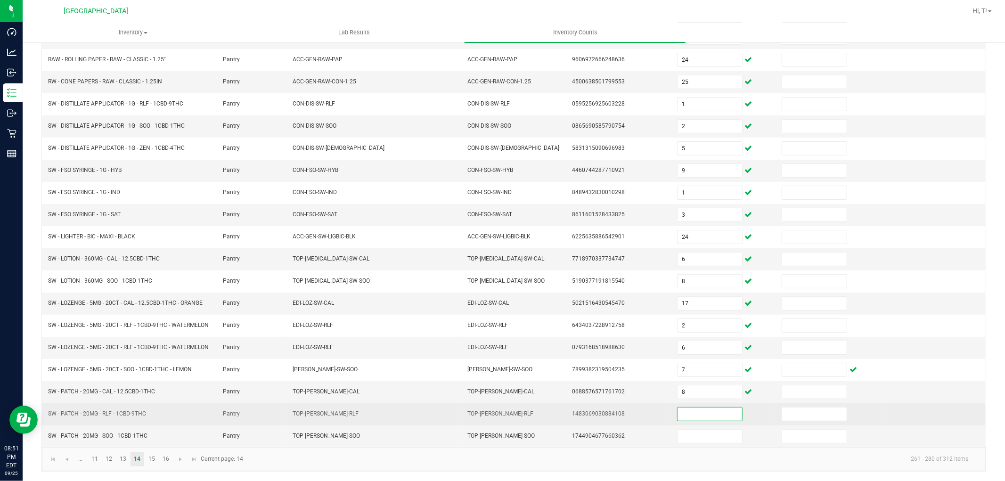
click at [709, 408] on input at bounding box center [709, 414] width 65 height 13
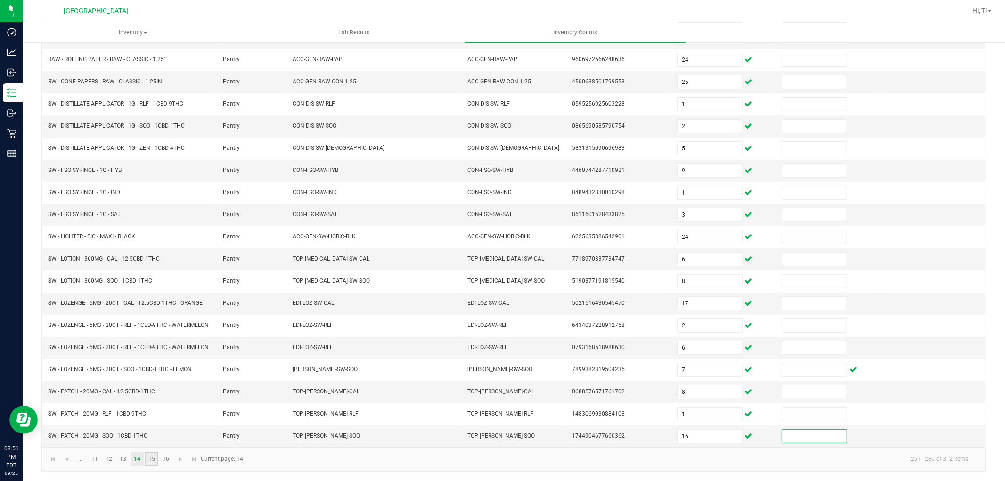
click at [150, 457] on link "15" at bounding box center [152, 459] width 14 height 14
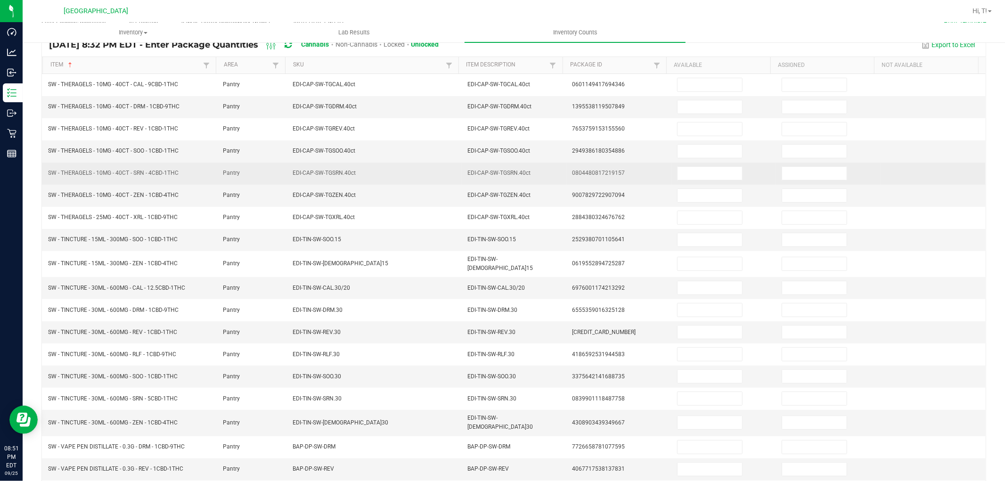
scroll to position [0, 0]
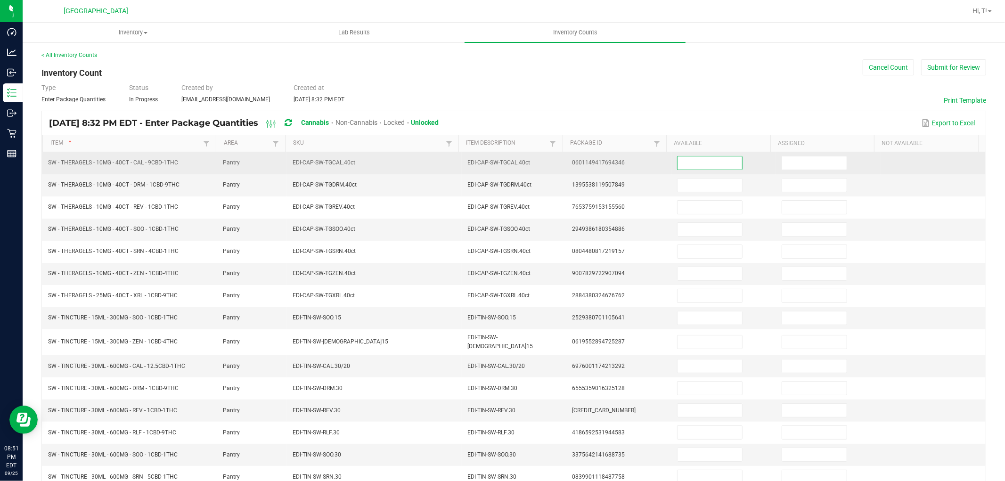
click at [694, 163] on input at bounding box center [709, 162] width 65 height 13
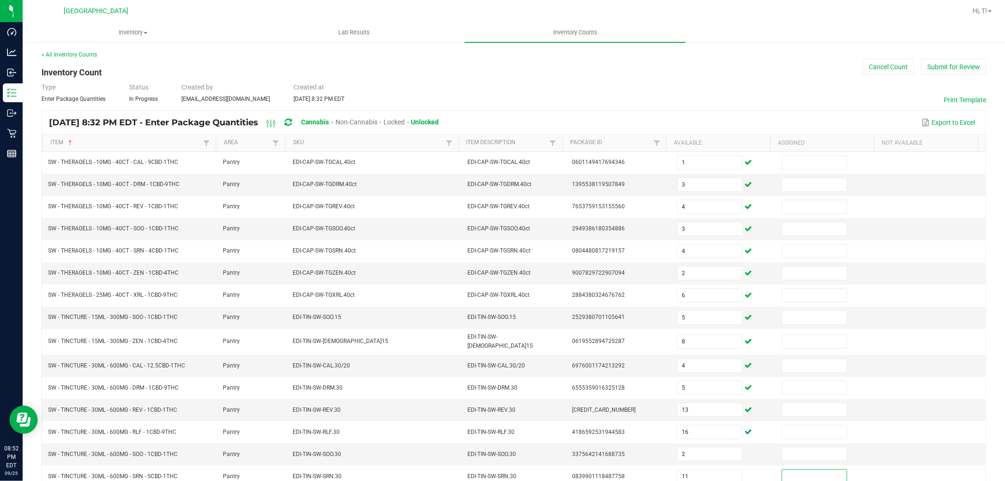
scroll to position [150, 0]
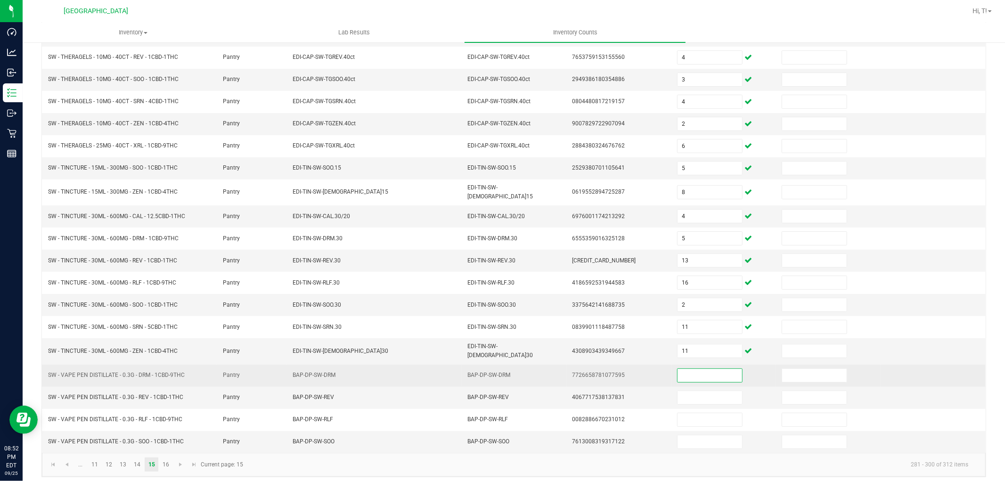
click at [677, 369] on input at bounding box center [709, 375] width 65 height 13
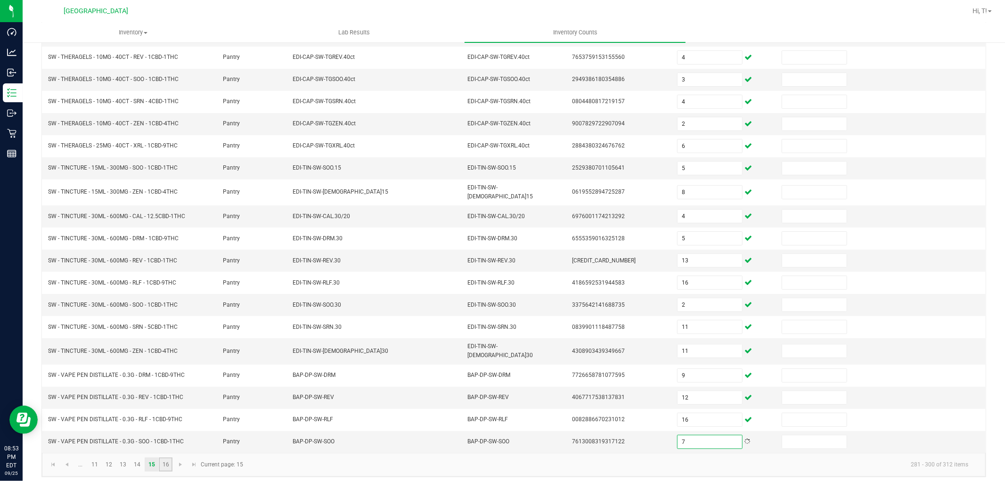
click at [166, 457] on link "16" at bounding box center [166, 464] width 14 height 14
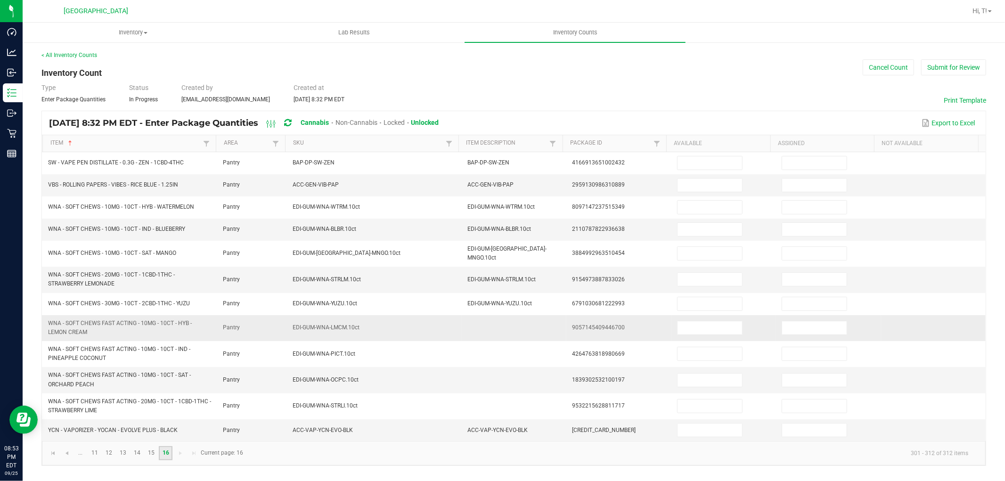
scroll to position [0, 0]
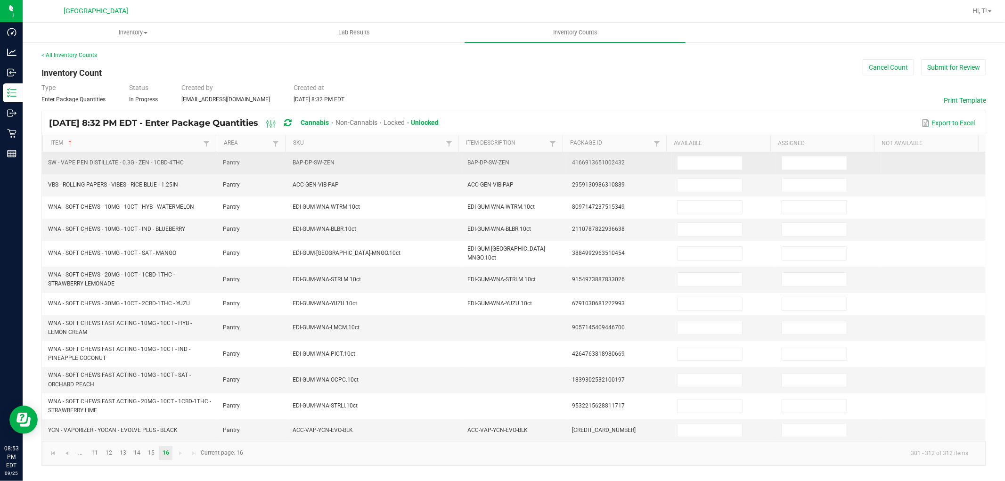
click at [702, 172] on td at bounding box center [723, 163] width 105 height 22
click at [702, 163] on input at bounding box center [709, 162] width 65 height 13
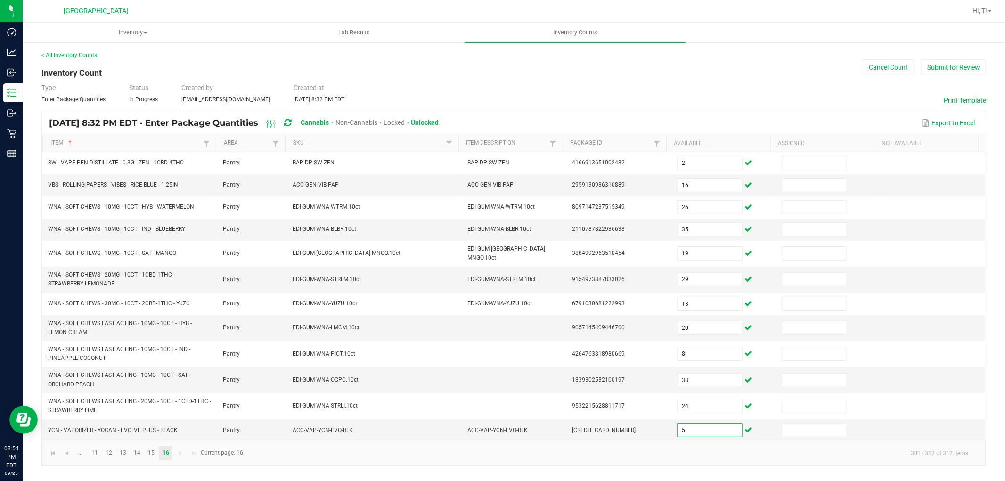
click at [707, 86] on div "Type Enter Package Quantities Status In Progress Created by [PERSON_NAME][EMAIL…" at bounding box center [513, 93] width 945 height 21
click at [944, 73] on button "Submit for Review" at bounding box center [953, 67] width 65 height 16
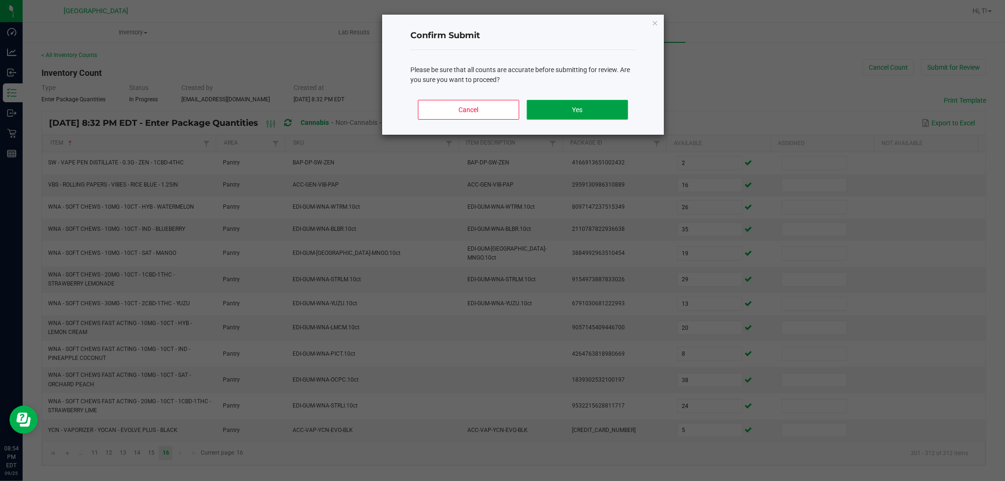
click at [568, 108] on button "Yes" at bounding box center [577, 110] width 101 height 20
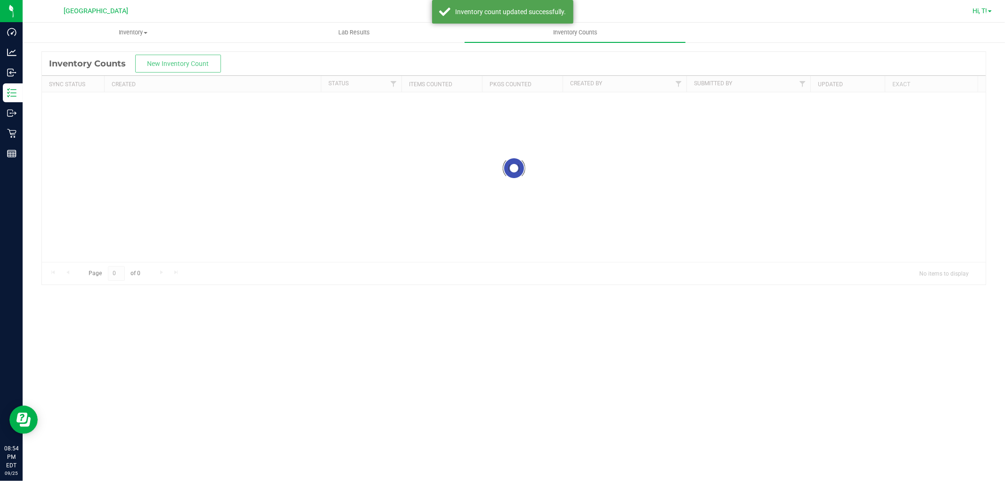
click at [983, 12] on span "Hi, T!" at bounding box center [979, 11] width 15 height 8
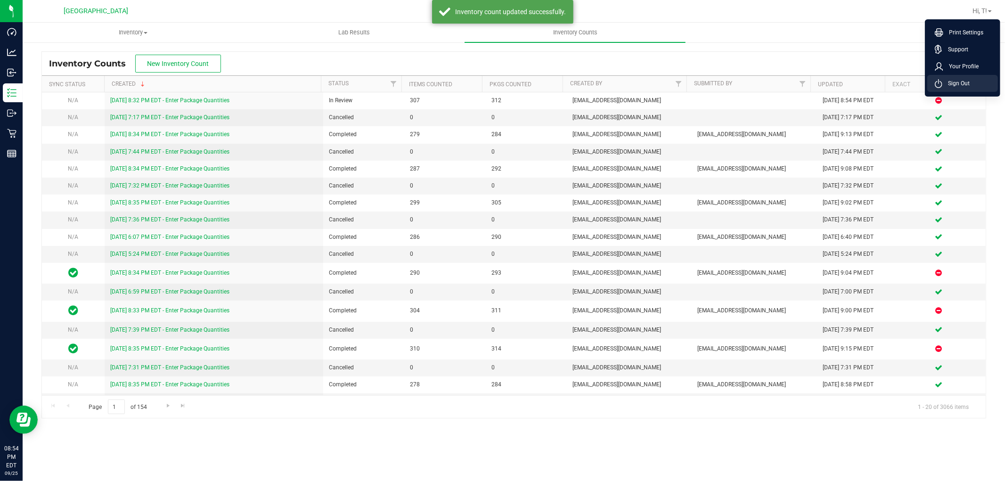
click at [943, 86] on span "Sign Out" at bounding box center [955, 83] width 27 height 9
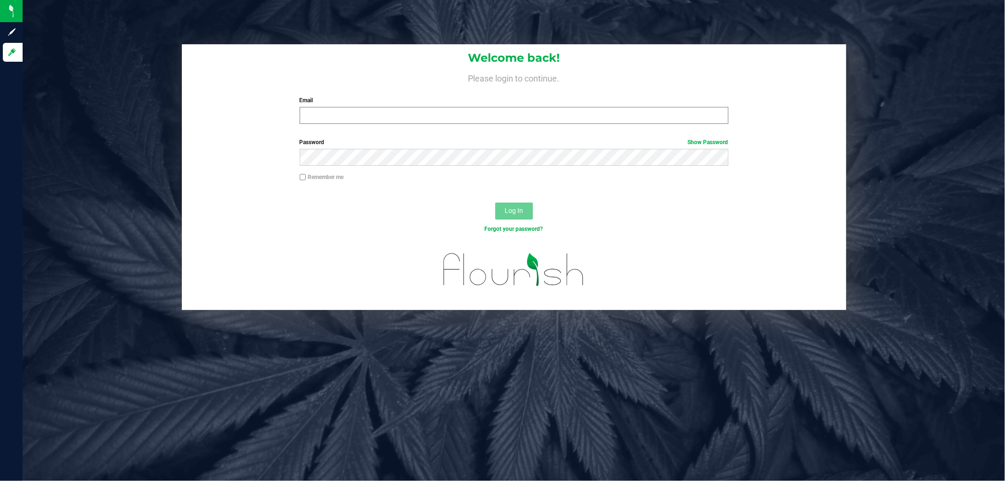
drag, startPoint x: 575, startPoint y: 143, endPoint x: 580, endPoint y: 124, distance: 19.9
click at [578, 132] on form "Welcome back! Please login to continue. Email Required Please format your email…" at bounding box center [514, 177] width 650 height 266
click at [580, 115] on input "Email" at bounding box center [514, 115] width 429 height 17
click at [495, 203] on button "Log In" at bounding box center [514, 211] width 38 height 17
